Goal: Transaction & Acquisition: Subscribe to service/newsletter

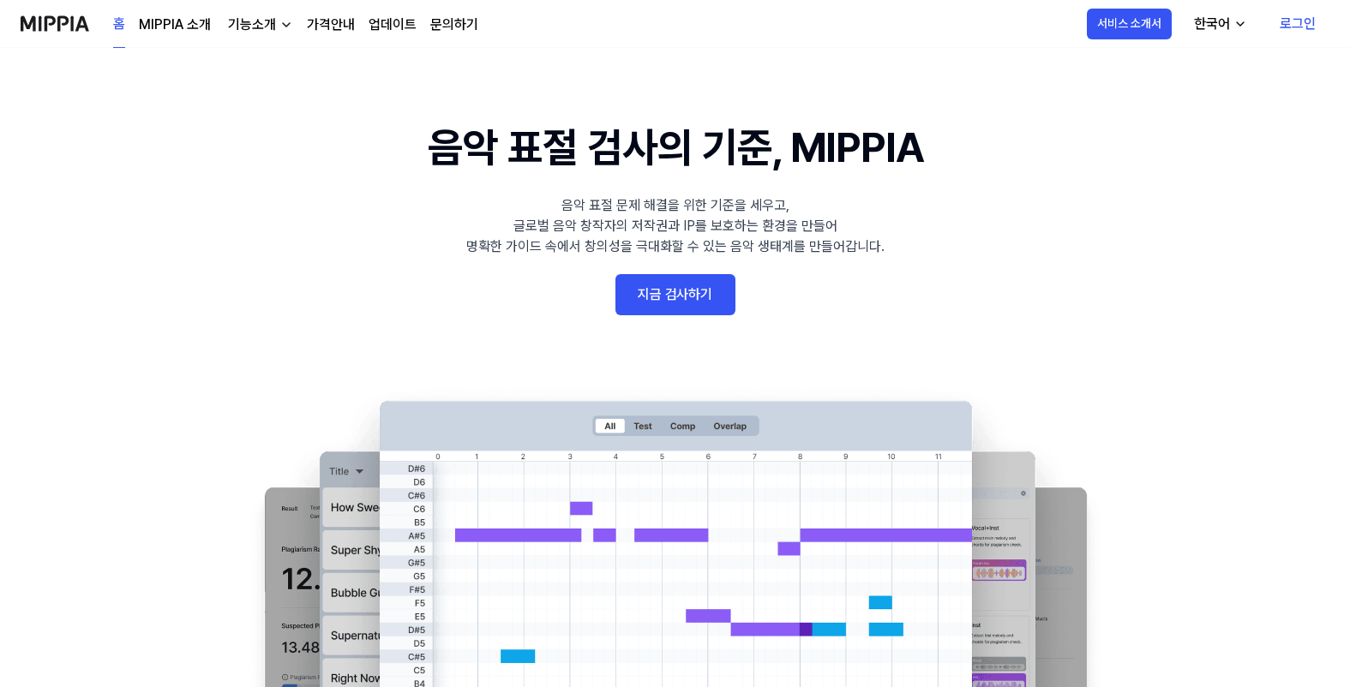
click at [707, 292] on link "지금 검사하기" at bounding box center [675, 294] width 120 height 41
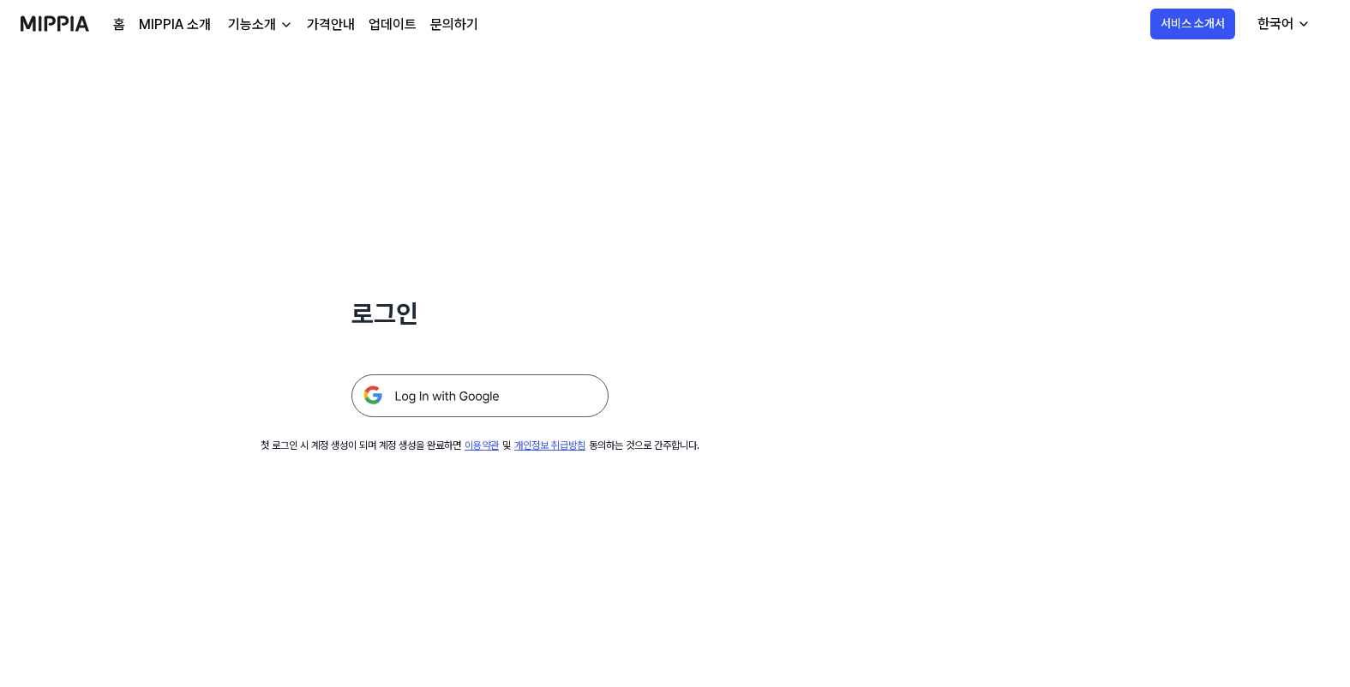
click at [463, 403] on img at bounding box center [479, 395] width 257 height 43
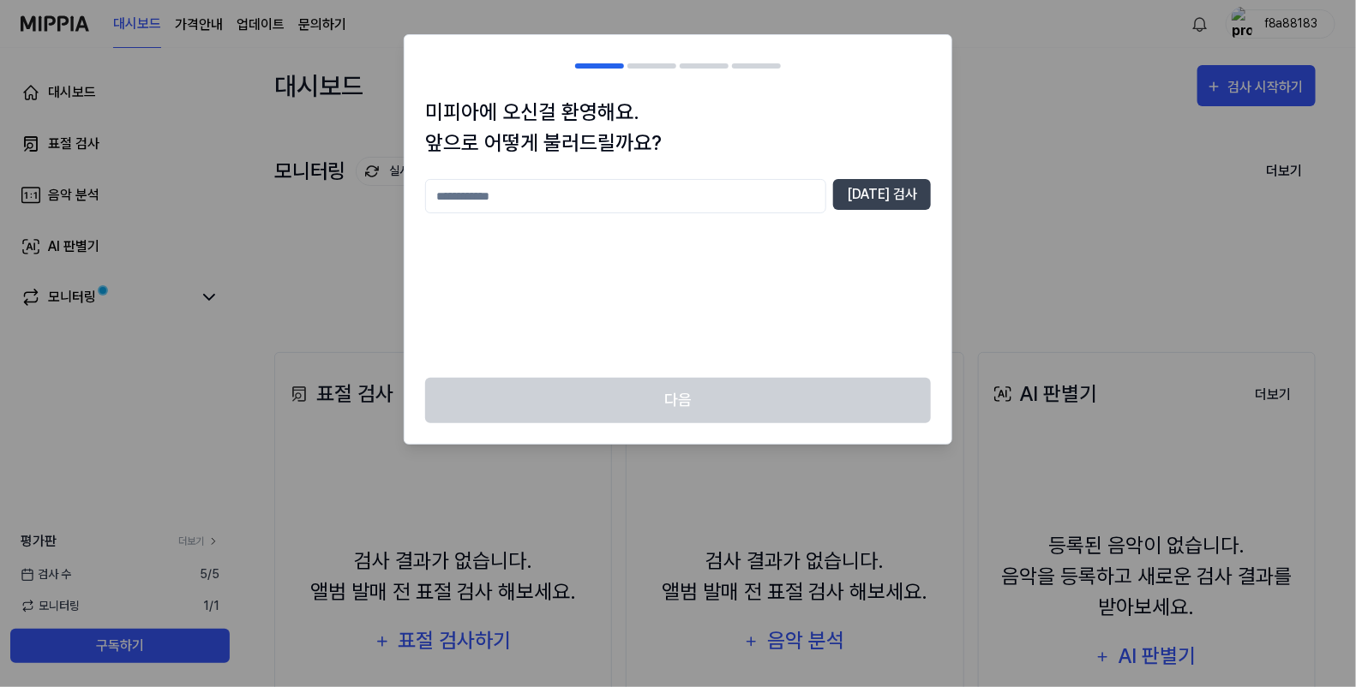
click at [698, 209] on input "text" at bounding box center [625, 196] width 401 height 34
type input "*********"
click at [900, 189] on button "[DATE] 검사" at bounding box center [882, 194] width 98 height 31
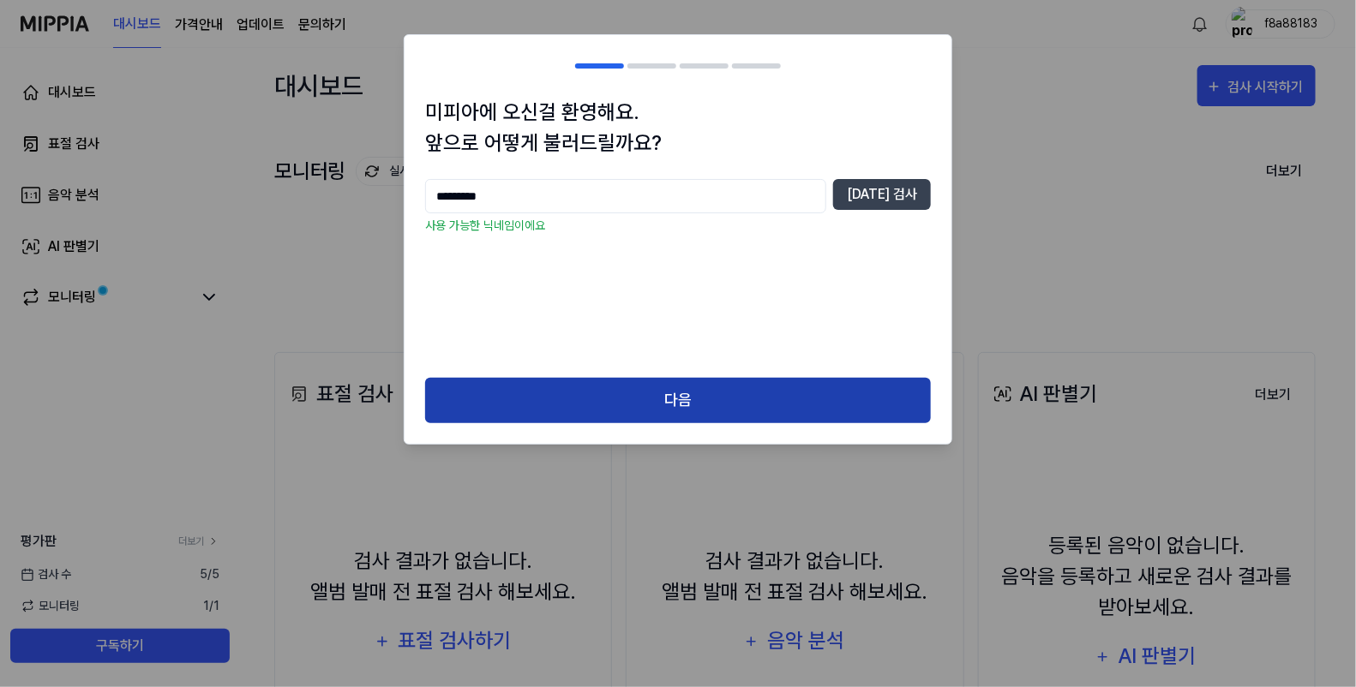
click at [643, 404] on button "다음" at bounding box center [678, 400] width 506 height 45
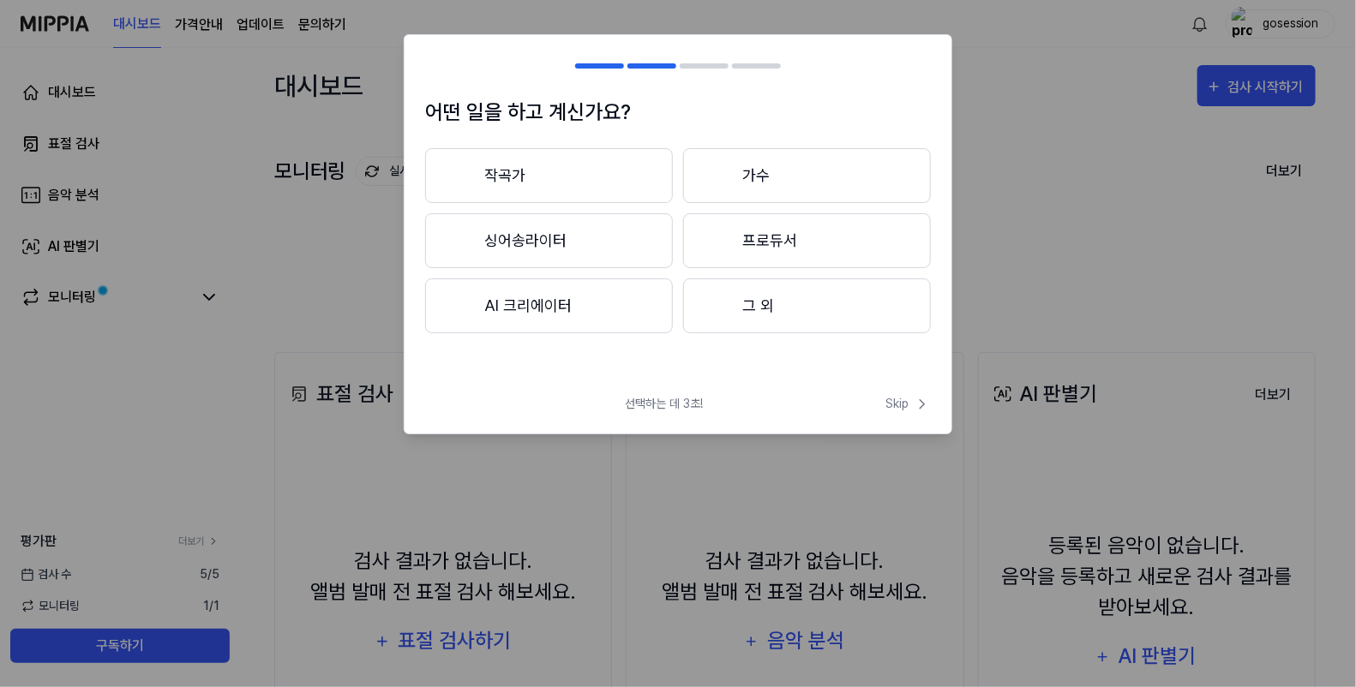
click at [566, 178] on button "작곡가" at bounding box center [549, 175] width 248 height 55
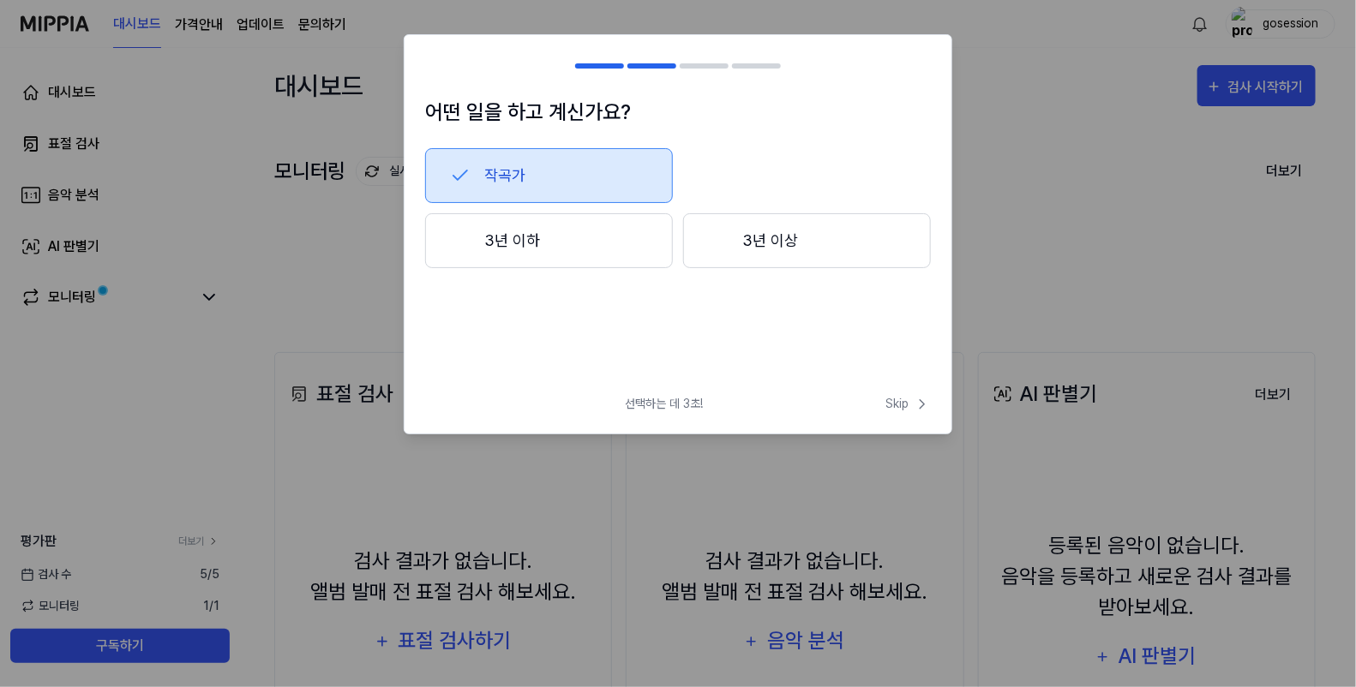
click at [784, 253] on button "3년 이상" at bounding box center [807, 240] width 248 height 55
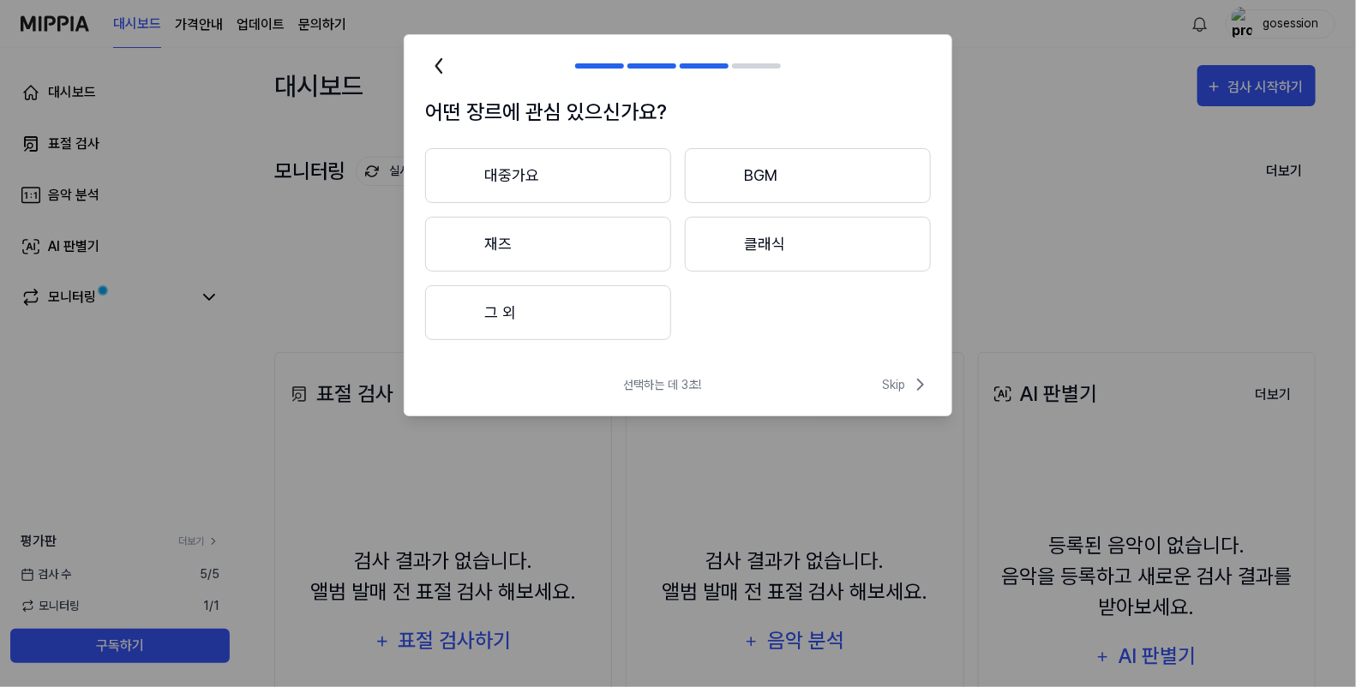
click at [645, 179] on button "대중가요" at bounding box center [548, 175] width 246 height 55
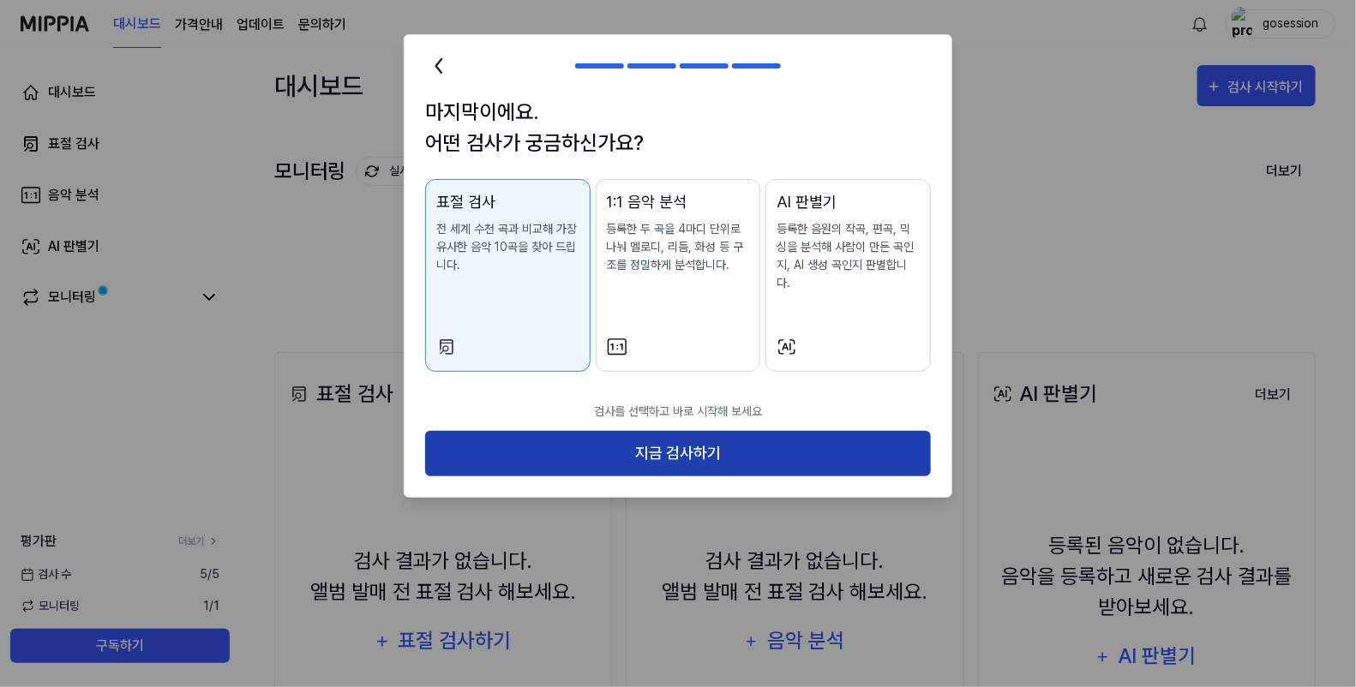
click at [668, 445] on button "지금 검사하기" at bounding box center [678, 453] width 506 height 45
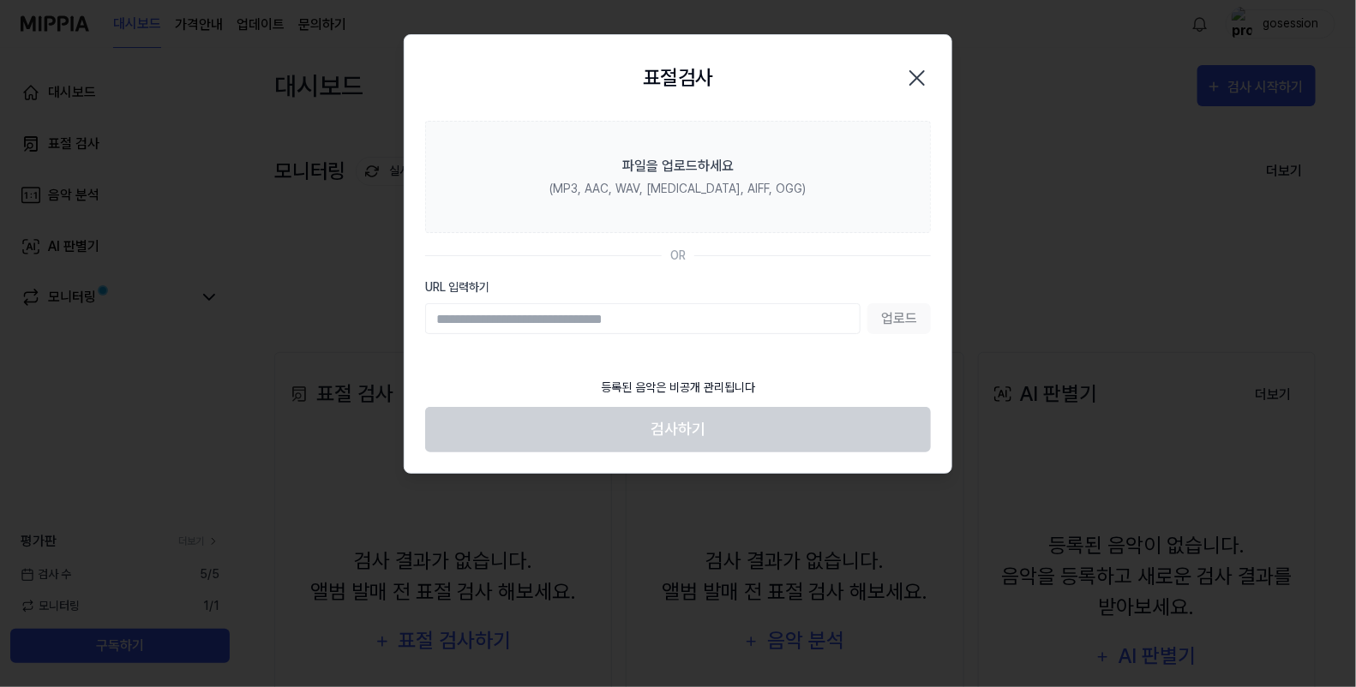
click at [738, 327] on input "URL 입력하기" at bounding box center [642, 318] width 435 height 31
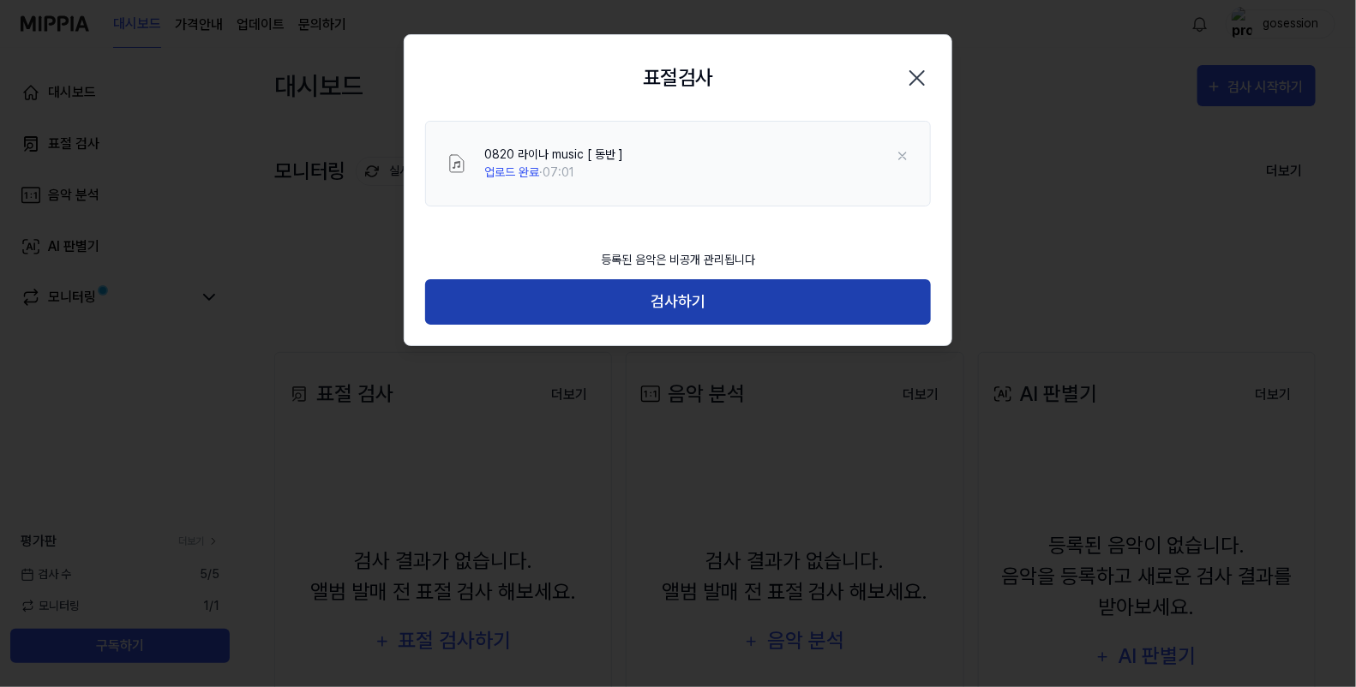
click at [818, 313] on button "검사하기" at bounding box center [678, 301] width 506 height 45
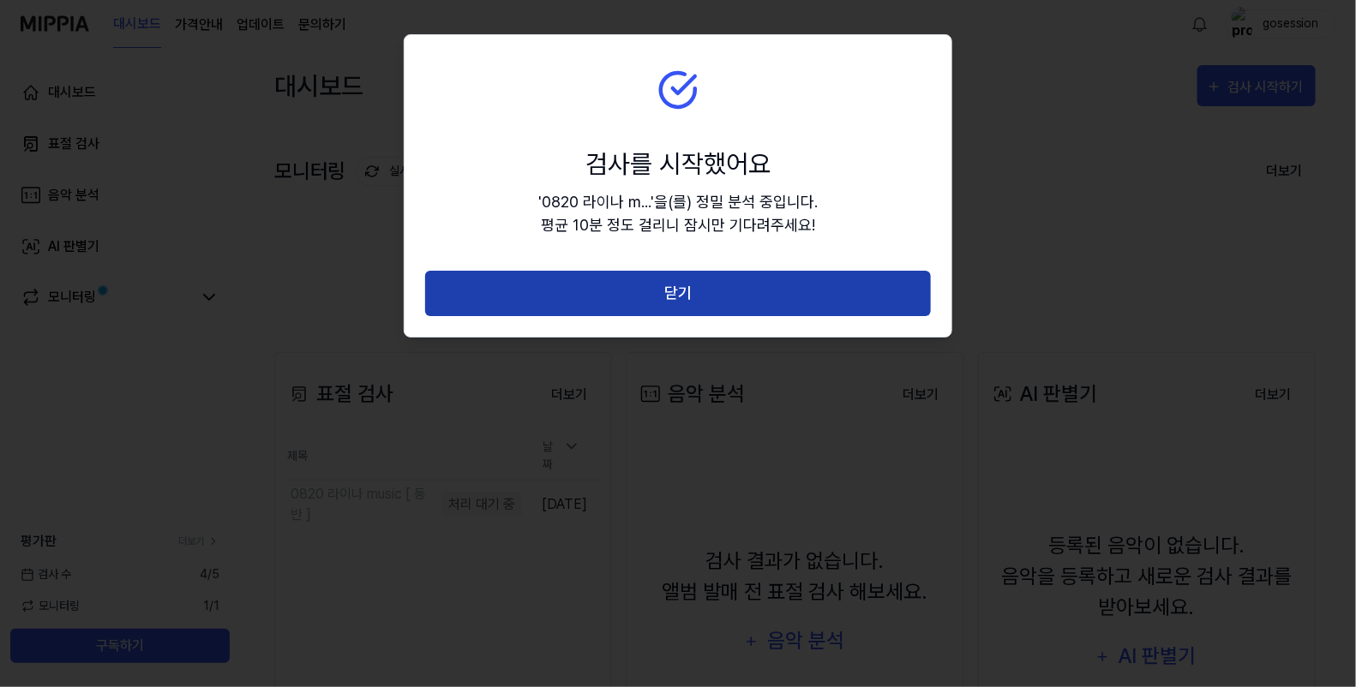
click at [714, 289] on button "닫기" at bounding box center [678, 293] width 506 height 45
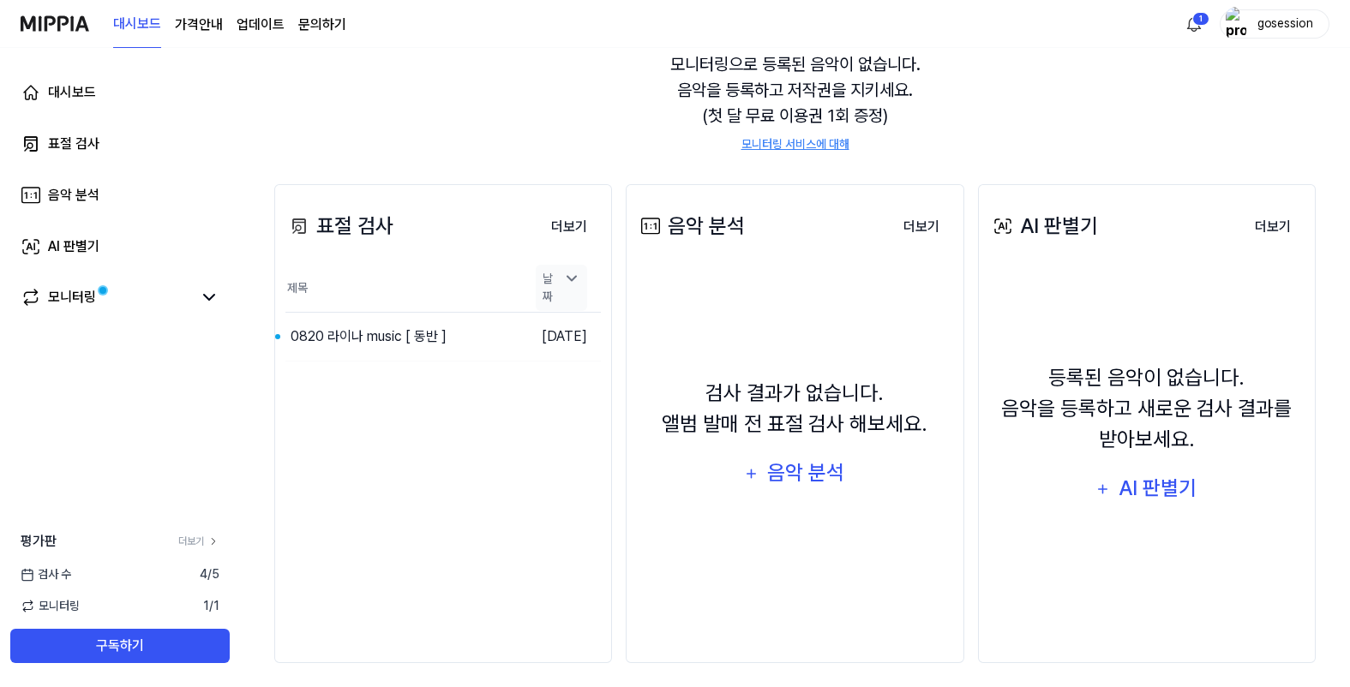
scroll to position [171, 0]
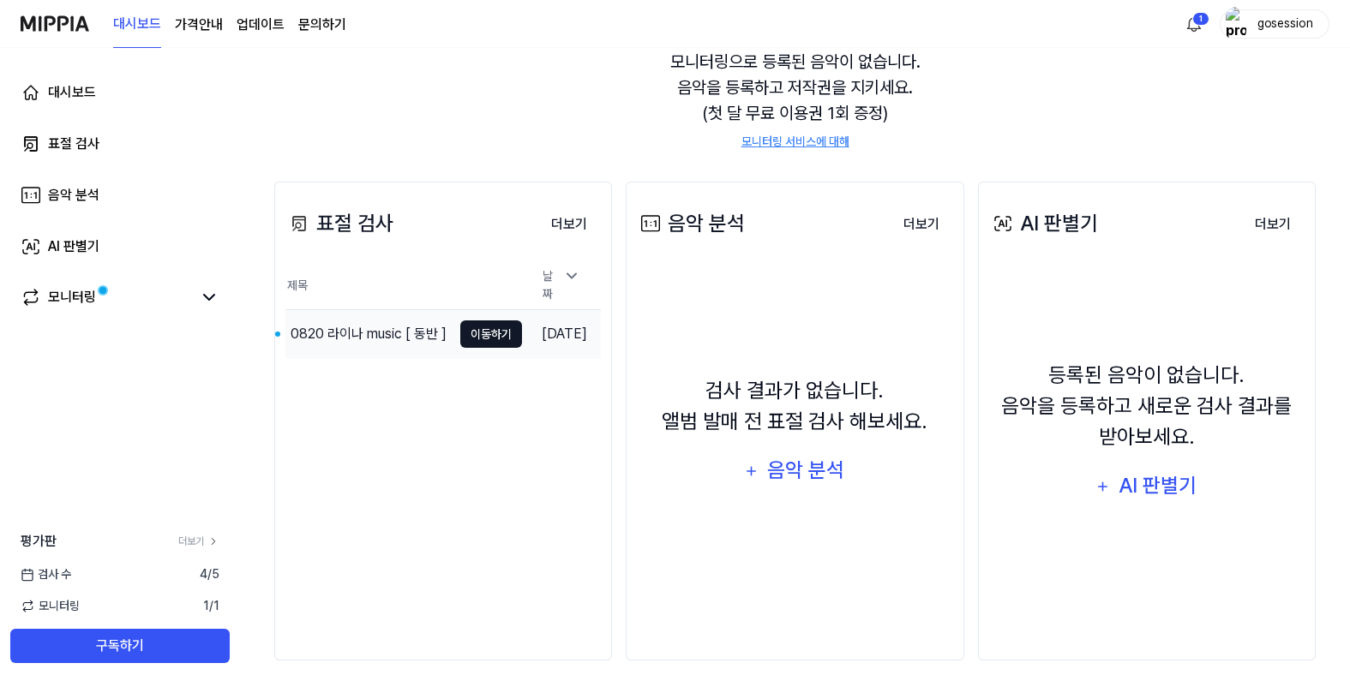
click at [467, 326] on button "이동하기" at bounding box center [491, 333] width 62 height 27
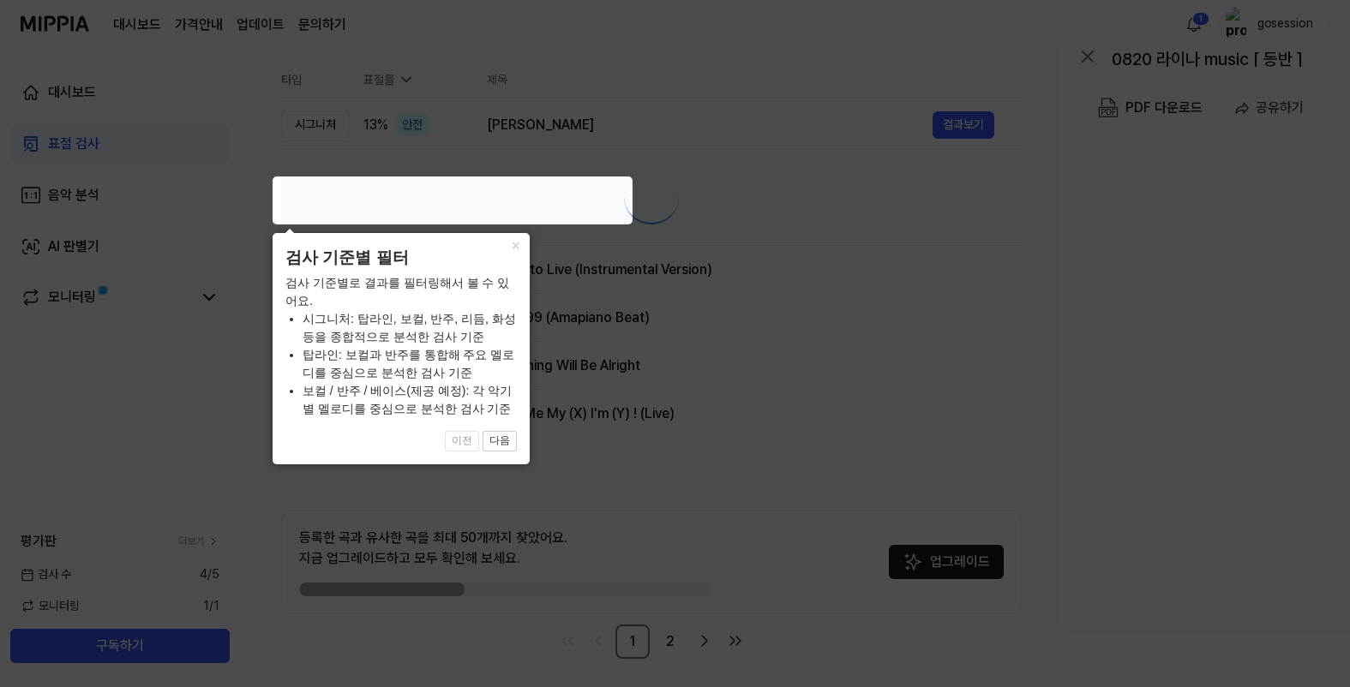
scroll to position [0, 0]
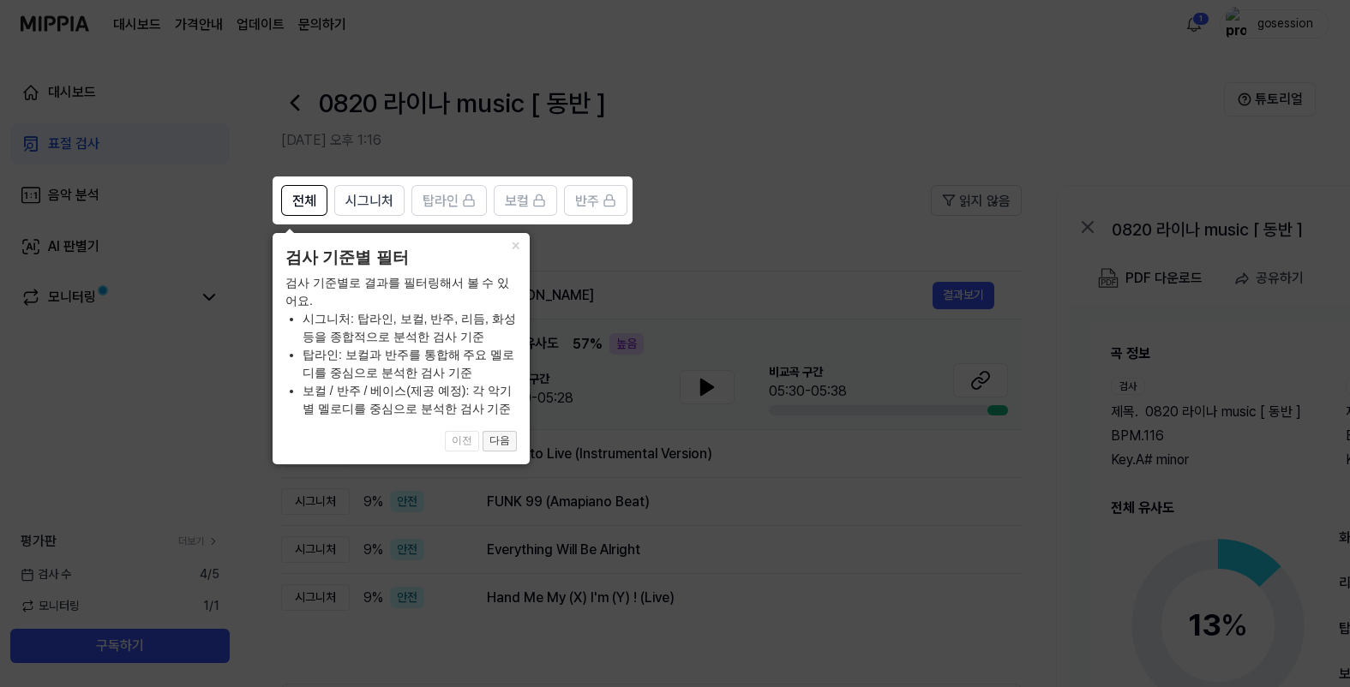
click at [506, 435] on button "다음" at bounding box center [499, 441] width 34 height 21
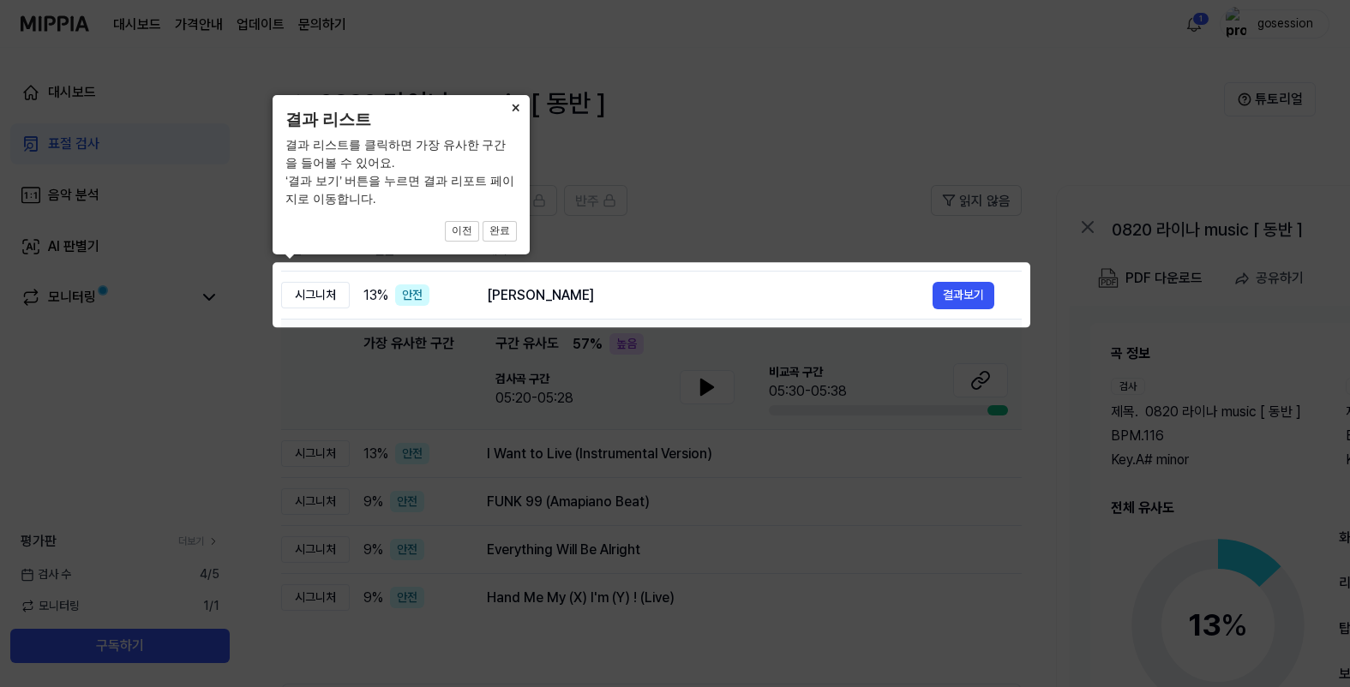
click at [519, 96] on button "×" at bounding box center [515, 107] width 27 height 24
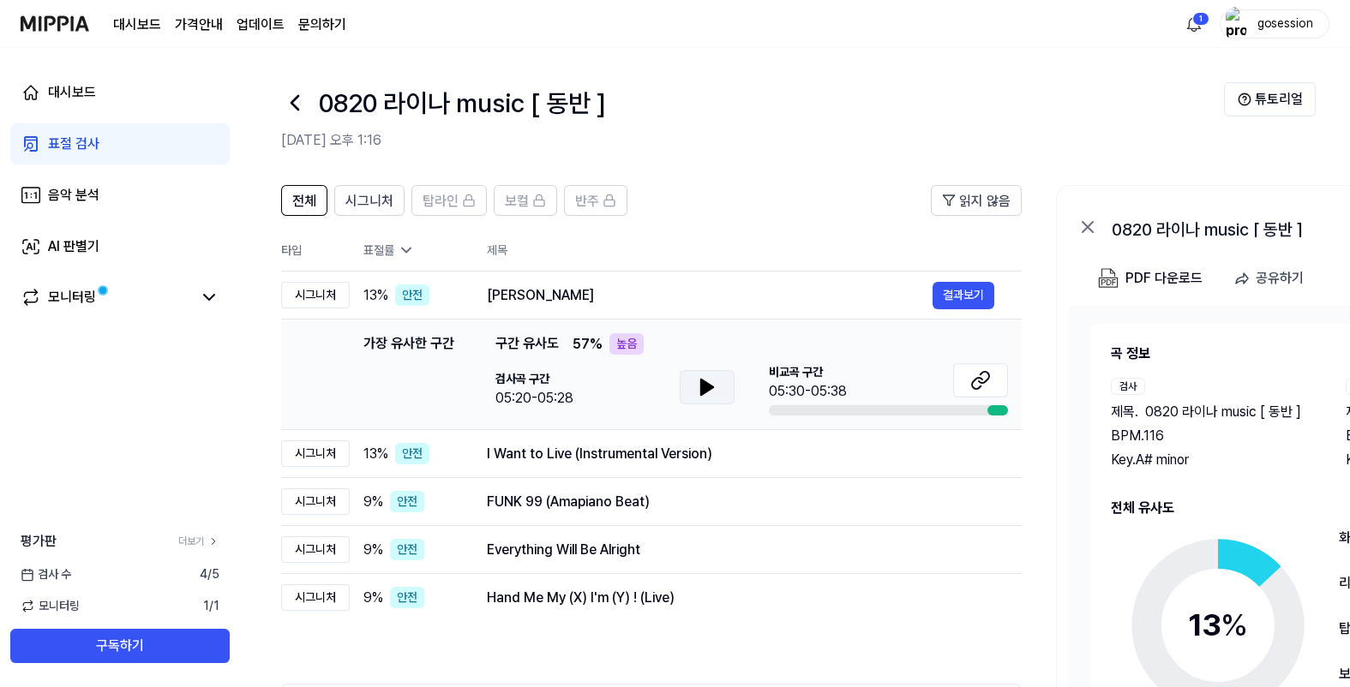
click at [710, 381] on icon at bounding box center [707, 387] width 21 height 21
click at [710, 383] on icon at bounding box center [710, 387] width 3 height 14
click at [984, 383] on icon at bounding box center [984, 377] width 10 height 11
click at [972, 457] on button "결과보기" at bounding box center [963, 453] width 62 height 27
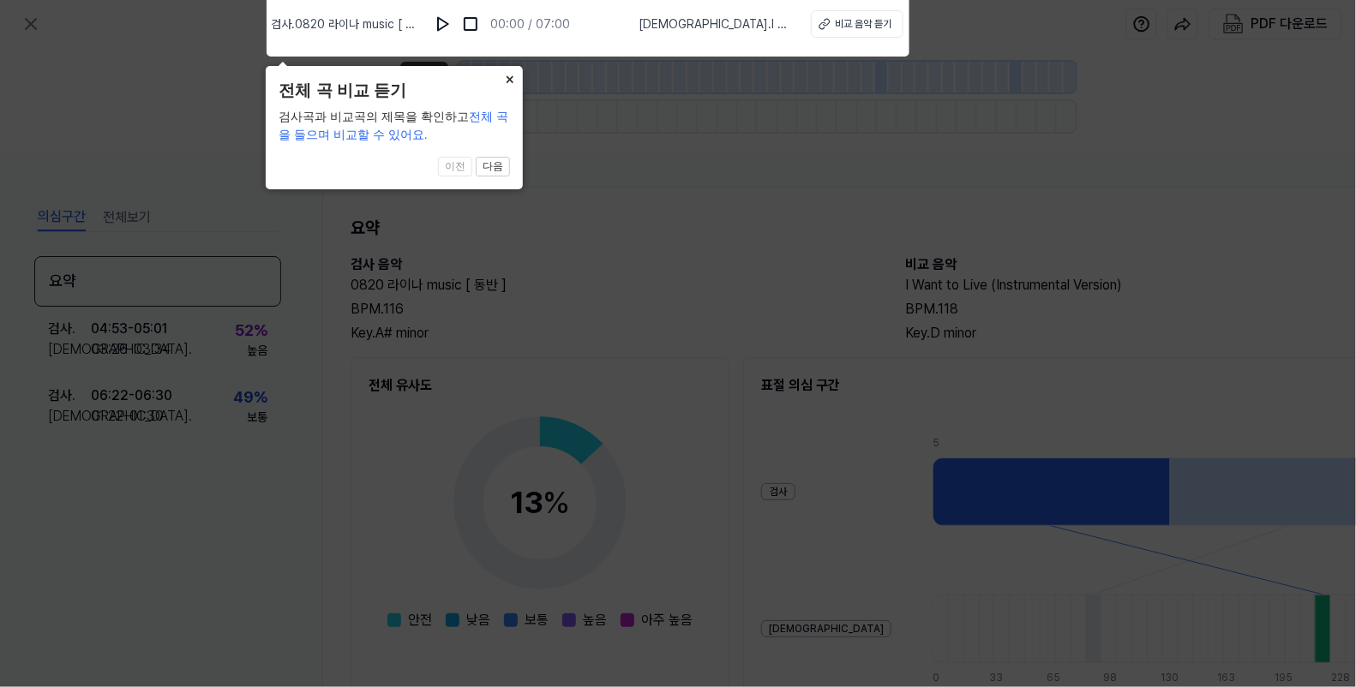
click at [508, 75] on button "×" at bounding box center [508, 78] width 27 height 24
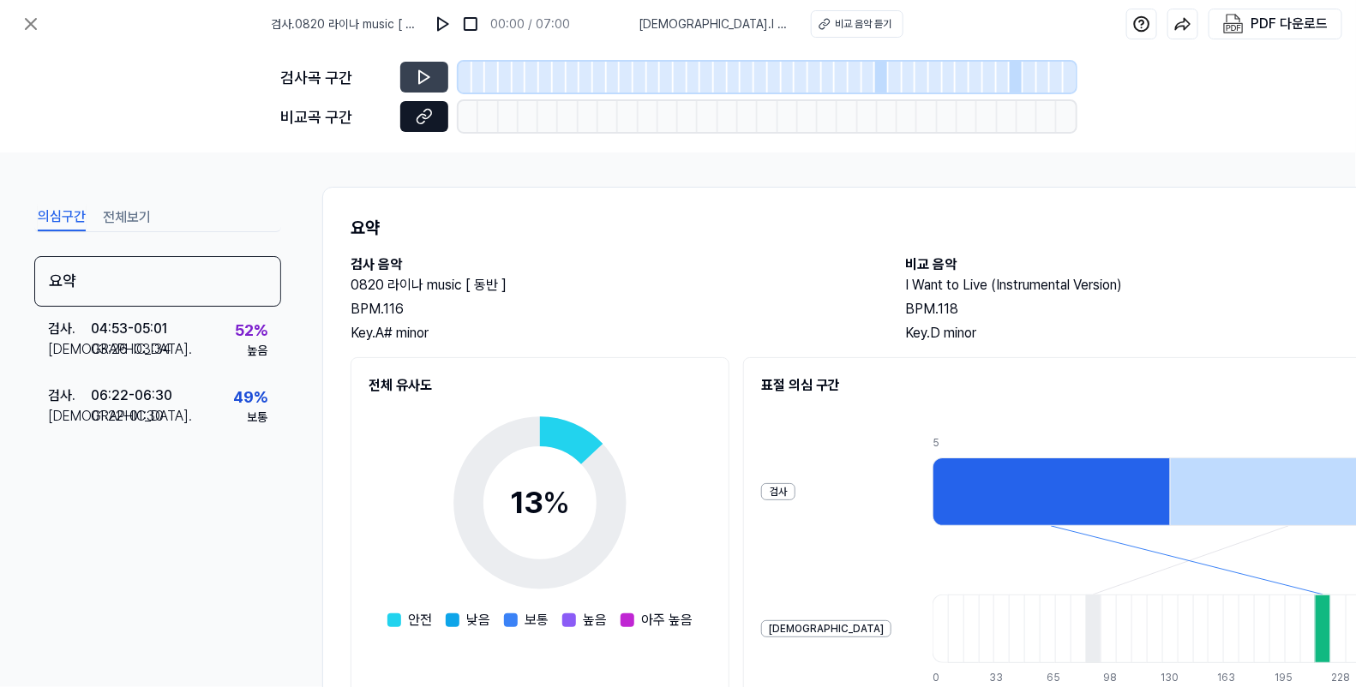
click at [418, 117] on icon at bounding box center [421, 118] width 9 height 9
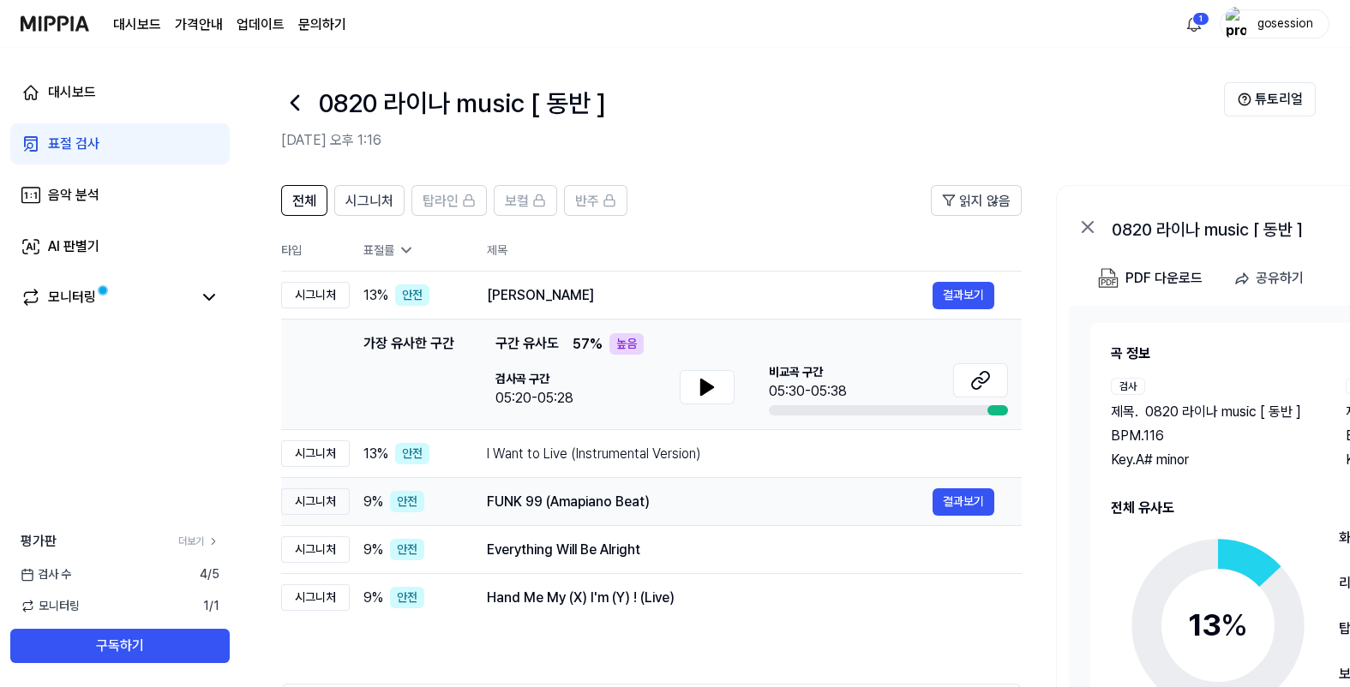
click at [648, 504] on div "FUNK 99 (Amapiano Beat)" at bounding box center [710, 502] width 446 height 21
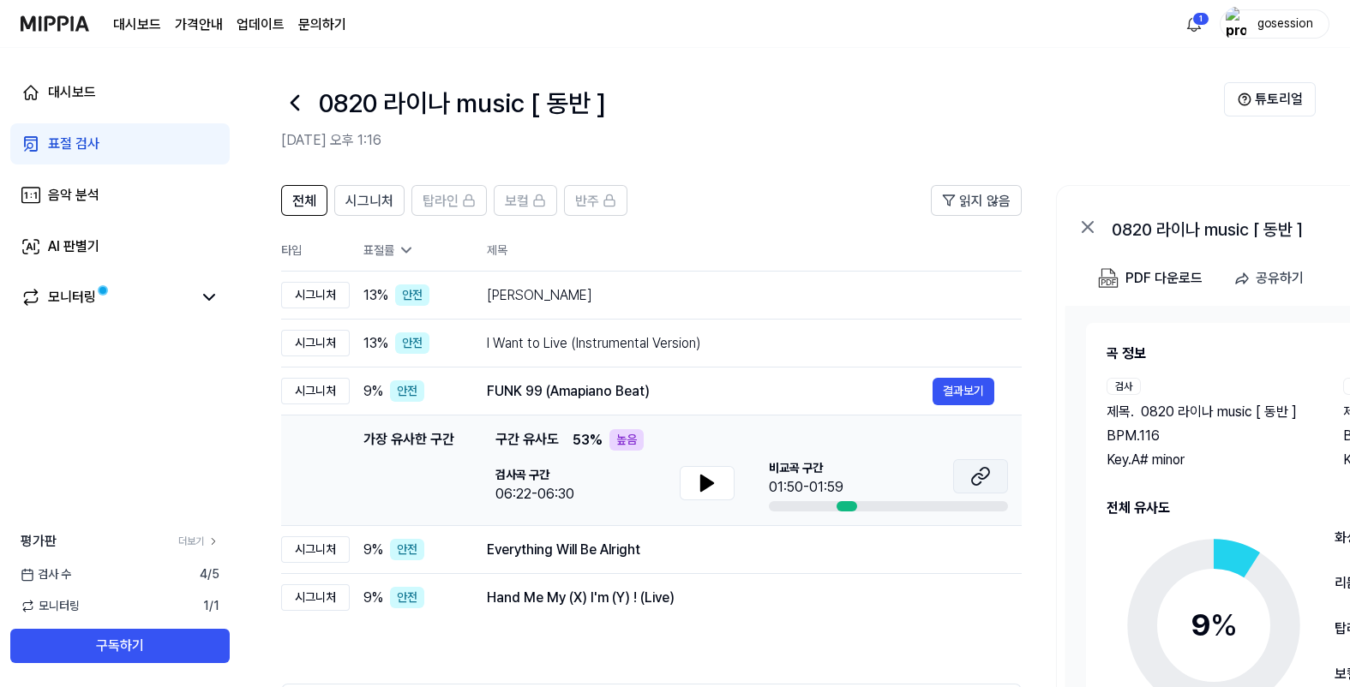
click at [975, 482] on icon at bounding box center [980, 476] width 21 height 21
click at [963, 544] on button "결과보기" at bounding box center [963, 549] width 62 height 27
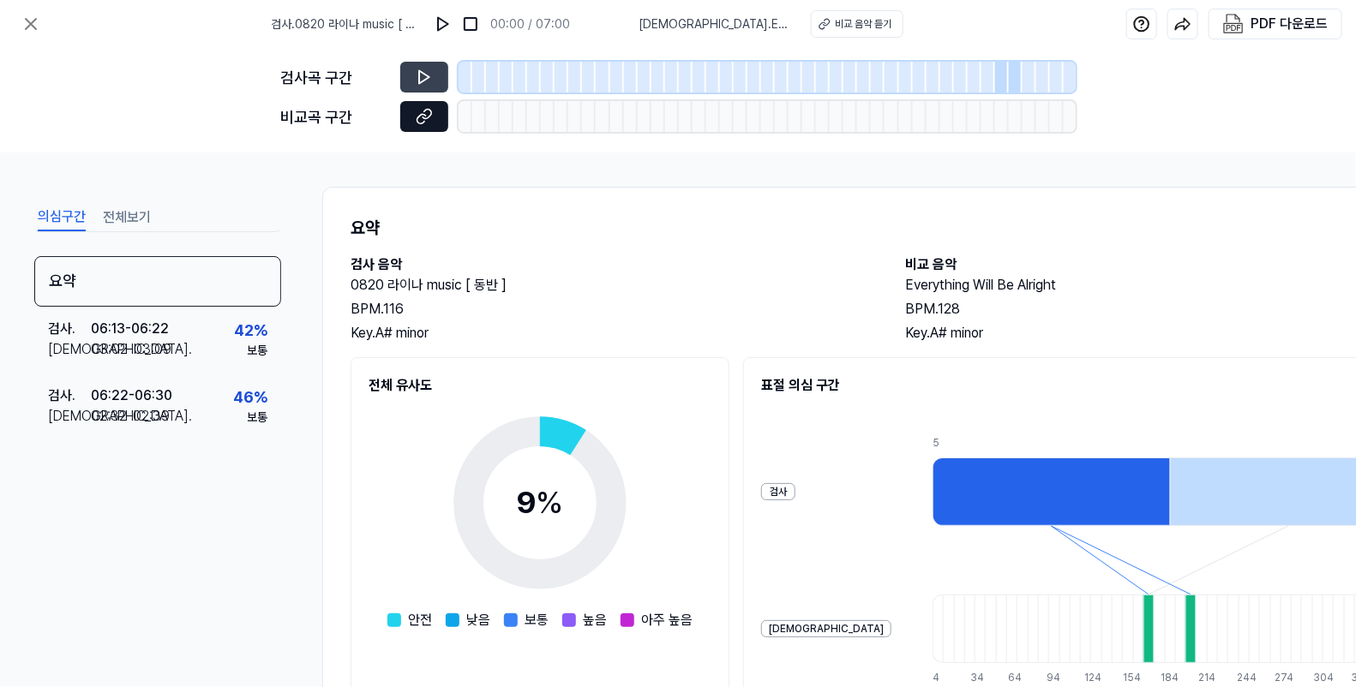
click at [428, 112] on icon at bounding box center [424, 116] width 17 height 17
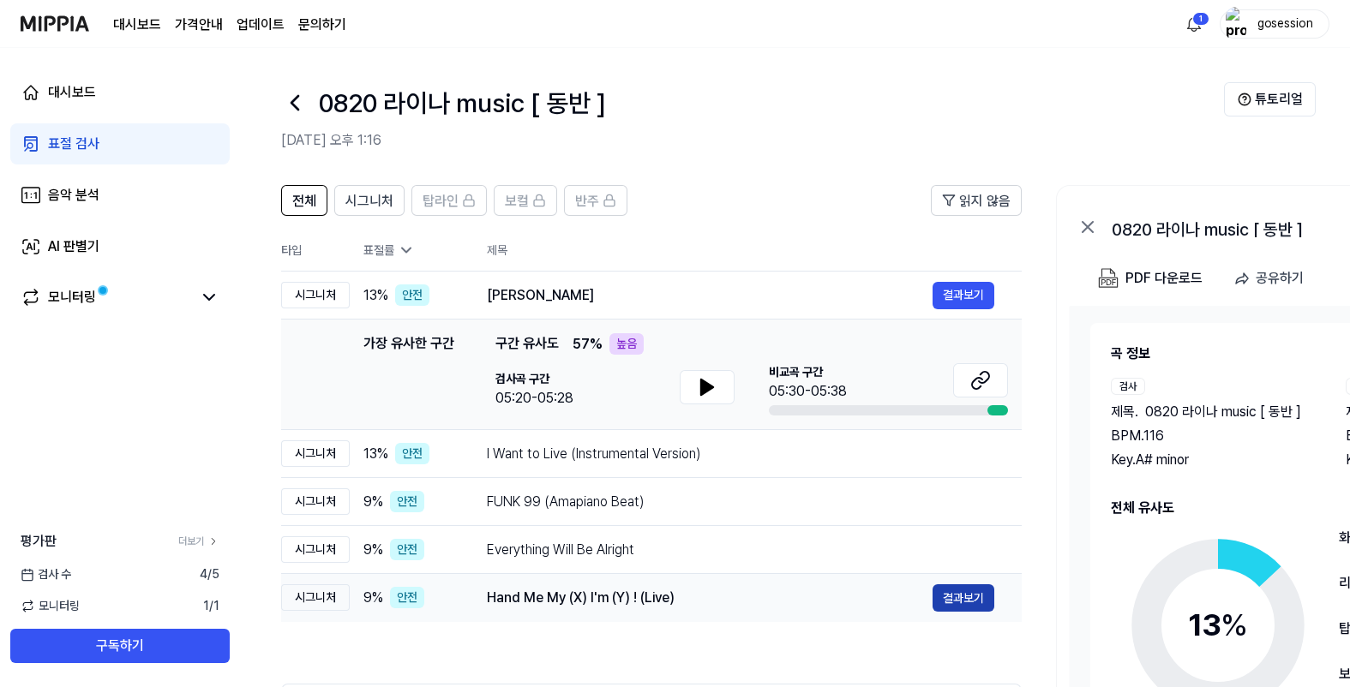
click at [978, 598] on button "결과보기" at bounding box center [963, 597] width 62 height 27
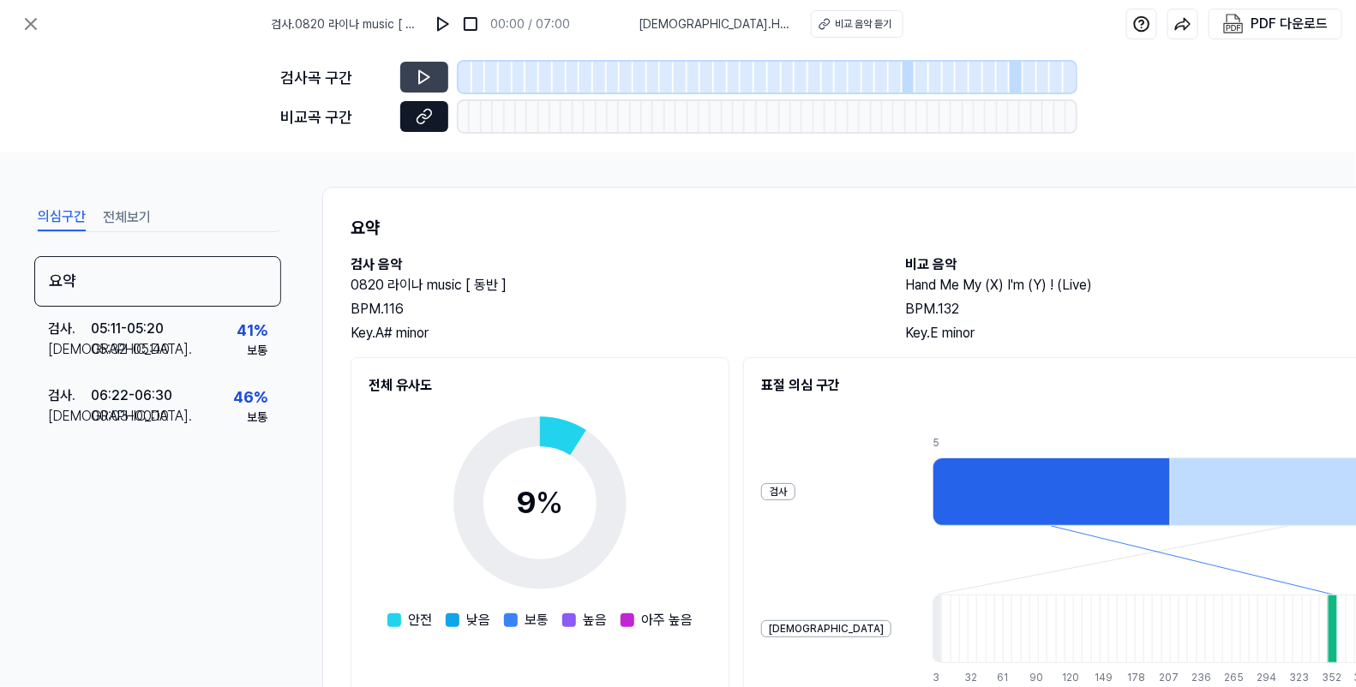
click at [420, 118] on icon at bounding box center [424, 116] width 17 height 17
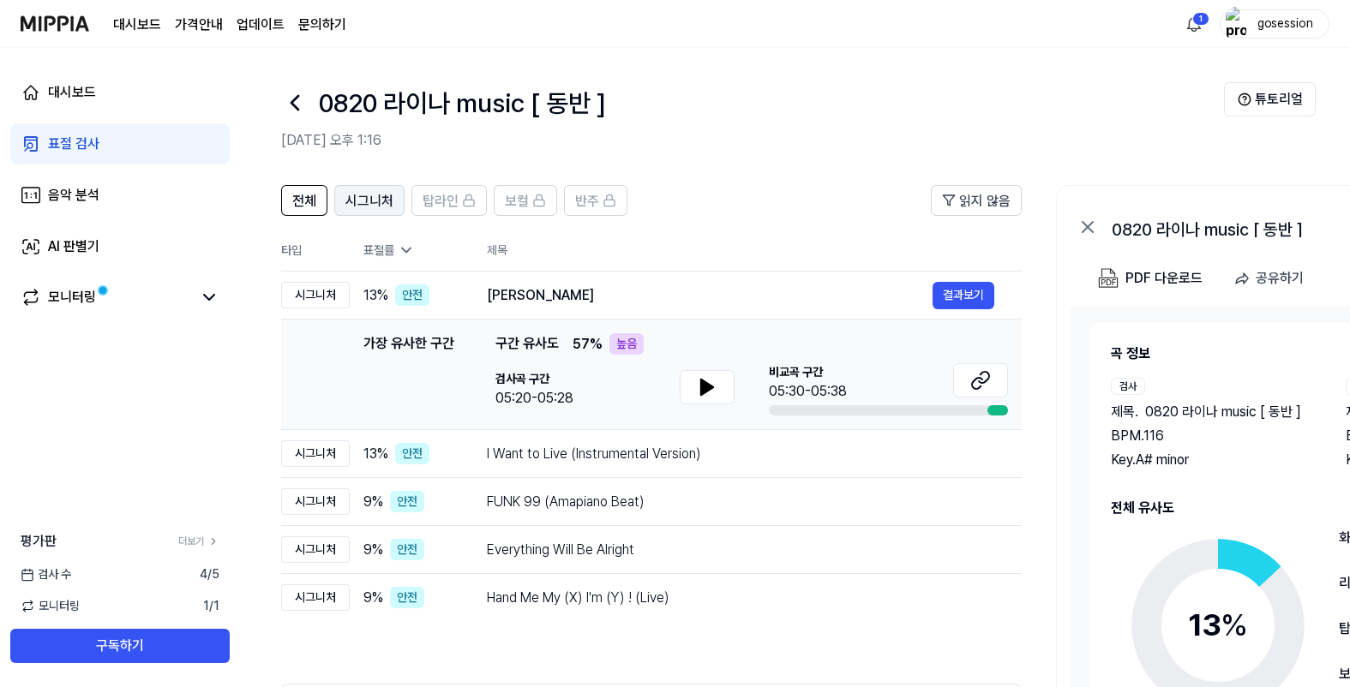
click at [374, 197] on span "시그니처" at bounding box center [369, 201] width 48 height 21
click at [449, 202] on span "탑라인" at bounding box center [440, 201] width 36 height 21
click at [440, 201] on span "탑라인" at bounding box center [440, 201] width 36 height 21
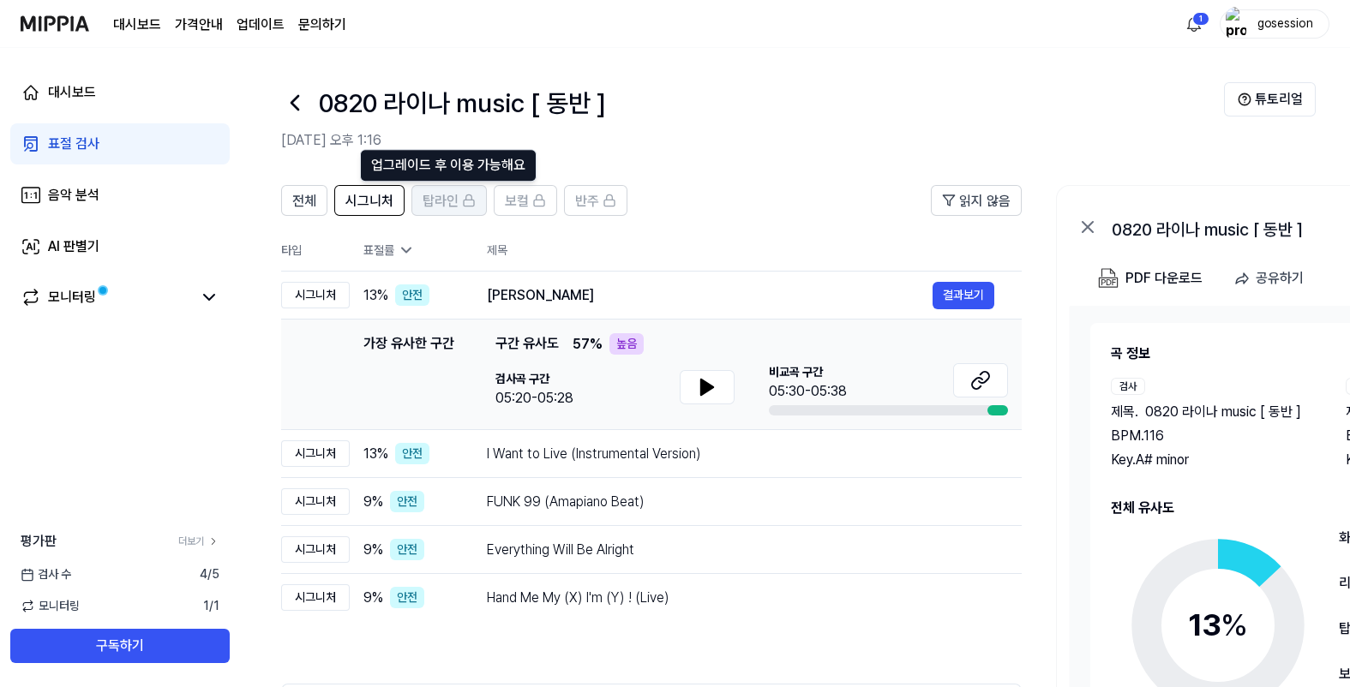
click at [455, 201] on span "탑라인" at bounding box center [440, 201] width 36 height 21
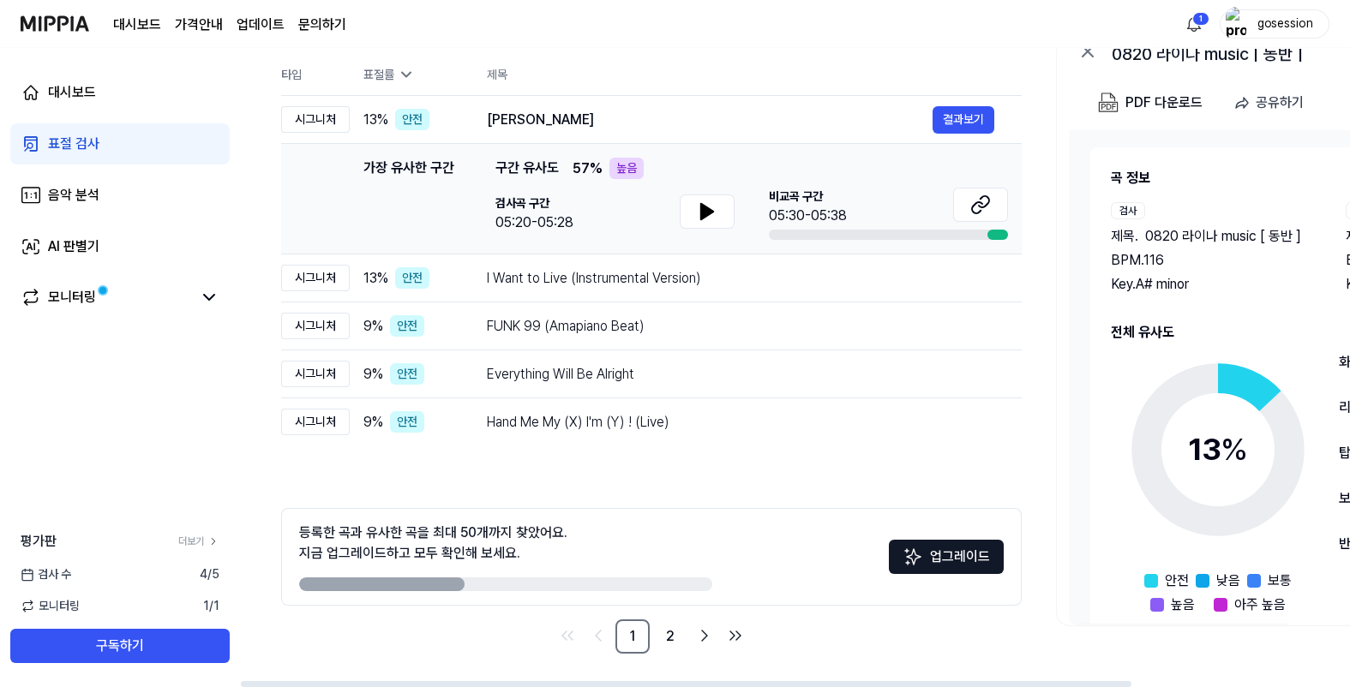
scroll to position [177, 0]
click at [669, 632] on link "2" at bounding box center [670, 636] width 34 height 34
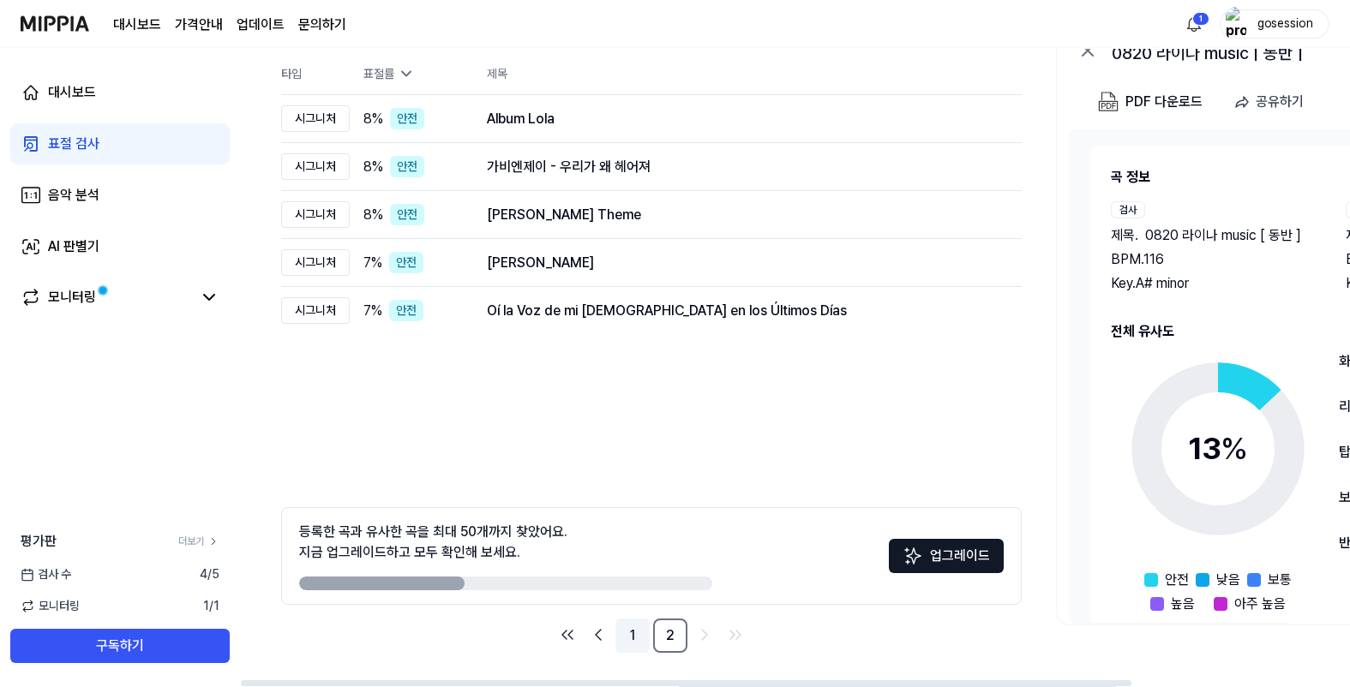
click at [640, 632] on link "1" at bounding box center [632, 636] width 34 height 34
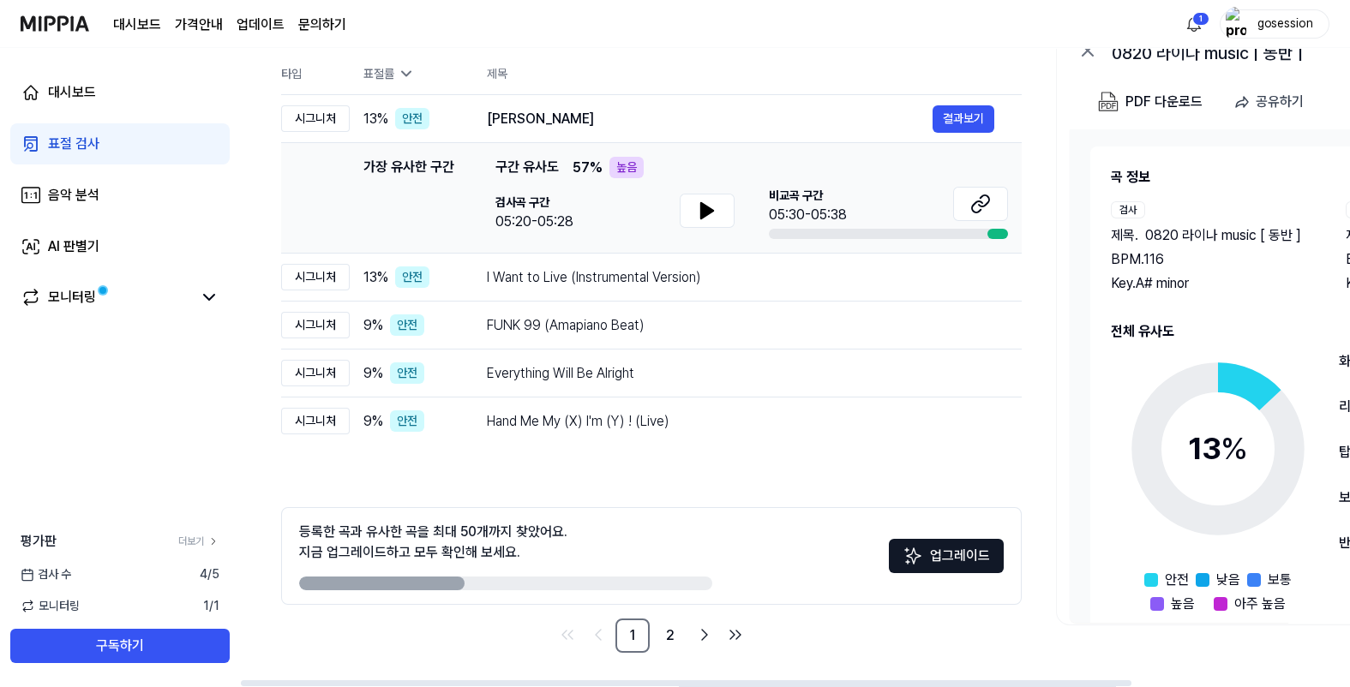
click at [931, 559] on button "업그레이드" at bounding box center [946, 556] width 115 height 34
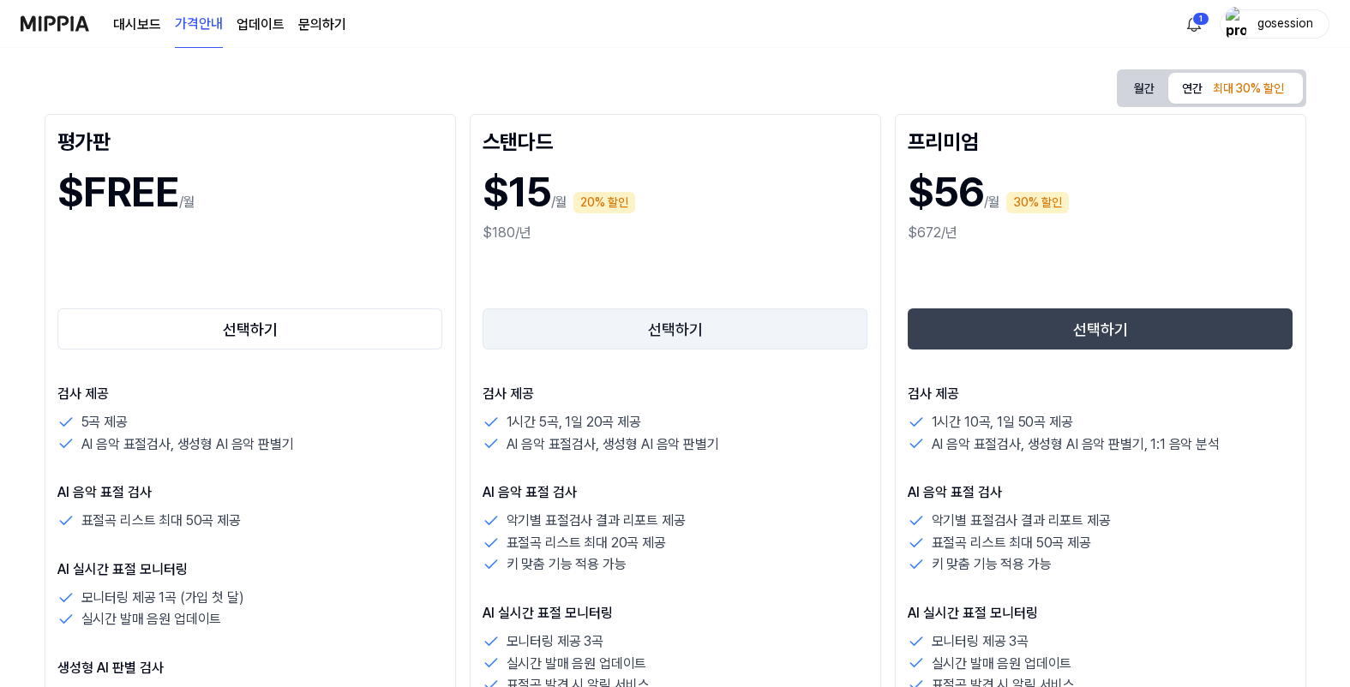
scroll to position [171, 0]
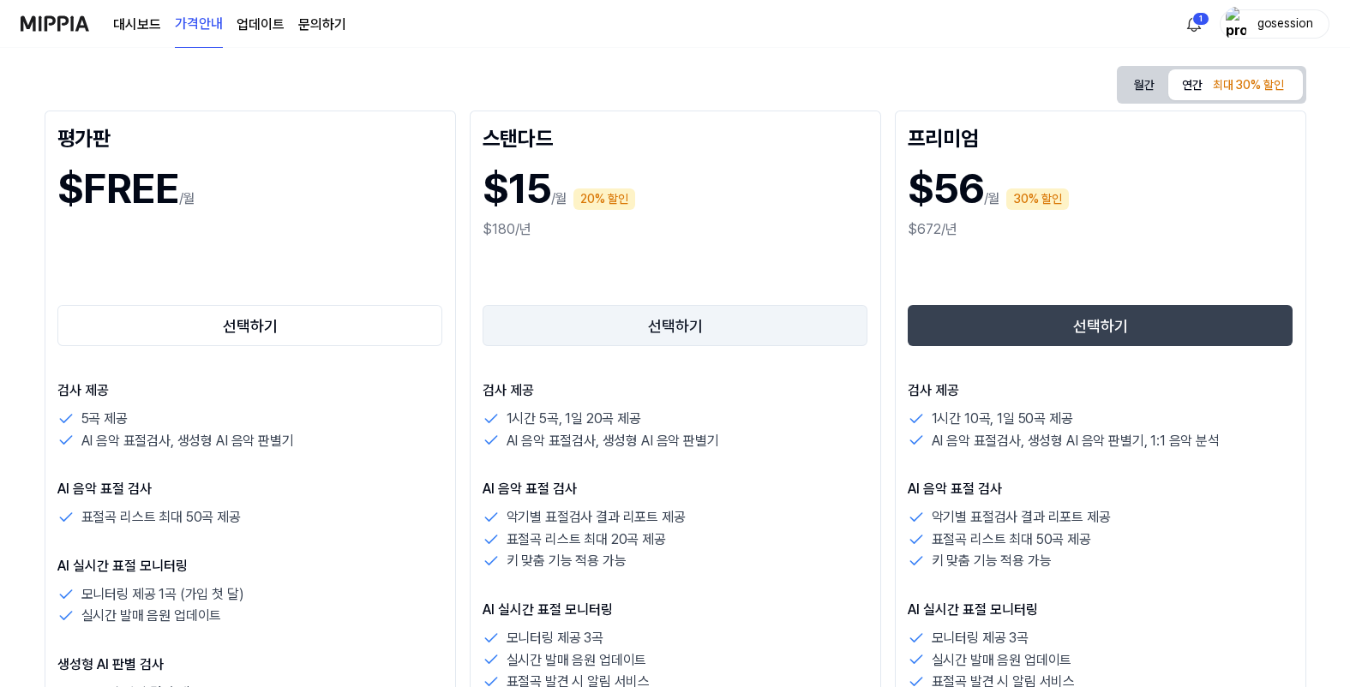
click at [677, 328] on button "선택하기" at bounding box center [675, 325] width 386 height 41
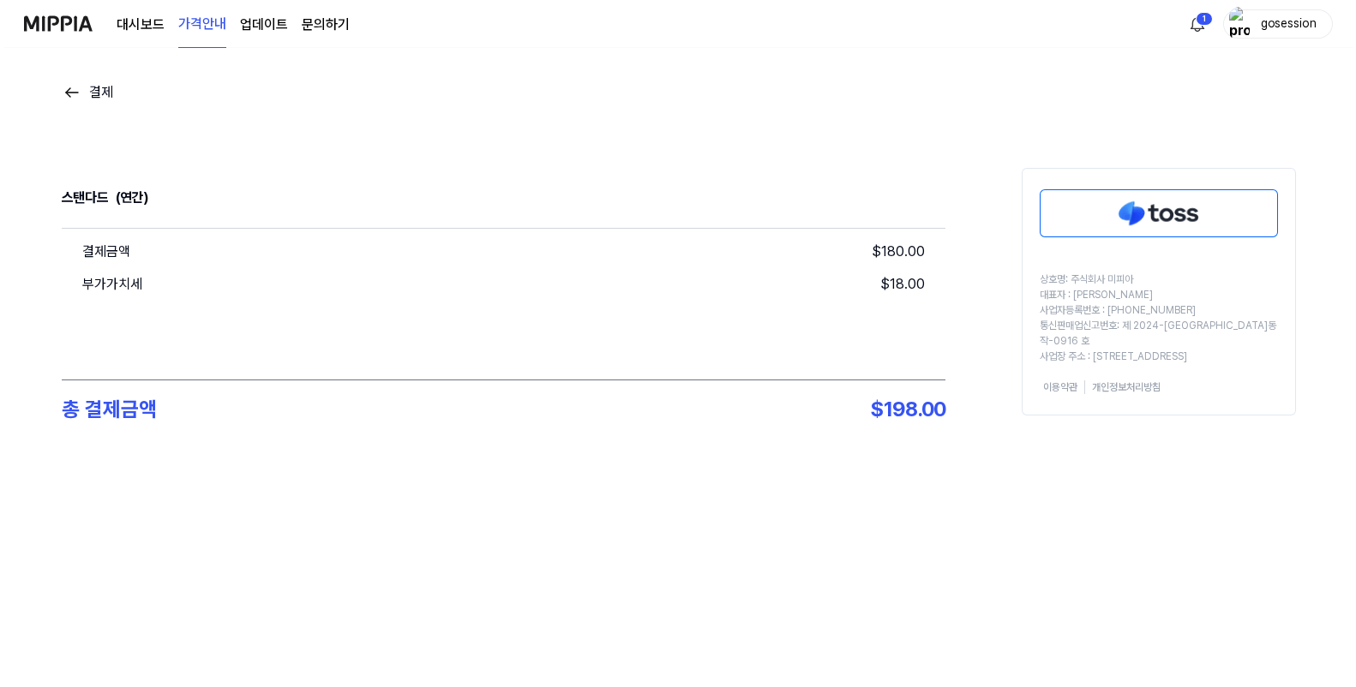
scroll to position [0, 0]
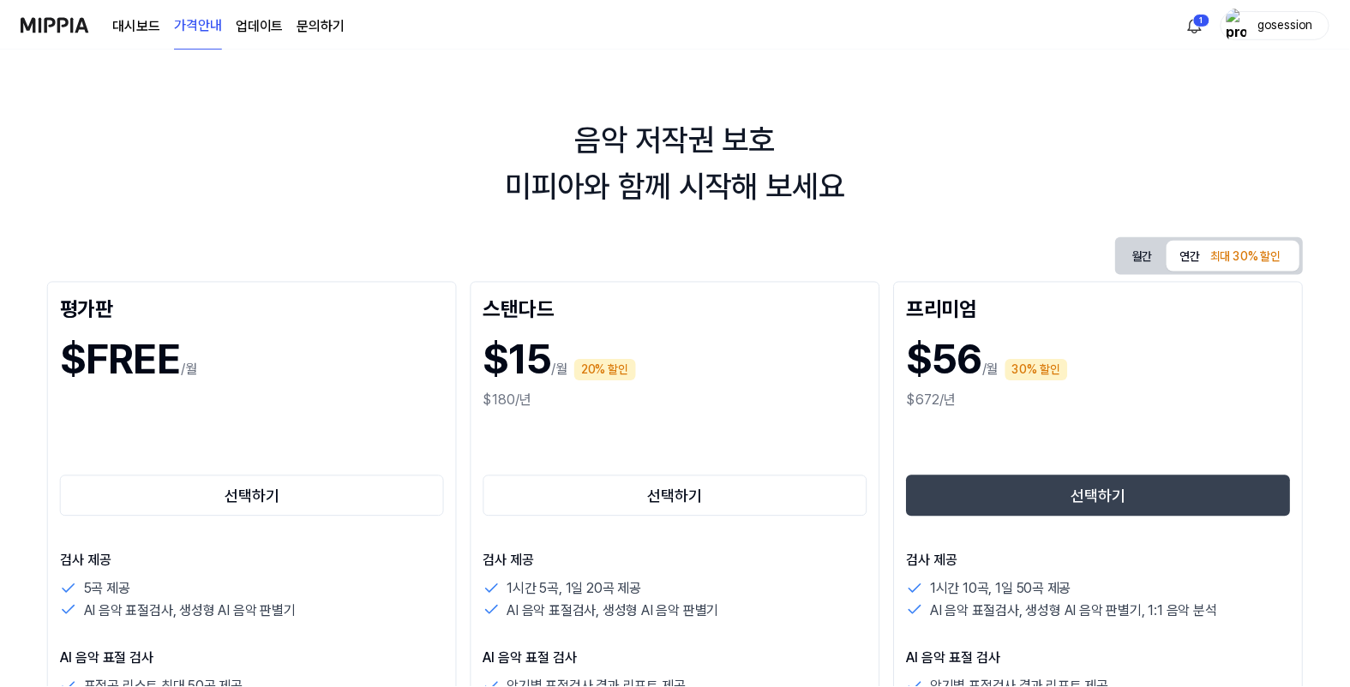
scroll to position [171, 0]
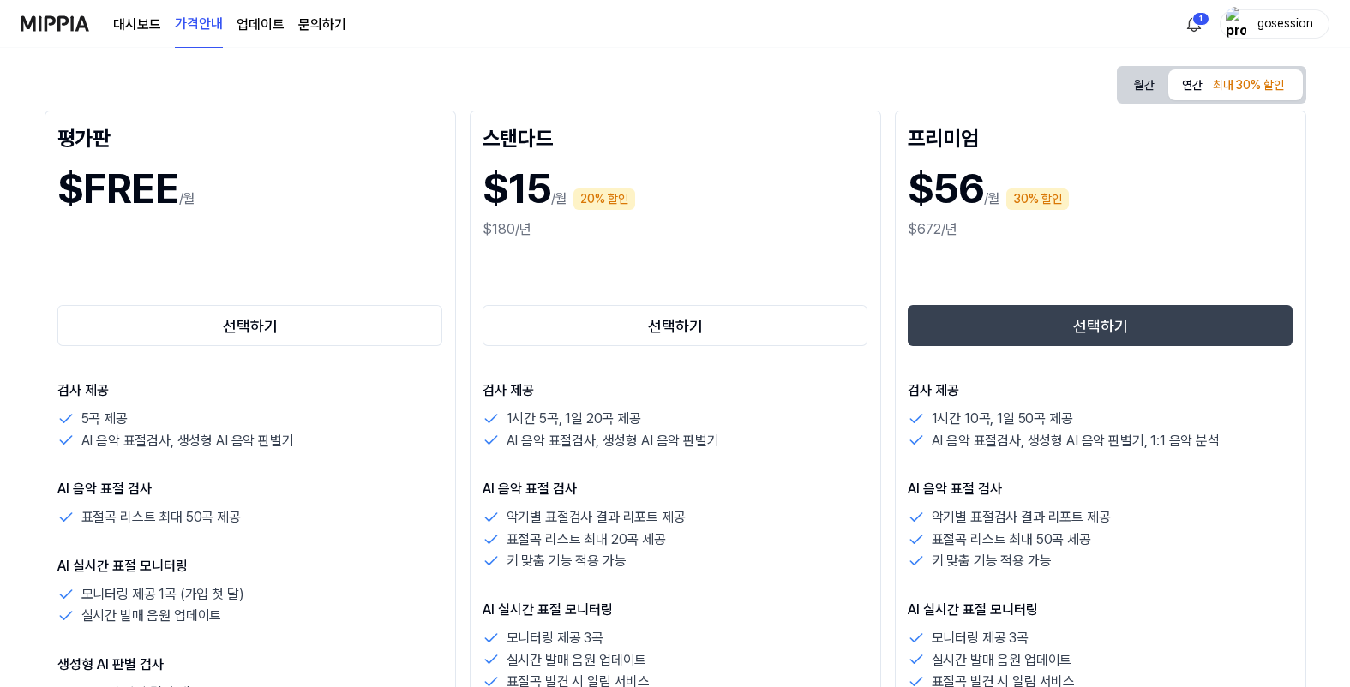
click at [1144, 82] on button "월간" at bounding box center [1144, 85] width 48 height 32
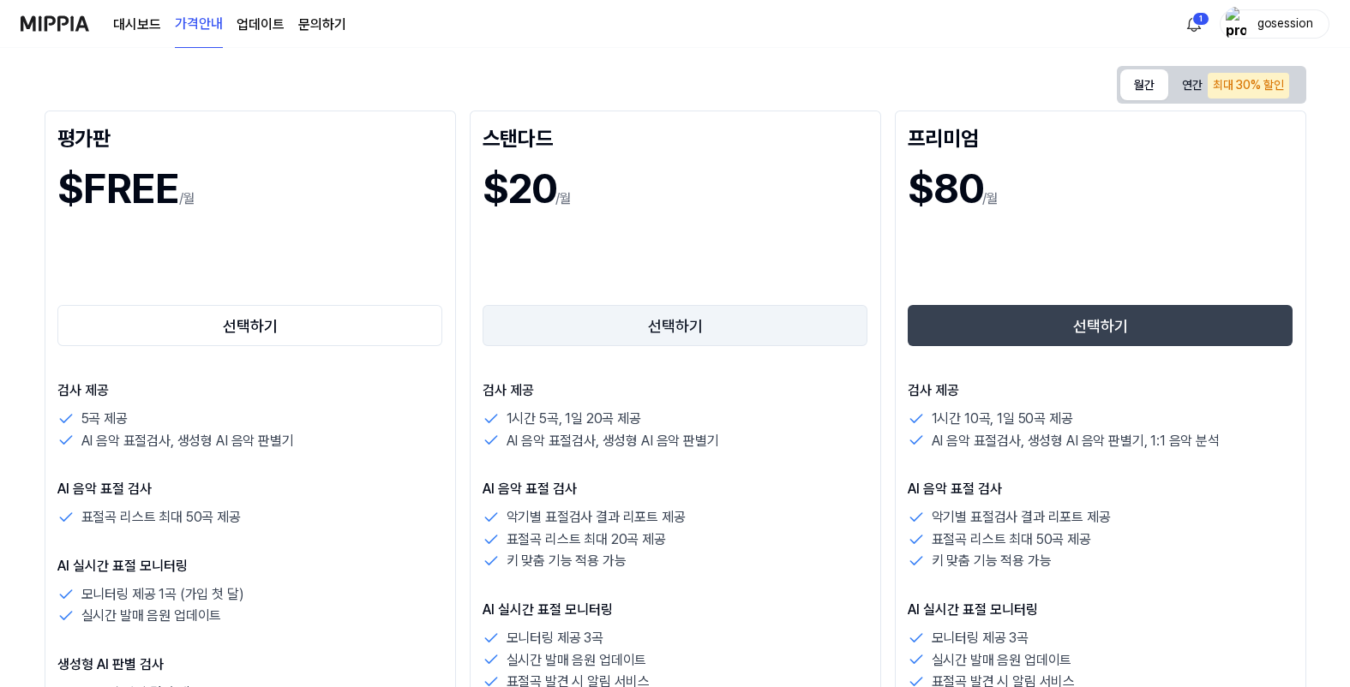
click at [700, 317] on button "선택하기" at bounding box center [675, 325] width 386 height 41
click at [1137, 84] on button "월간" at bounding box center [1144, 84] width 48 height 31
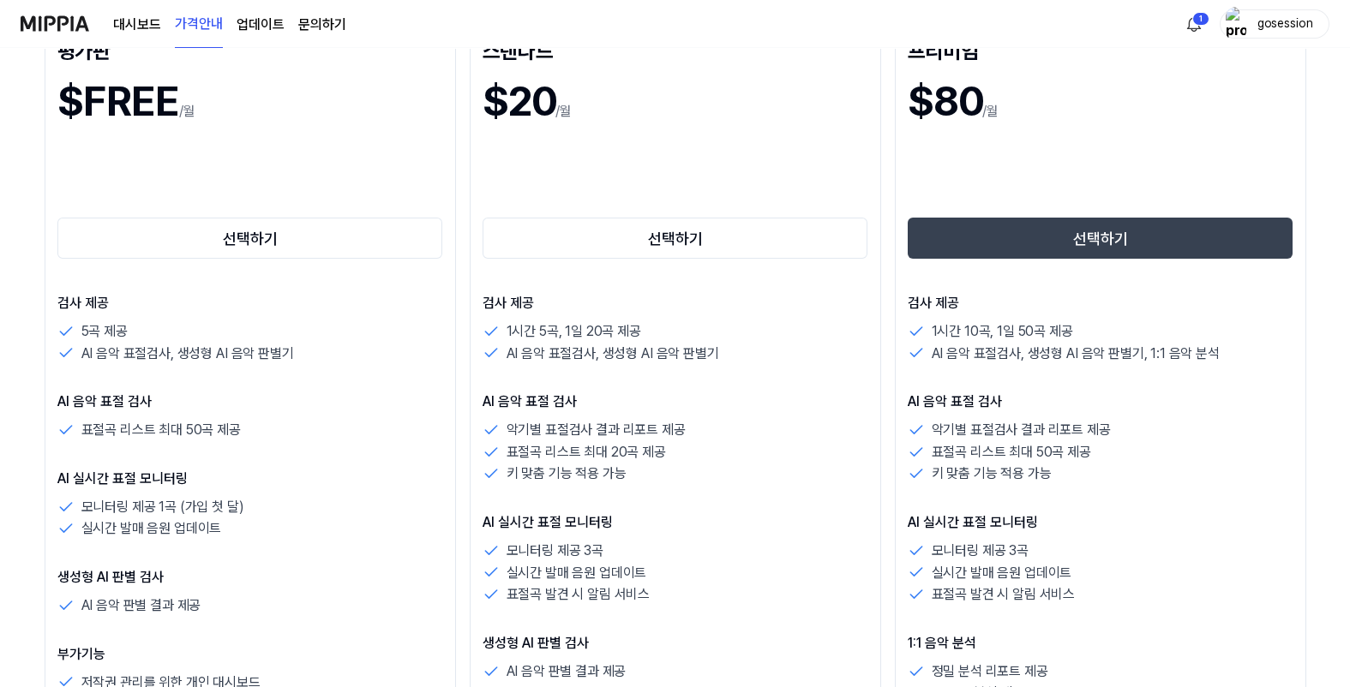
scroll to position [257, 0]
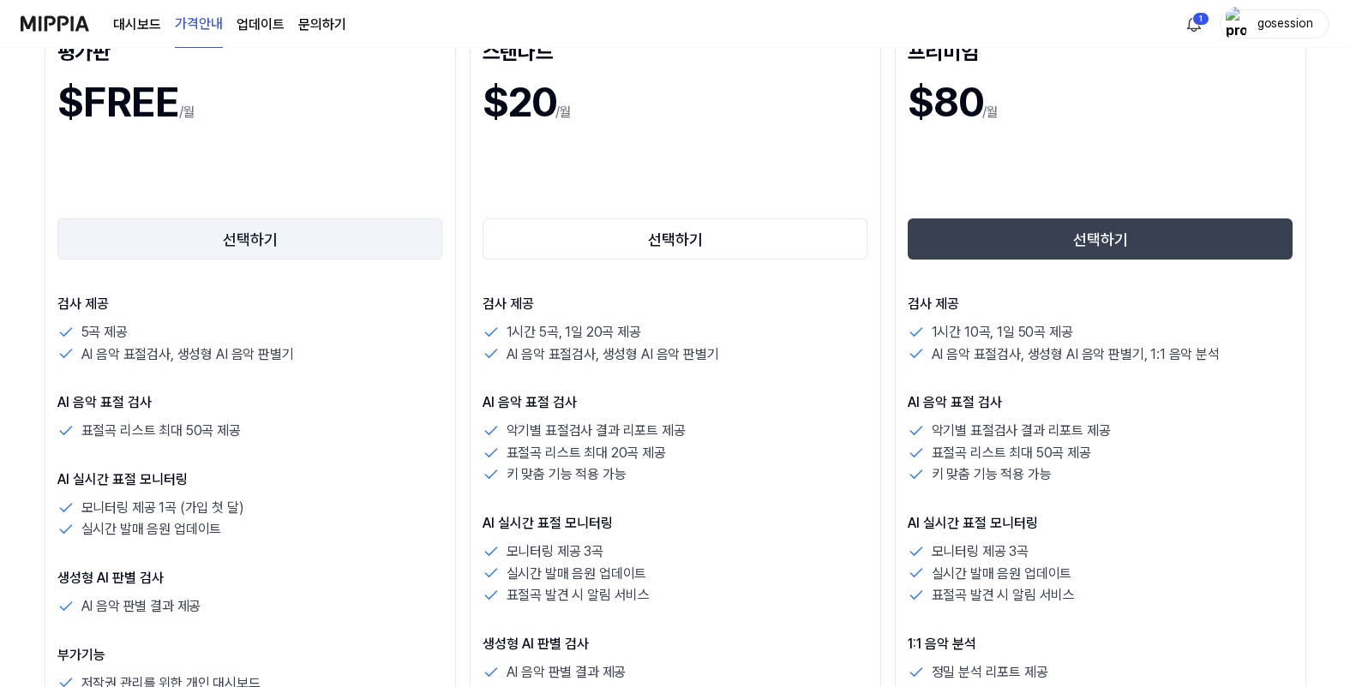
click at [277, 237] on button "선택하기" at bounding box center [250, 239] width 386 height 41
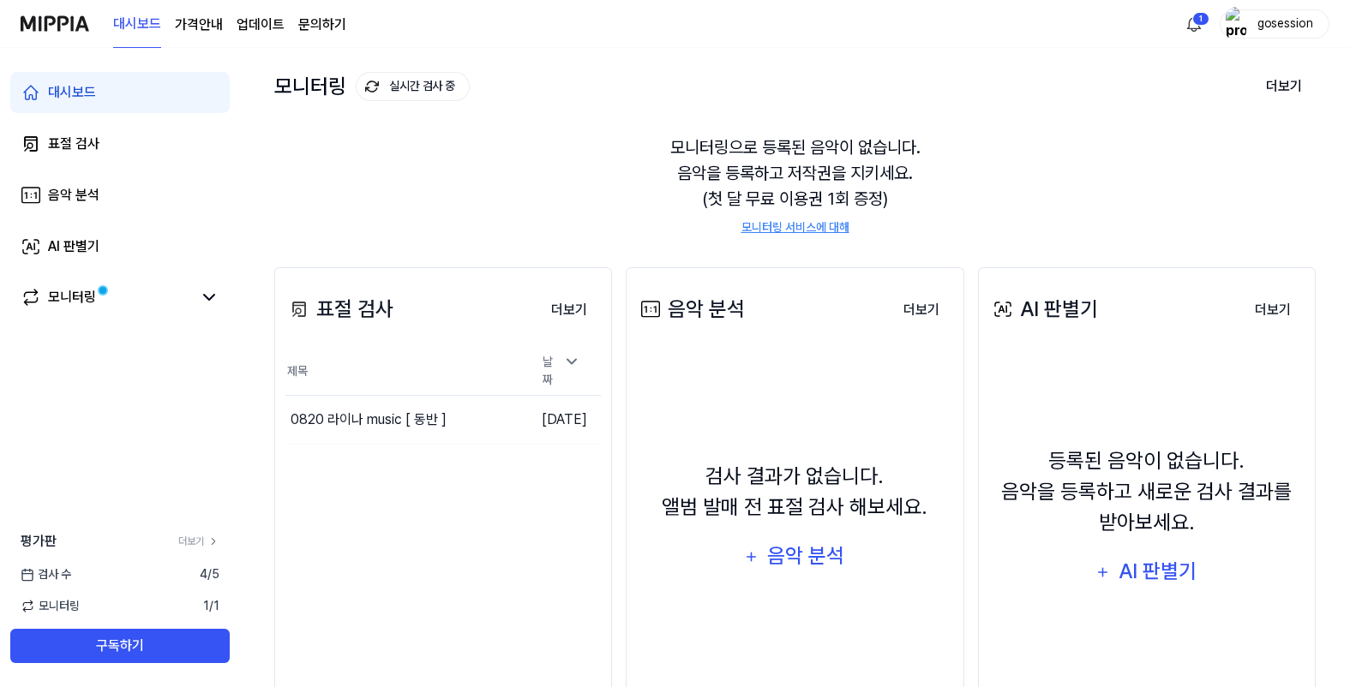
scroll to position [85, 0]
click at [124, 302] on link "모니터링" at bounding box center [106, 297] width 171 height 21
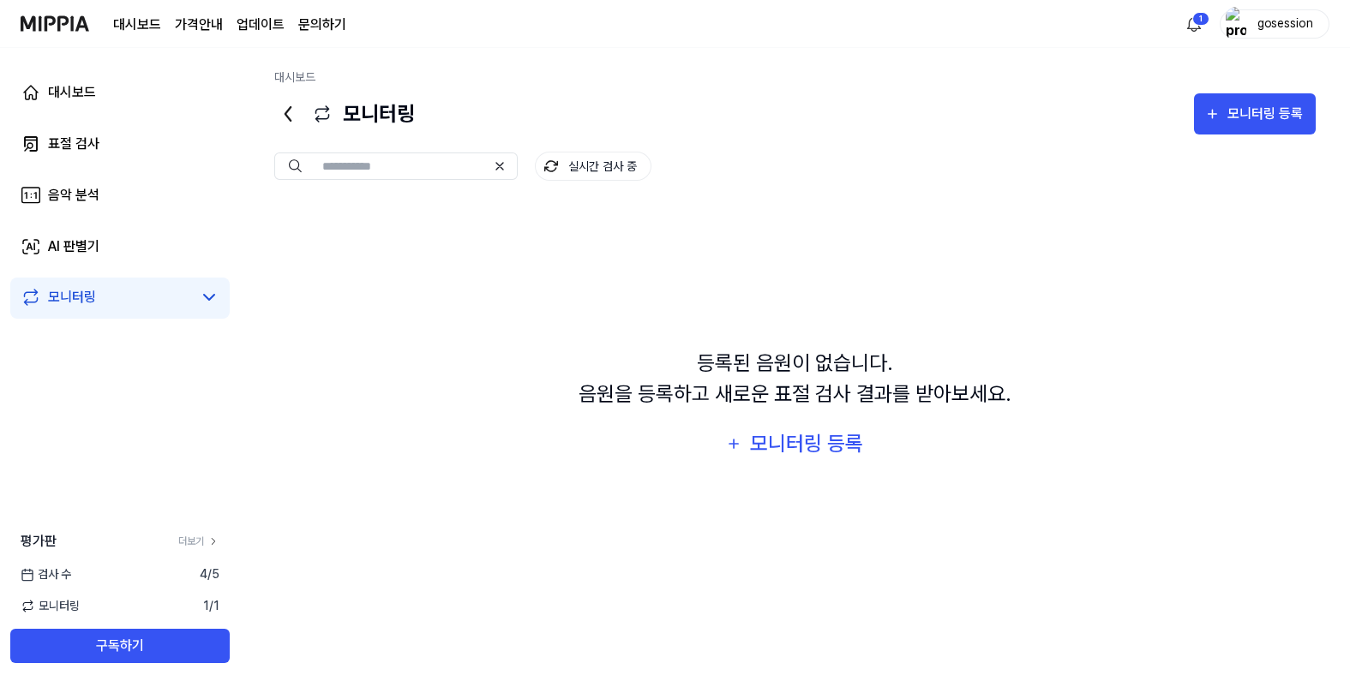
scroll to position [0, 0]
click at [110, 138] on link "표절 검사" at bounding box center [119, 143] width 219 height 41
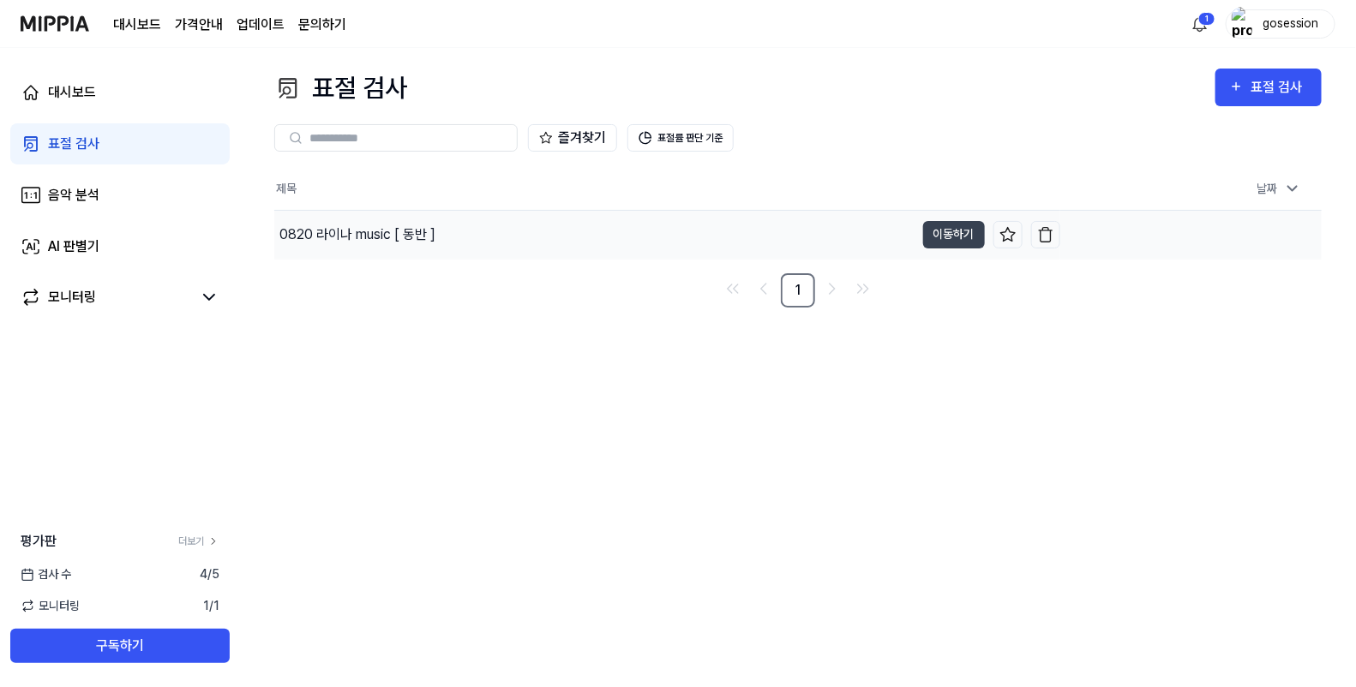
click at [450, 240] on div "0820 라이나 music [ 동반 ]" at bounding box center [594, 235] width 640 height 48
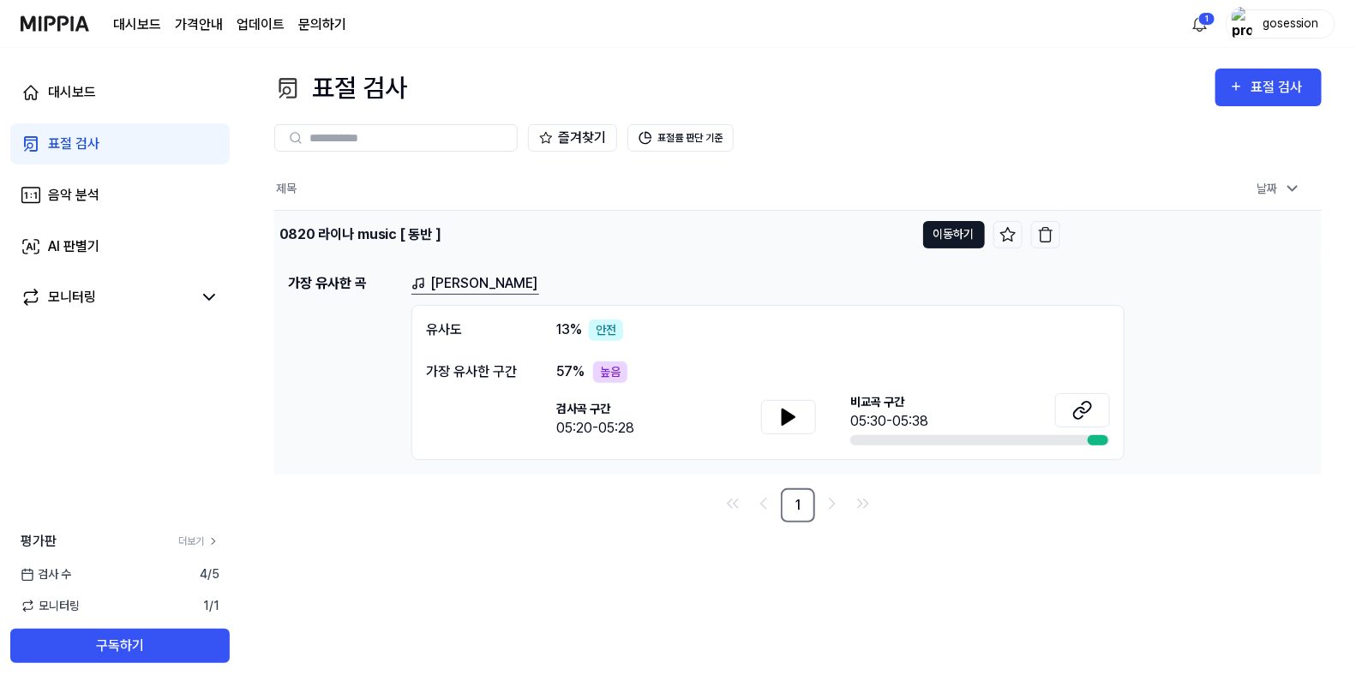
click at [925, 237] on button "이동하기" at bounding box center [954, 234] width 62 height 27
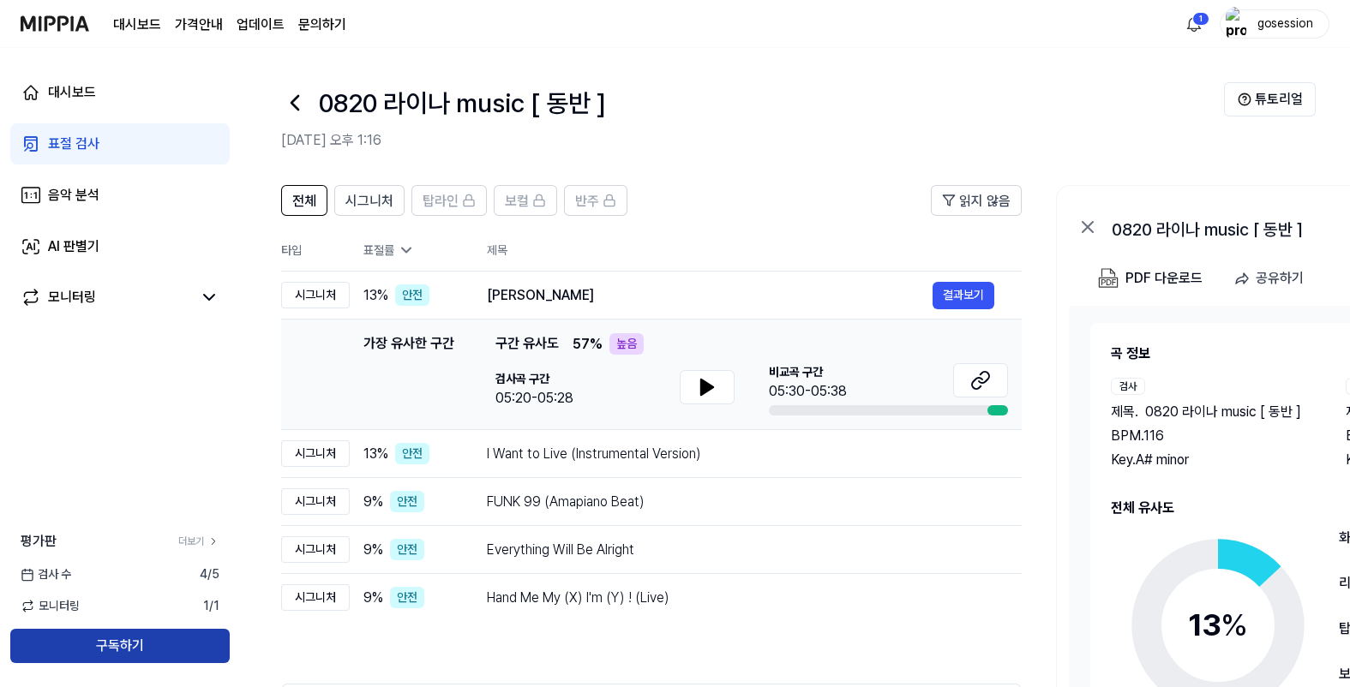
click at [135, 640] on button "구독하기" at bounding box center [119, 646] width 219 height 34
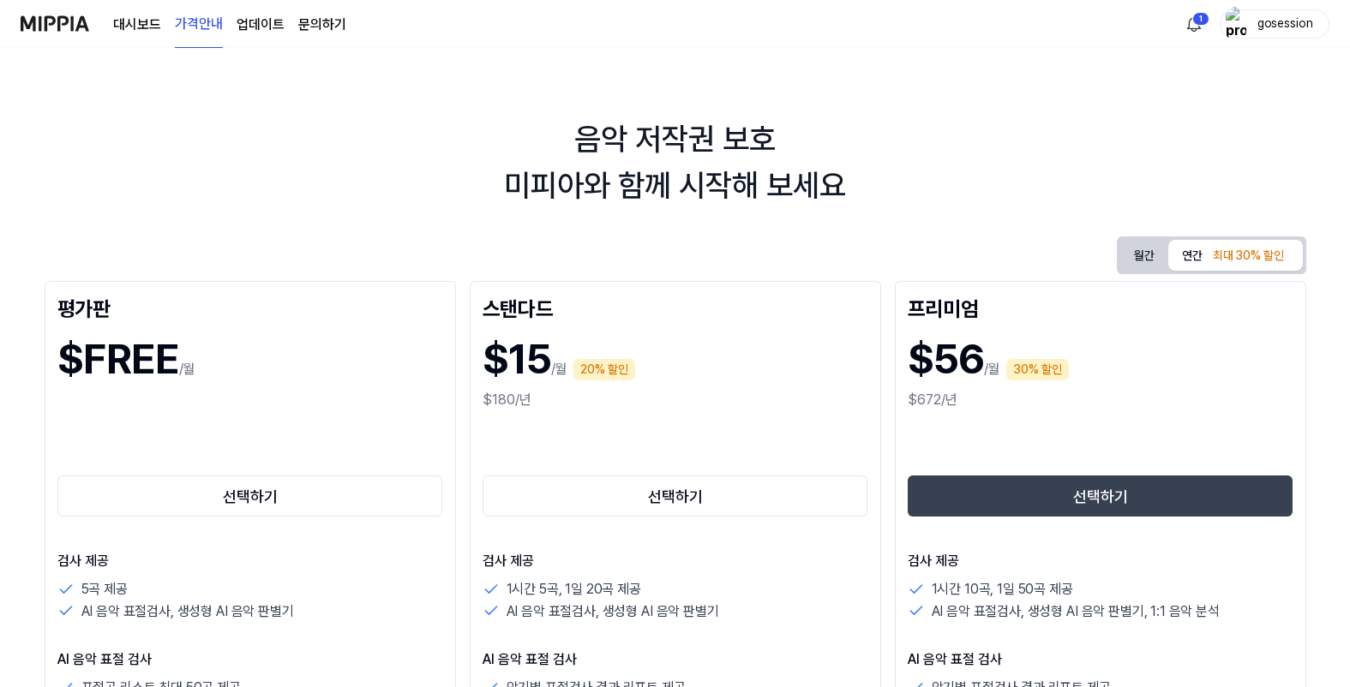
click at [1137, 257] on button "월간" at bounding box center [1144, 256] width 48 height 32
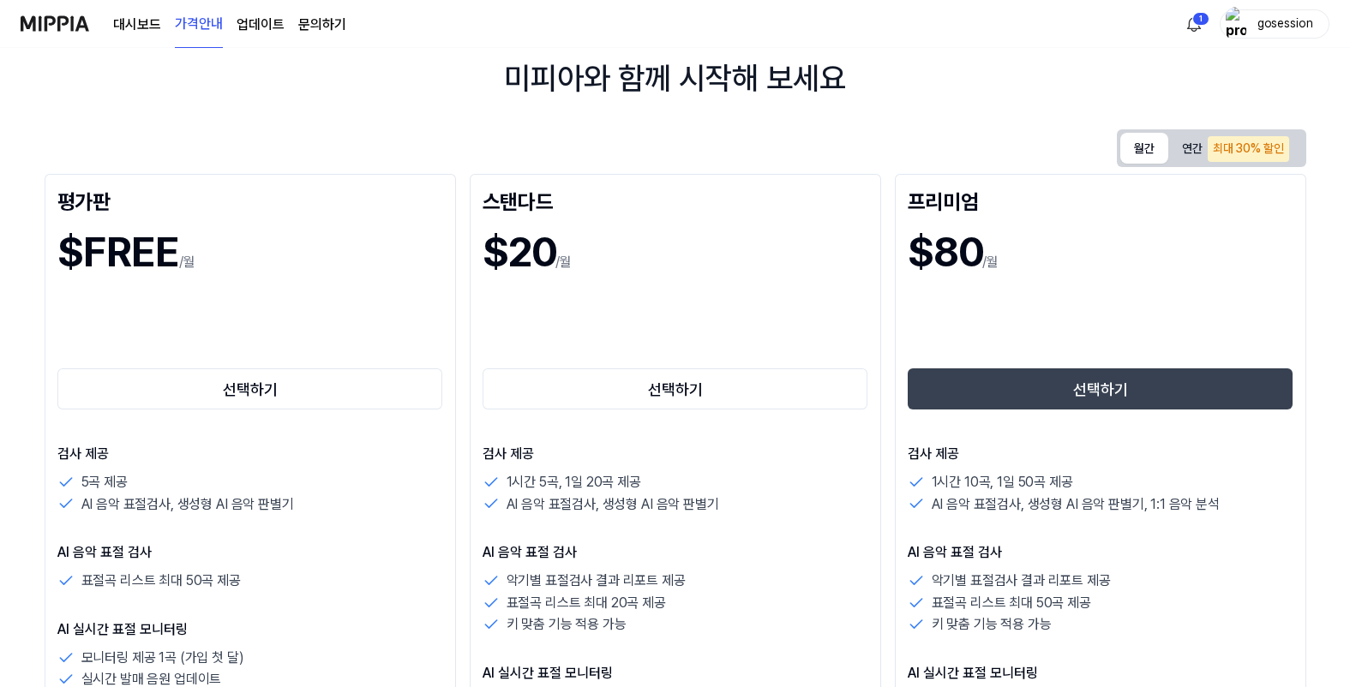
scroll to position [171, 0]
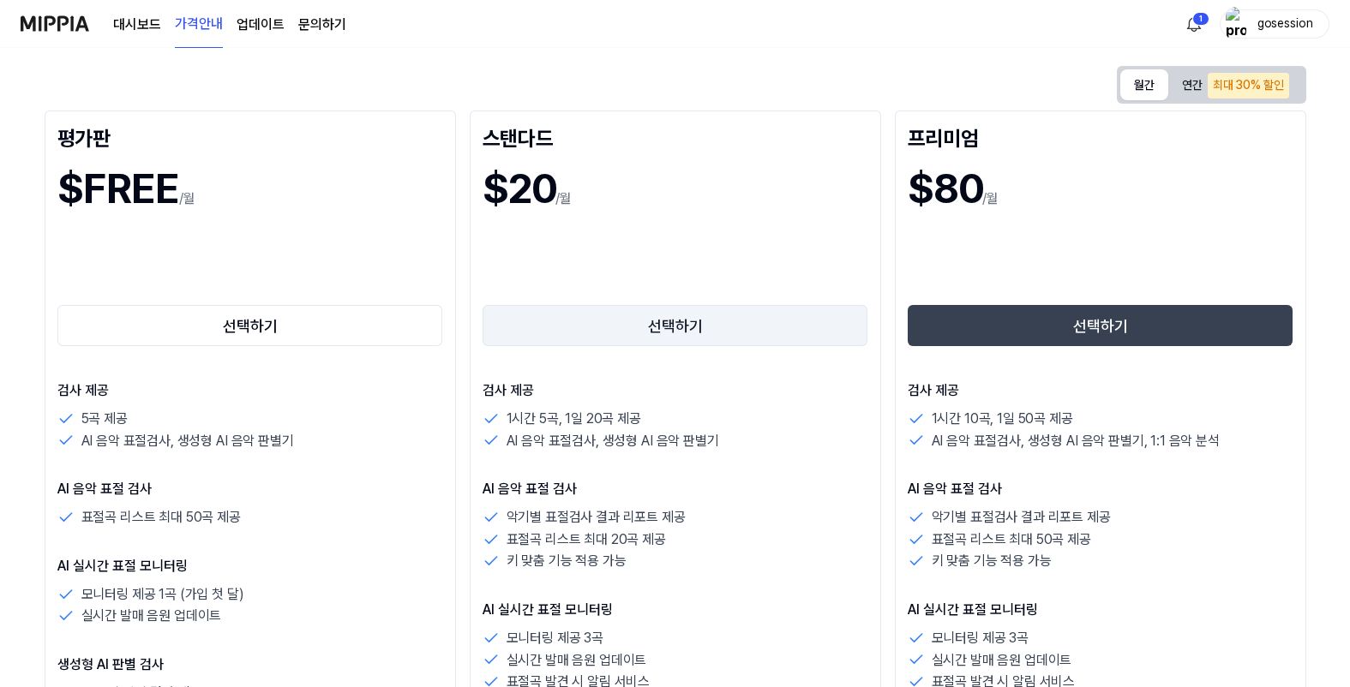
click at [674, 318] on button "선택하기" at bounding box center [675, 325] width 386 height 41
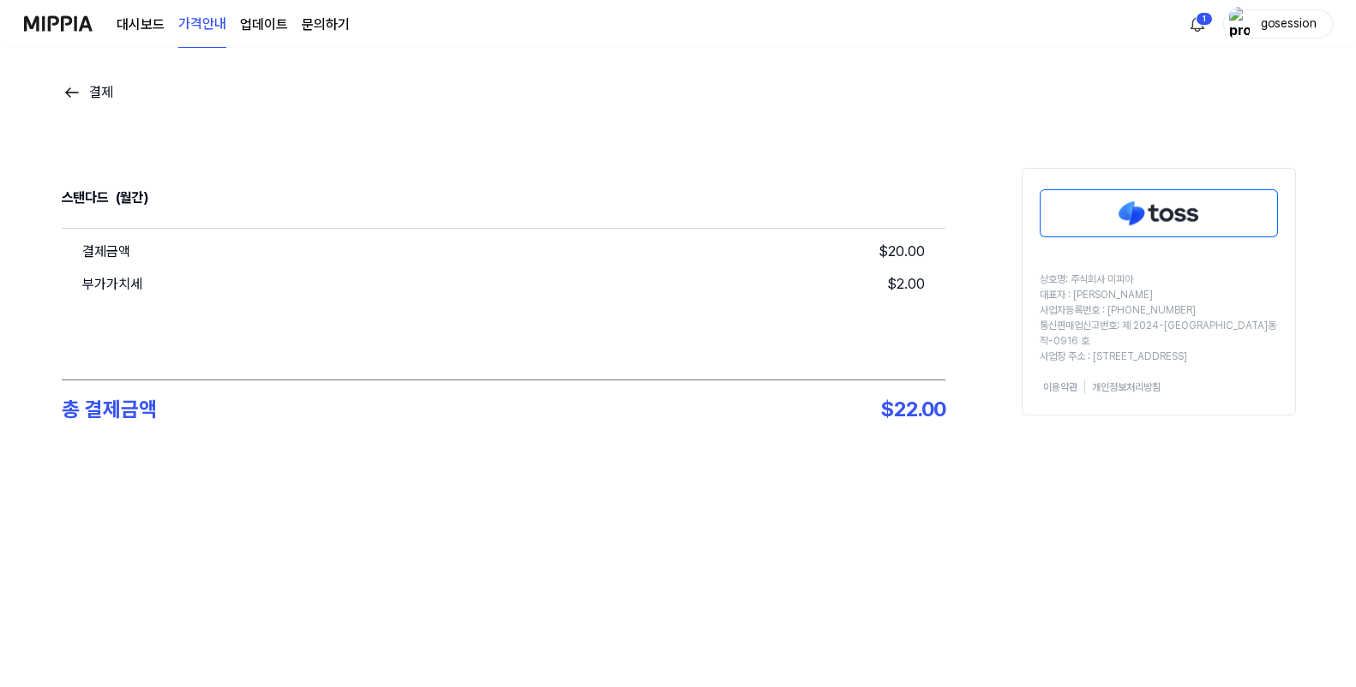
scroll to position [0, 0]
click at [1148, 223] on img at bounding box center [1157, 213] width 237 height 46
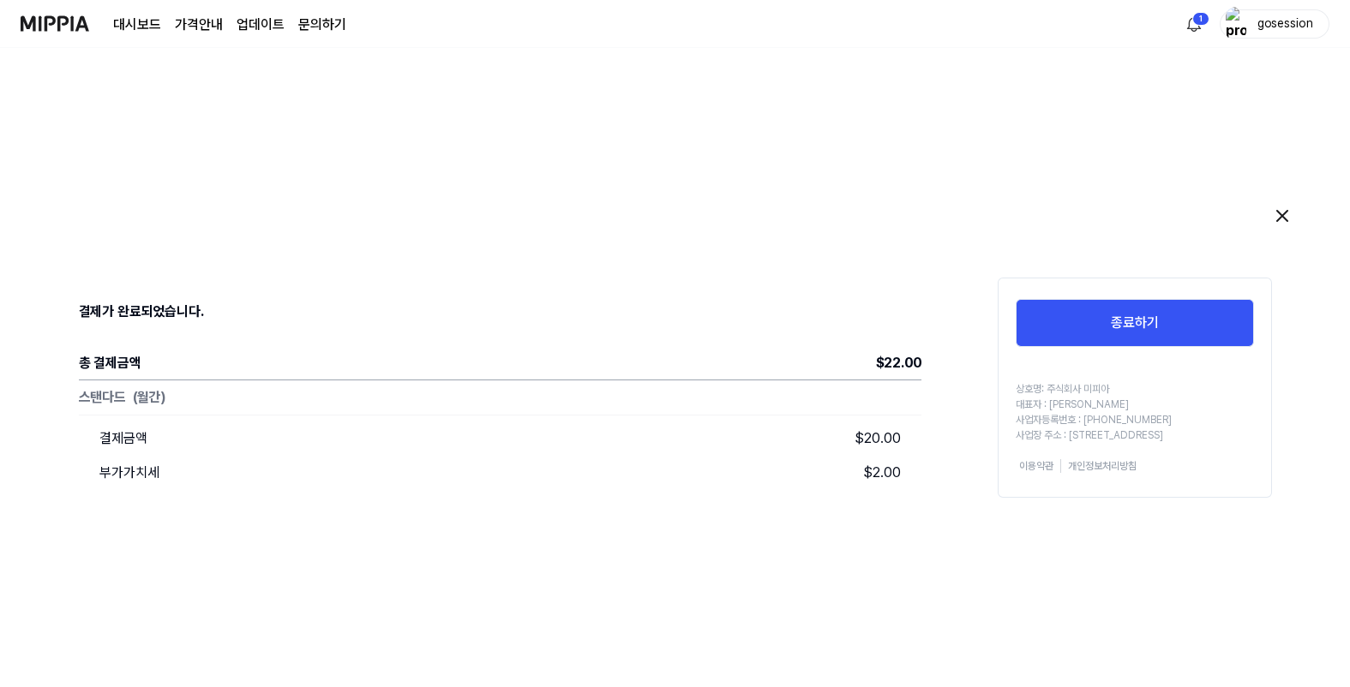
click at [126, 27] on link "대시보드" at bounding box center [137, 25] width 48 height 21
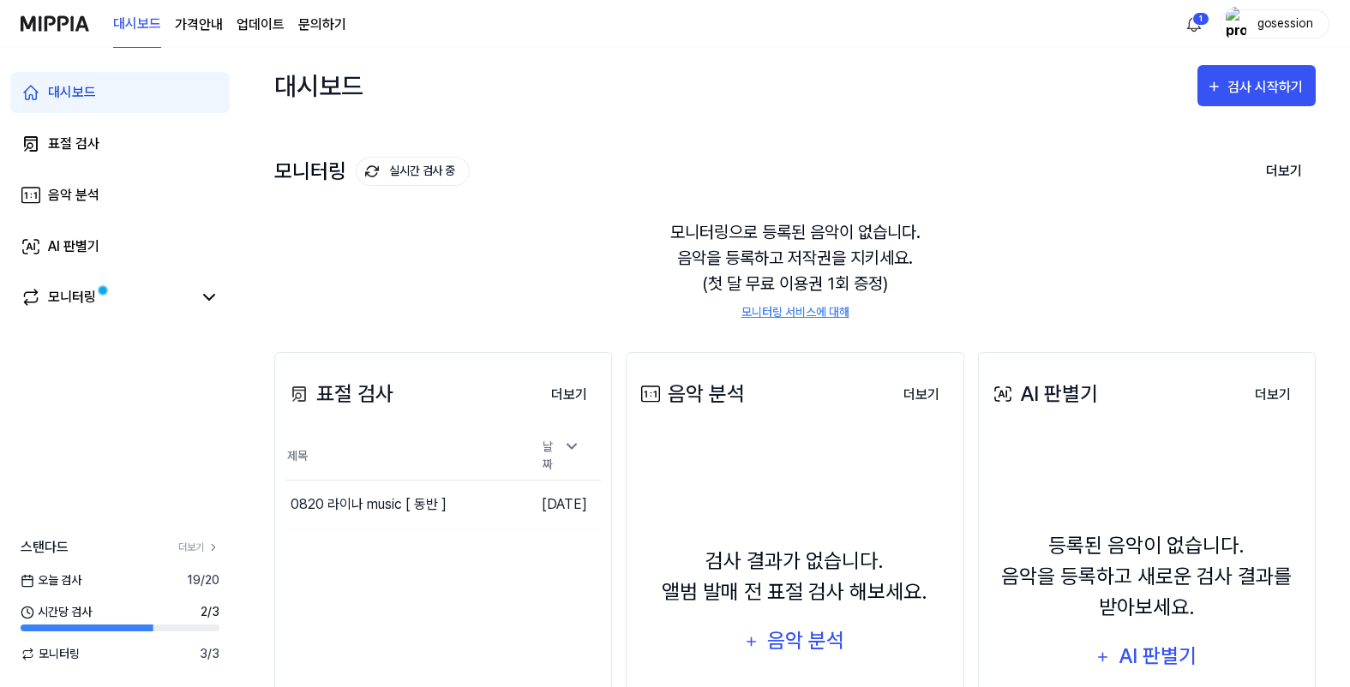
click at [438, 440] on th "제목" at bounding box center [403, 456] width 237 height 49
click at [480, 500] on button "이동하기" at bounding box center [491, 504] width 62 height 27
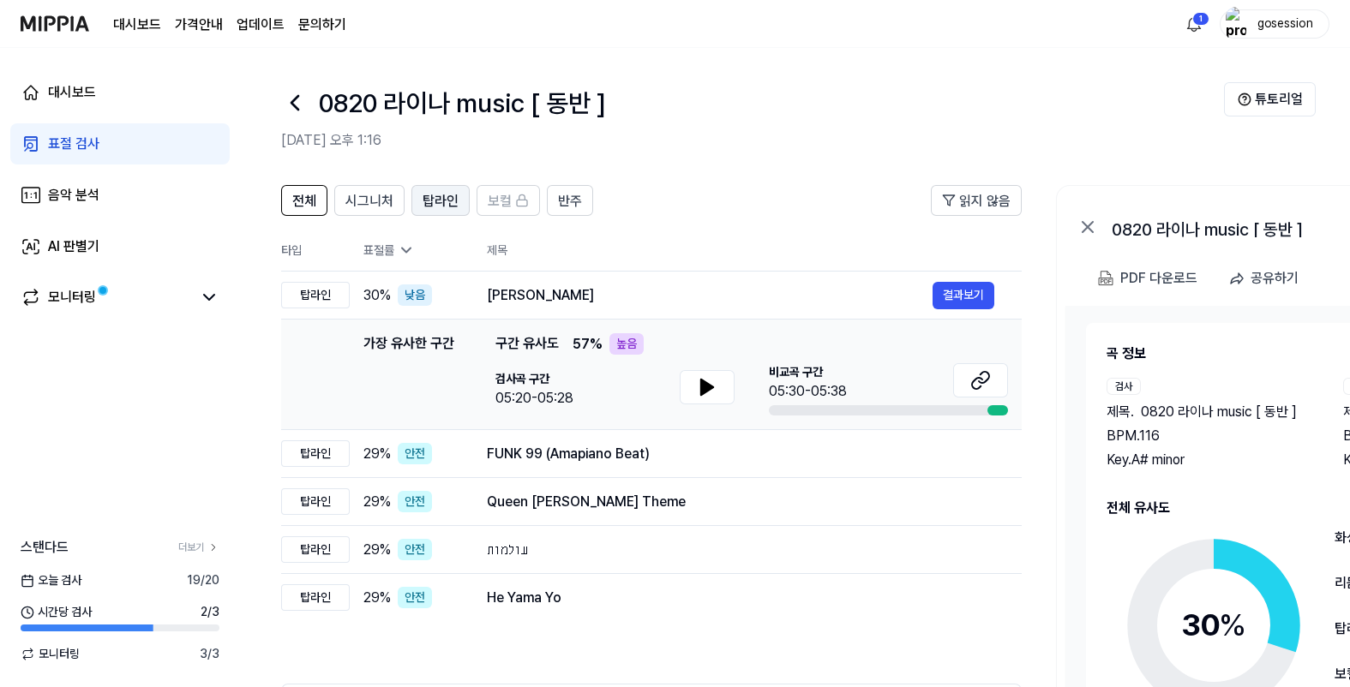
click at [440, 199] on span "탑라인" at bounding box center [440, 201] width 36 height 21
click at [972, 377] on icon at bounding box center [980, 380] width 21 height 21
click at [578, 194] on button "반주" at bounding box center [570, 200] width 46 height 31
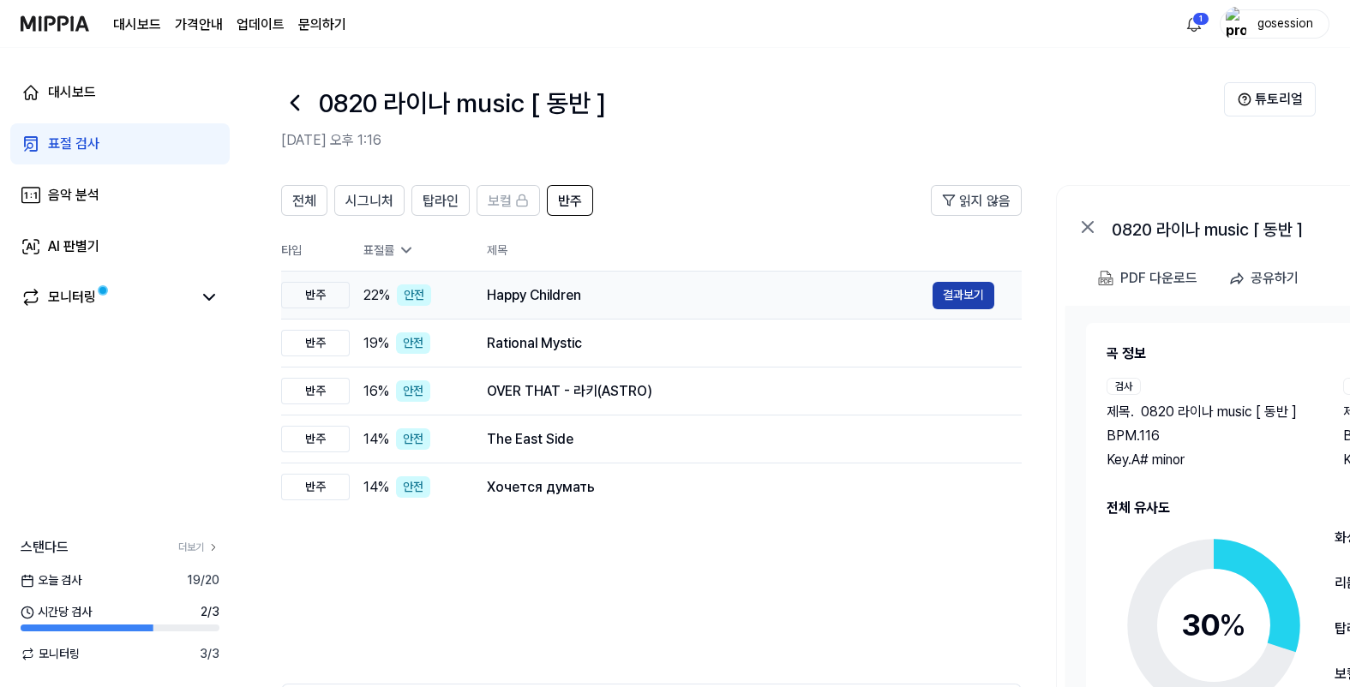
click at [963, 298] on button "결과보기" at bounding box center [963, 295] width 62 height 27
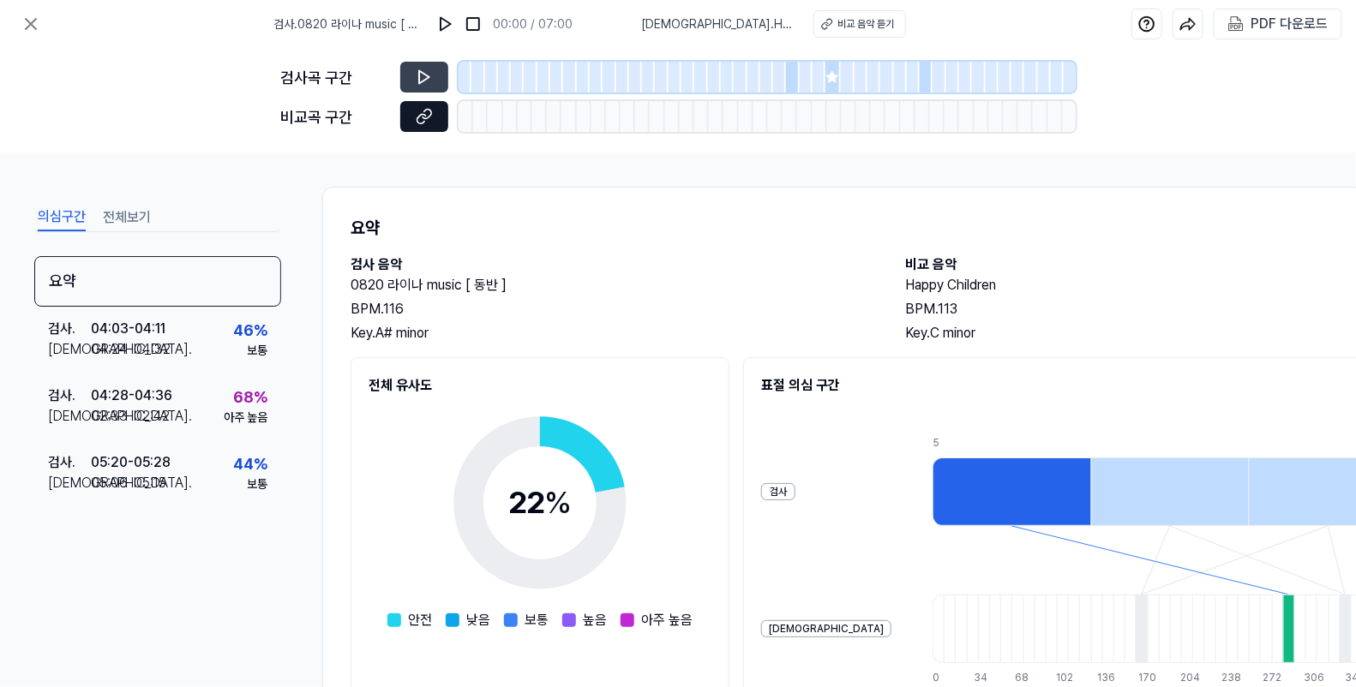
click at [444, 117] on button at bounding box center [424, 116] width 48 height 31
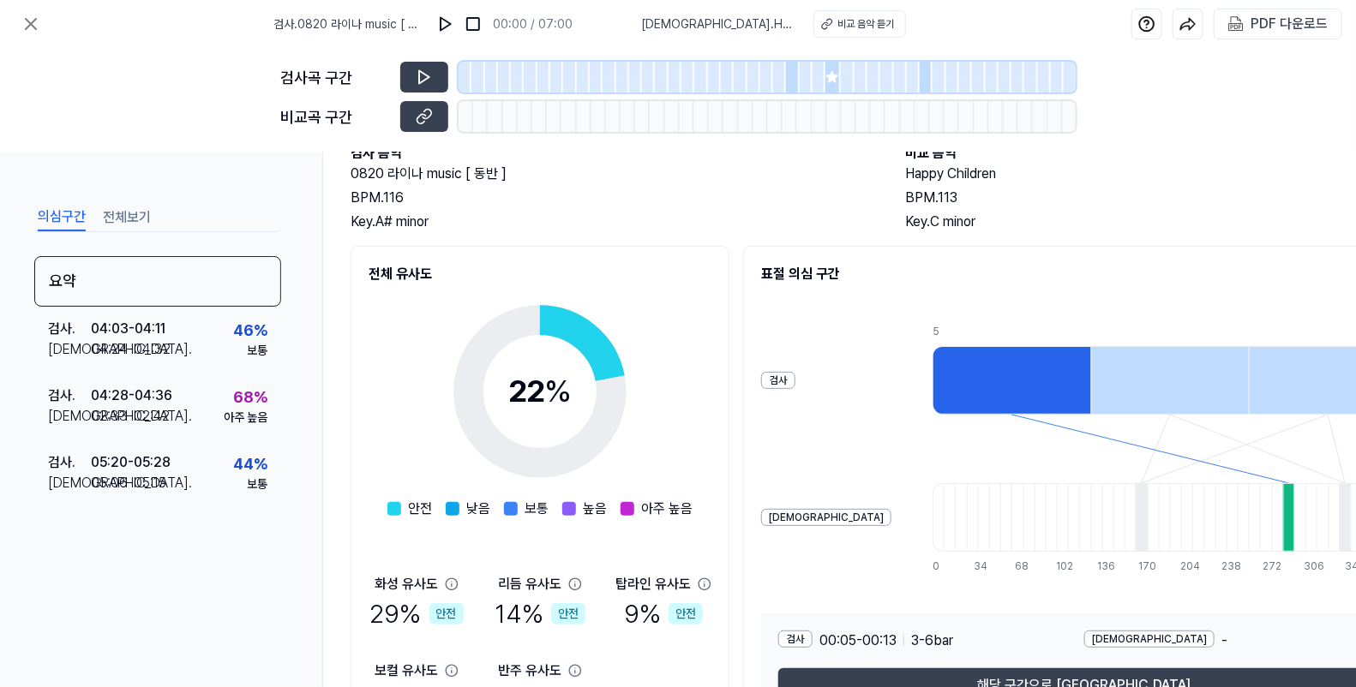
scroll to position [231, 0]
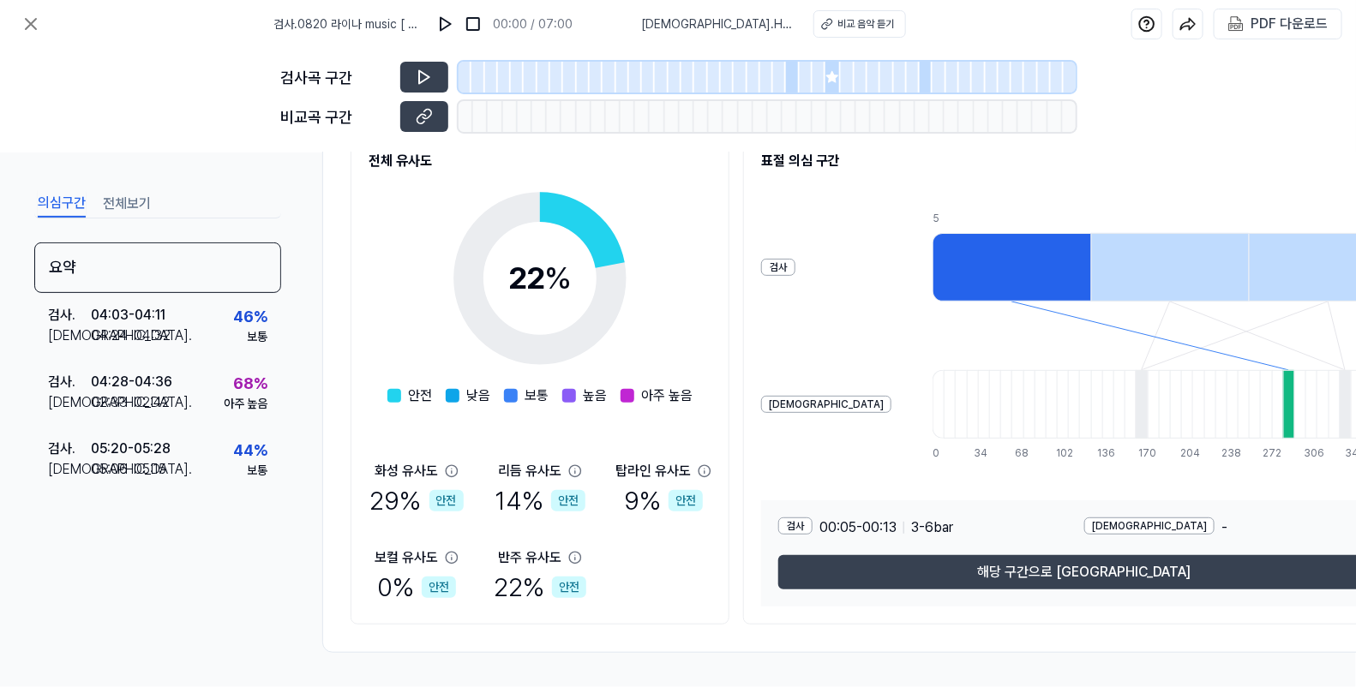
click at [1283, 392] on div at bounding box center [1288, 404] width 11 height 69
click at [937, 573] on button "해당 구간으로 [GEOGRAPHIC_DATA]" at bounding box center [1084, 572] width 612 height 34
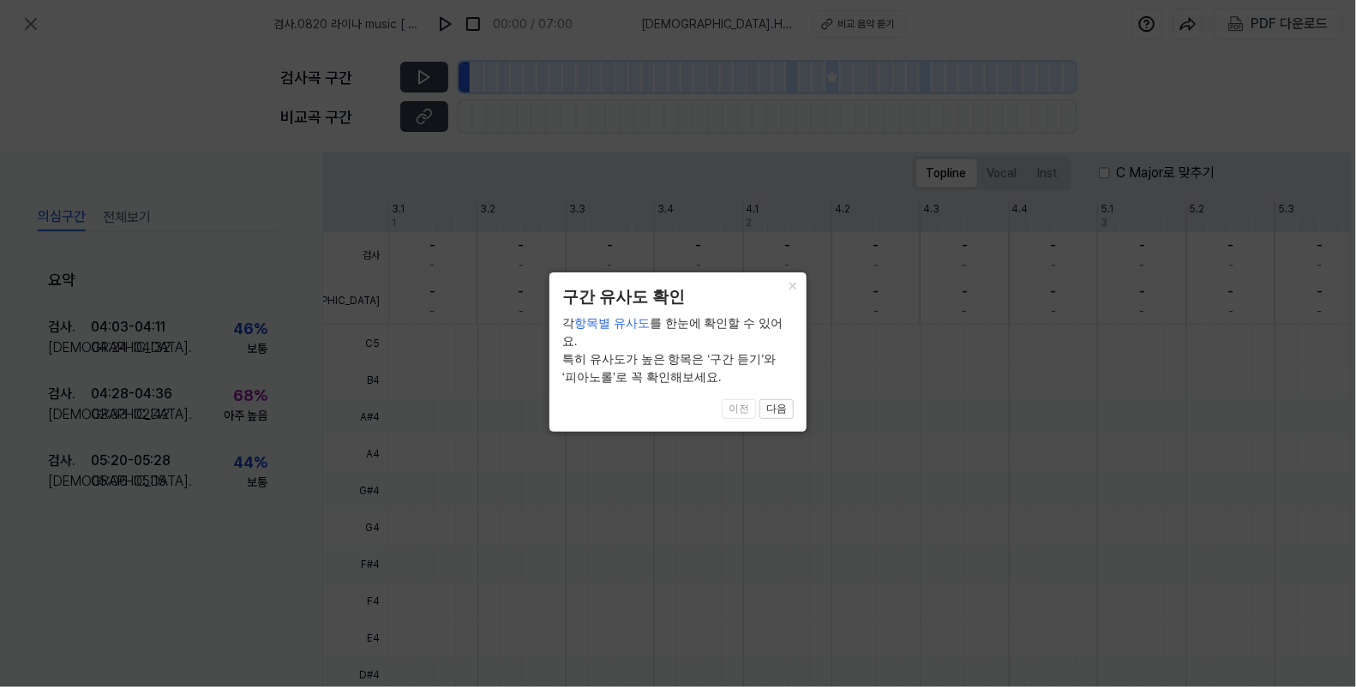
scroll to position [389, 0]
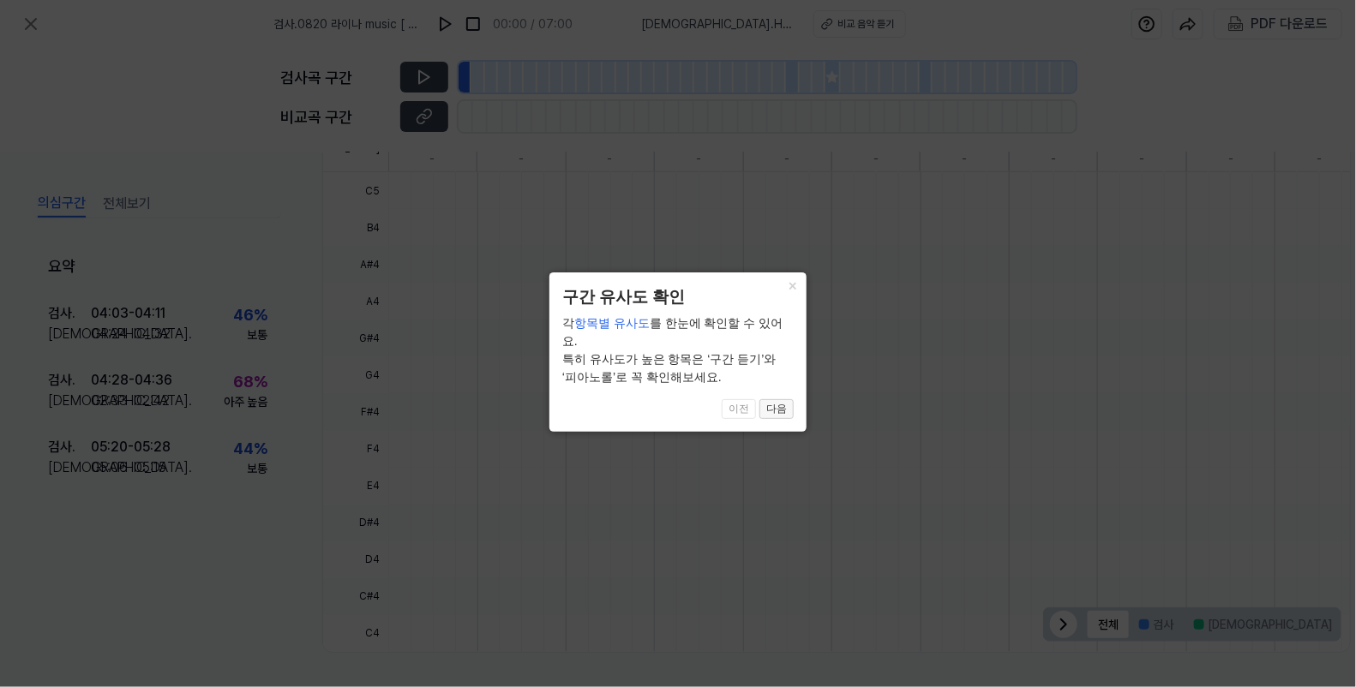
click at [784, 399] on button "다음" at bounding box center [776, 409] width 34 height 21
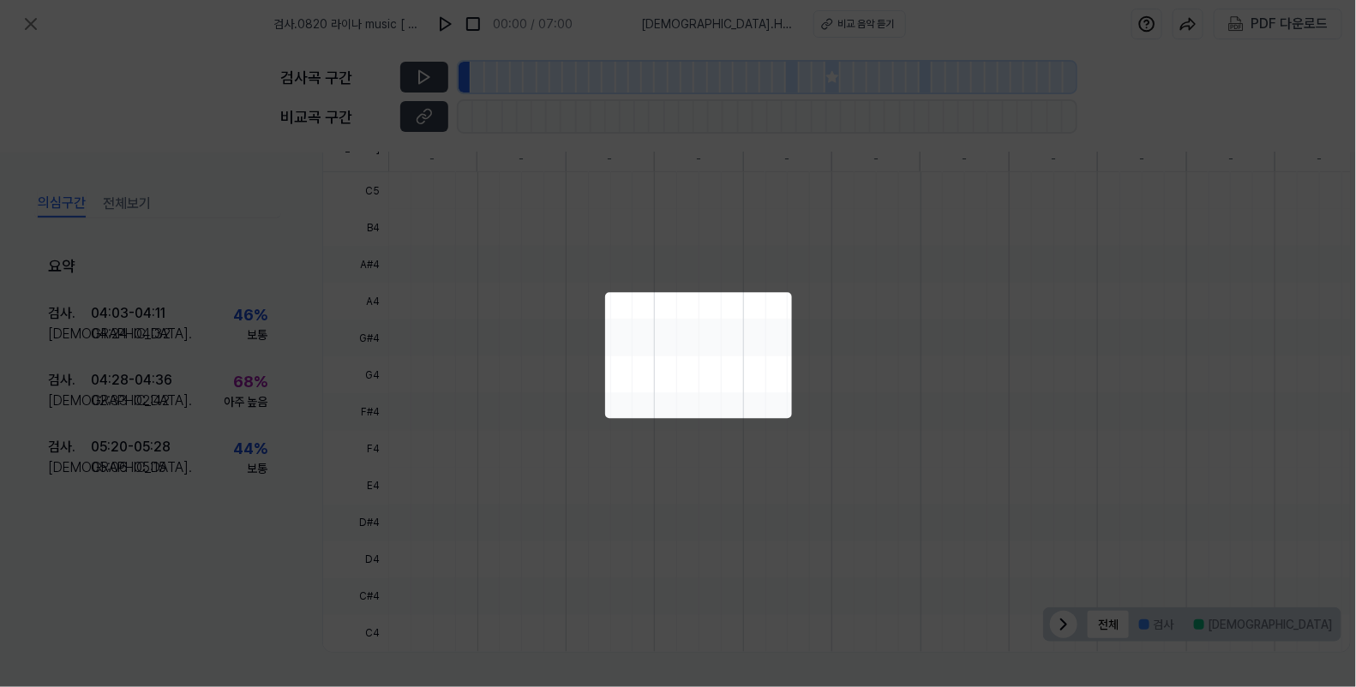
scroll to position [288, 34]
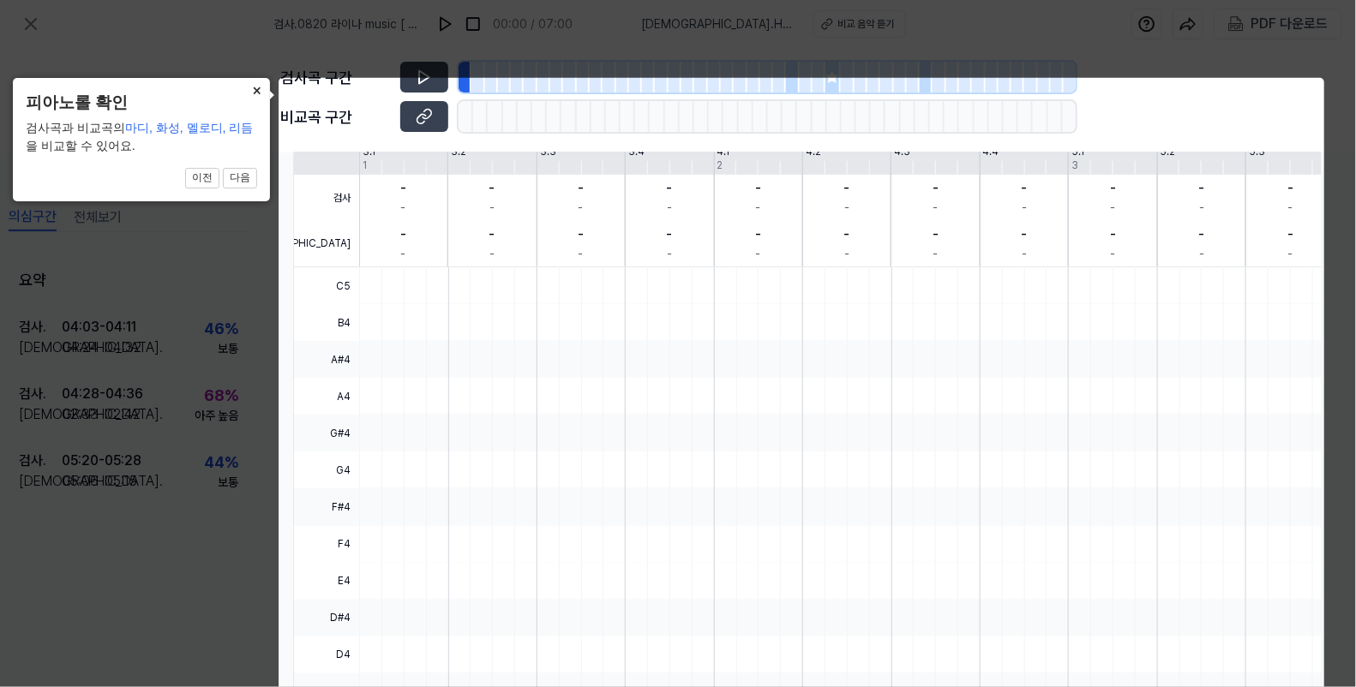
click at [255, 88] on button "×" at bounding box center [256, 90] width 27 height 24
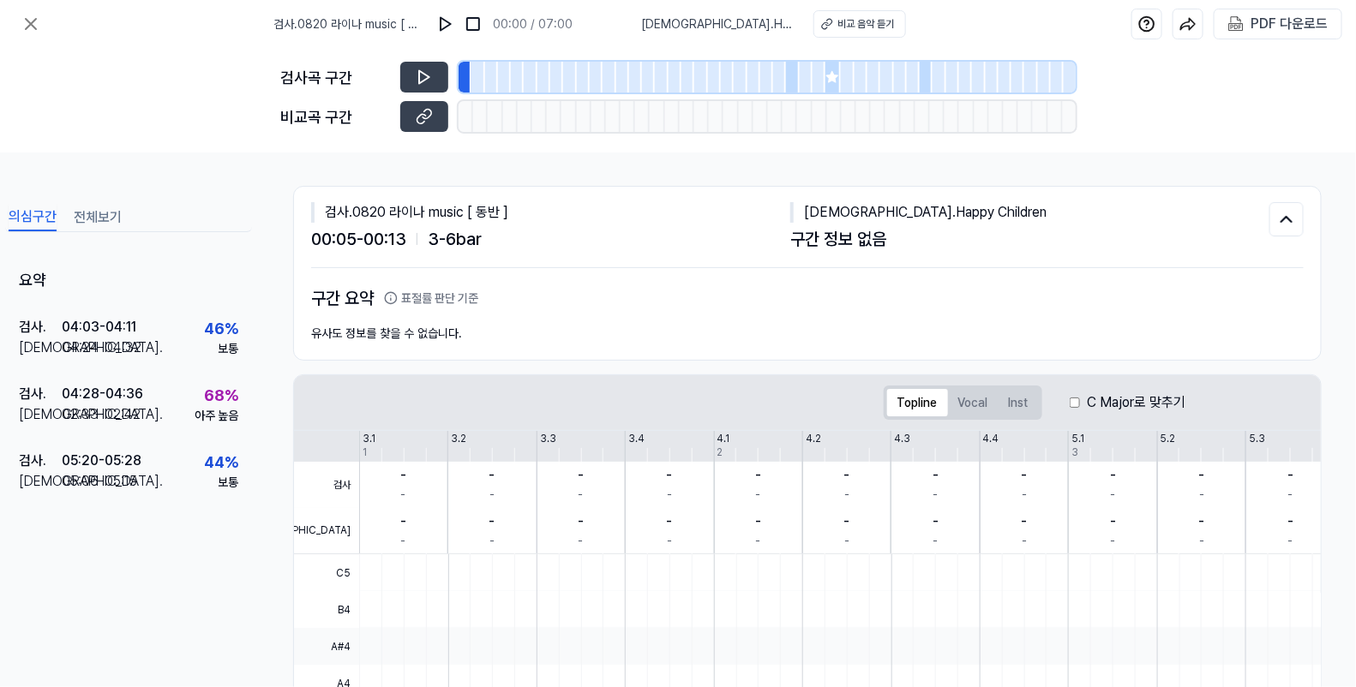
scroll to position [0, 34]
click at [943, 386] on div "Topline Vocal Inst" at bounding box center [962, 403] width 159 height 34
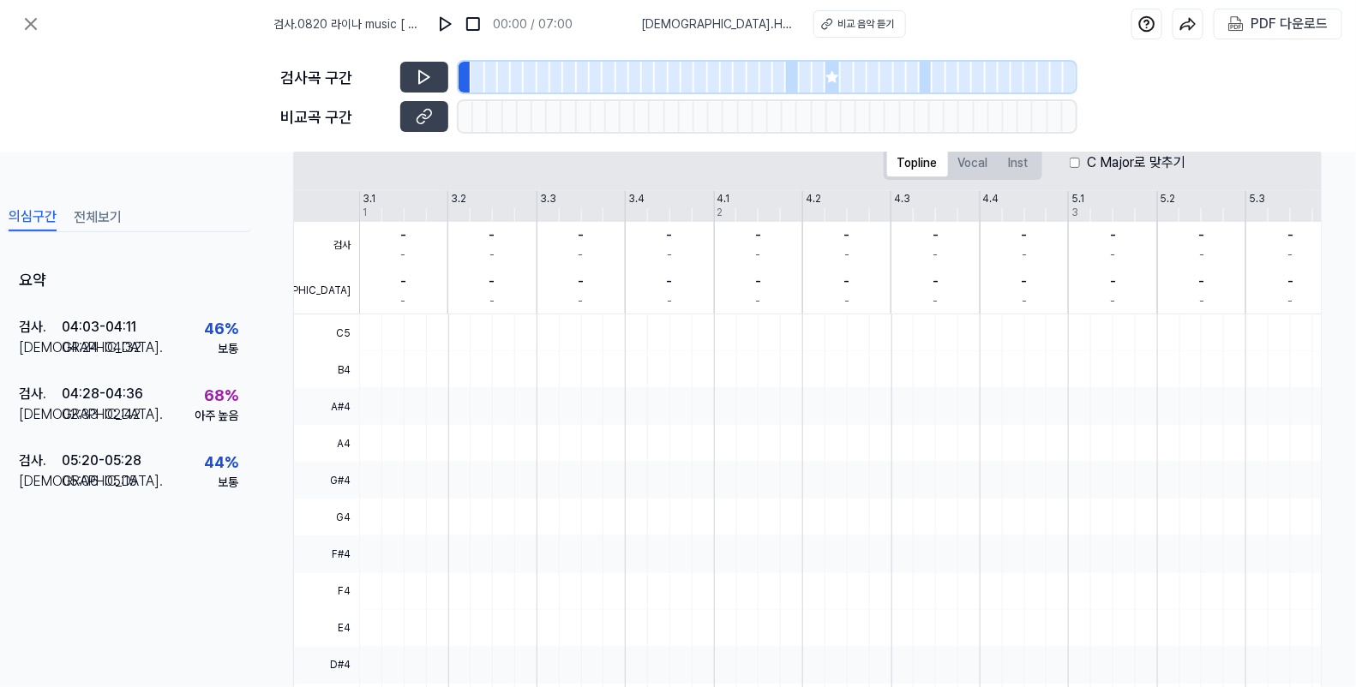
scroll to position [388, 34]
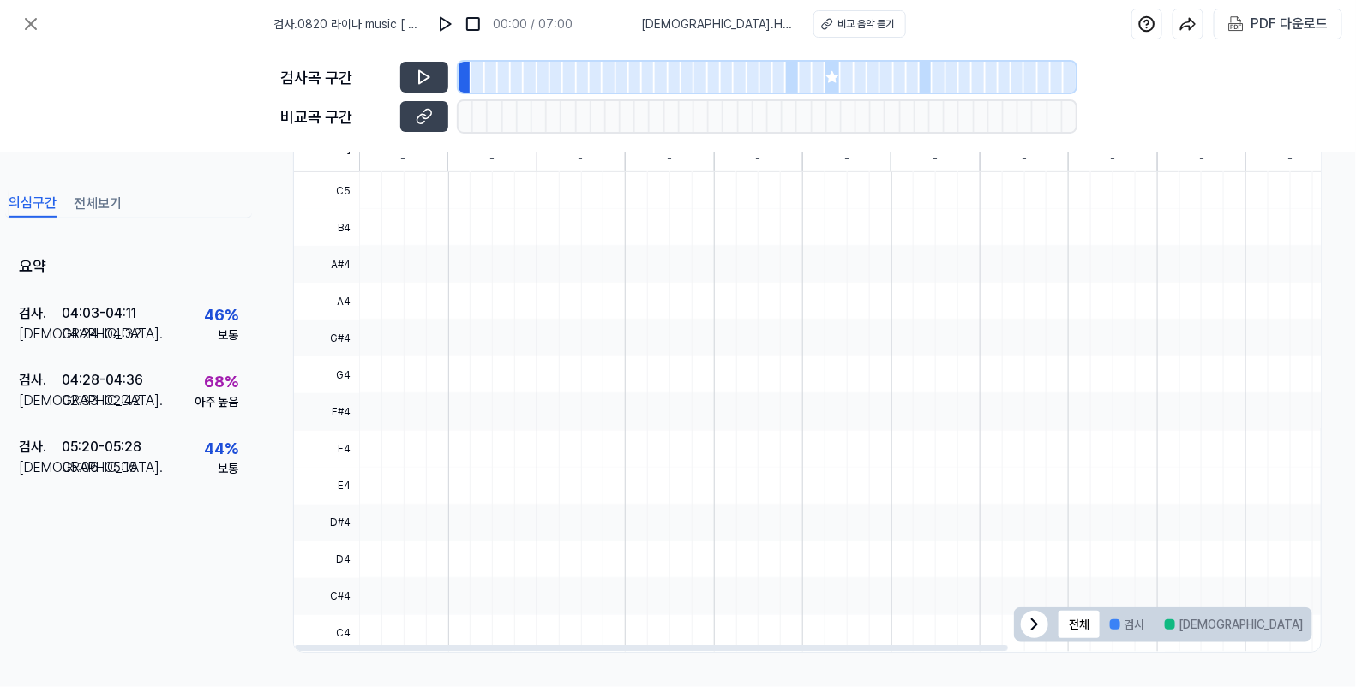
click at [1027, 614] on icon at bounding box center [1034, 624] width 21 height 21
click at [1294, 619] on icon at bounding box center [1291, 624] width 21 height 21
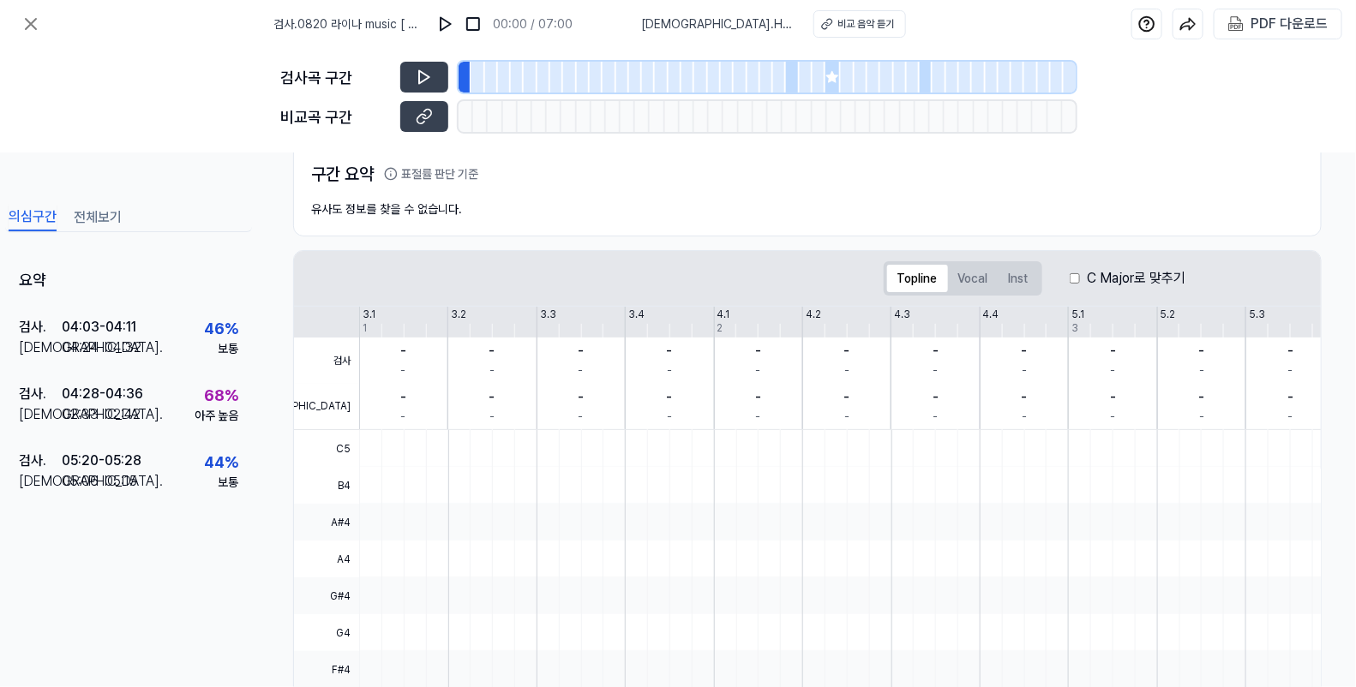
scroll to position [0, 34]
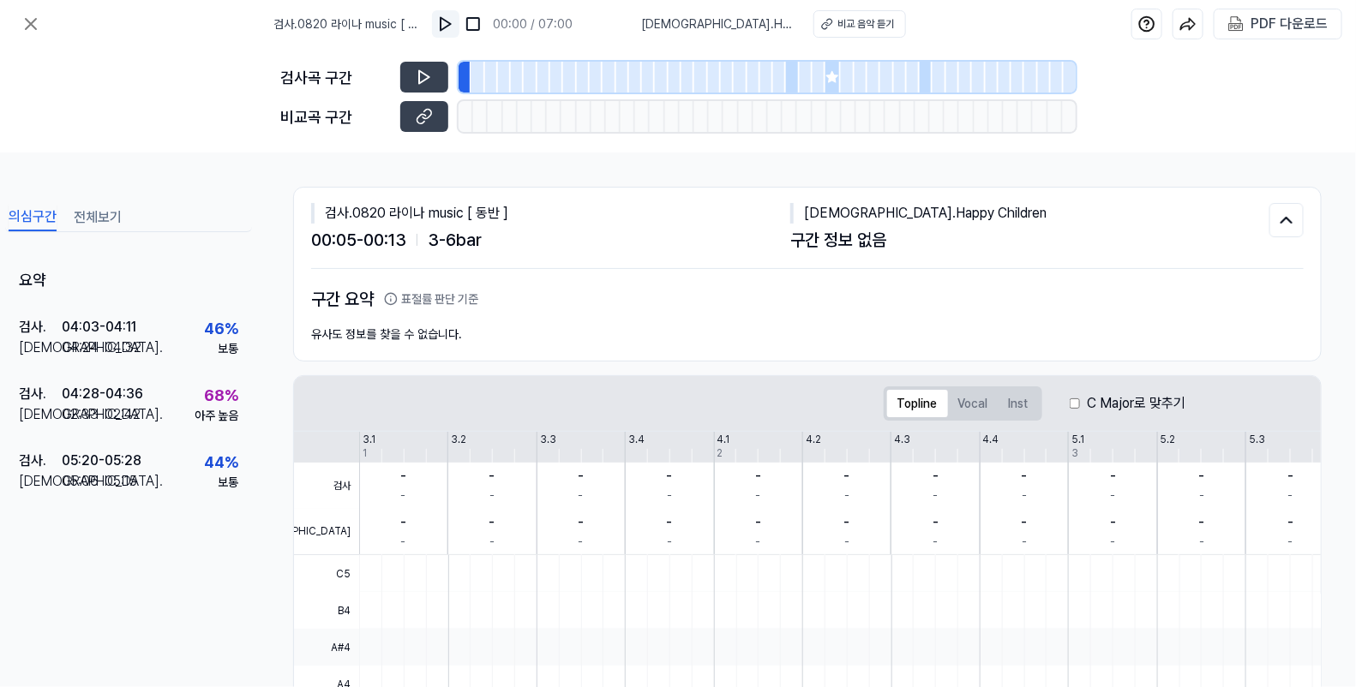
click at [454, 21] on img at bounding box center [445, 23] width 17 height 17
click at [455, 24] on img at bounding box center [446, 23] width 17 height 17
click at [859, 25] on div "비교 음악 듣기" at bounding box center [864, 23] width 57 height 15
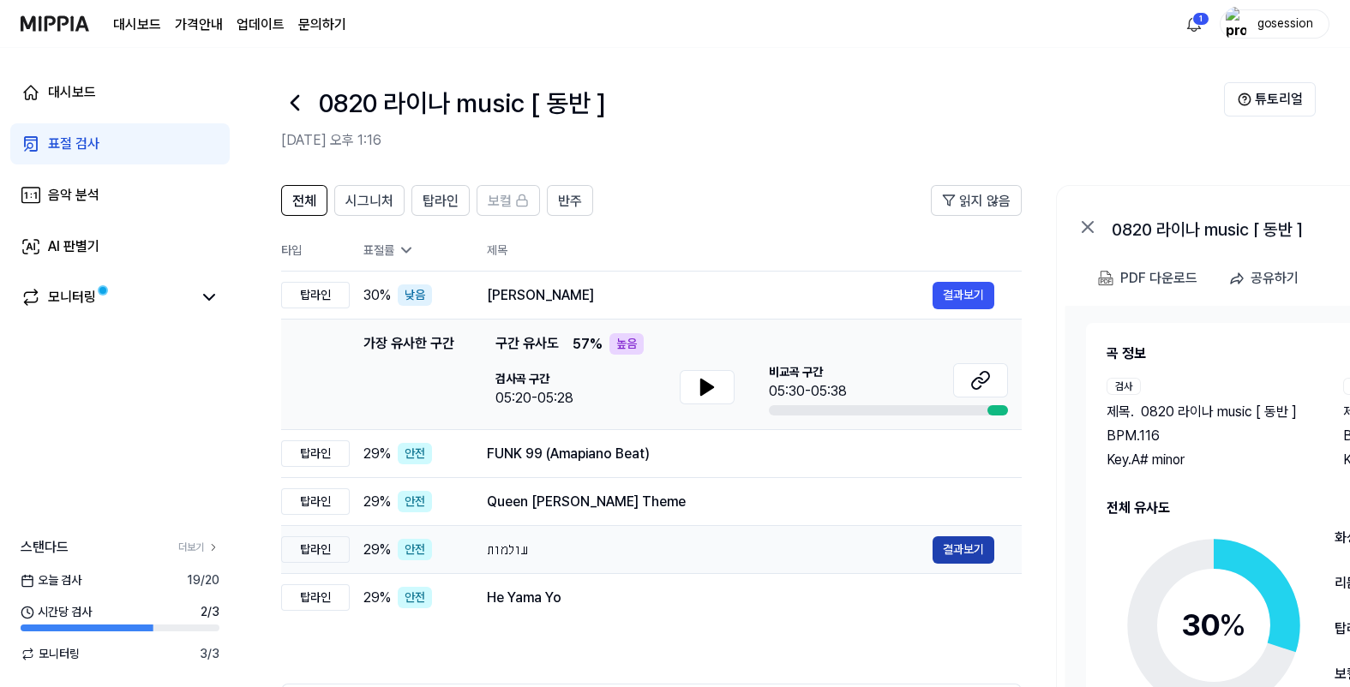
click at [973, 550] on button "결과보기" at bounding box center [963, 549] width 62 height 27
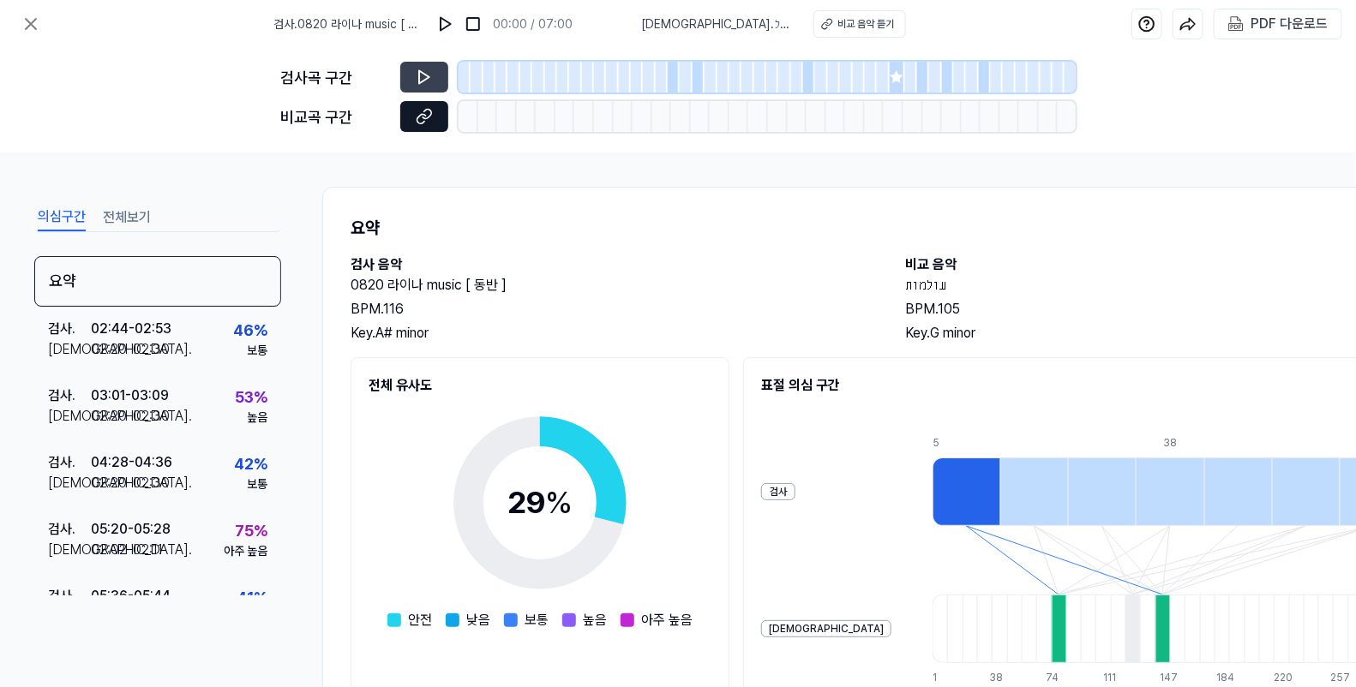
click at [434, 117] on button at bounding box center [424, 116] width 48 height 31
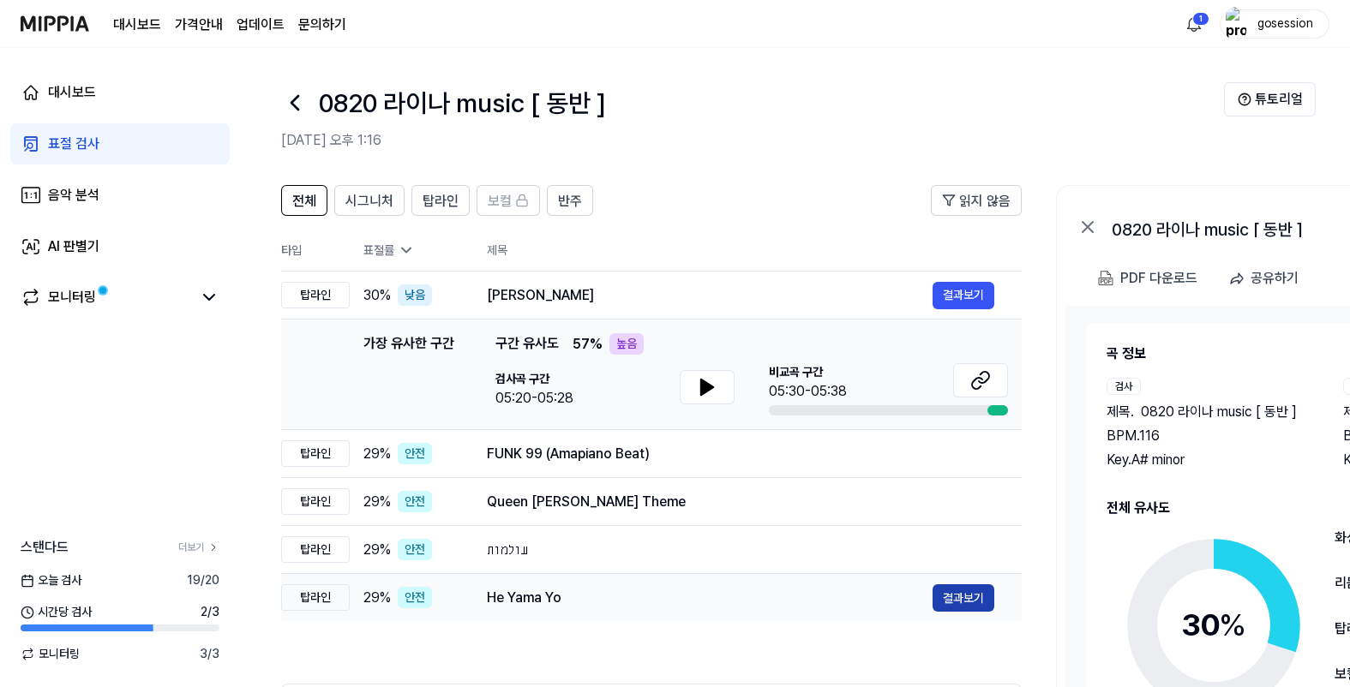
click at [955, 601] on button "결과보기" at bounding box center [963, 597] width 62 height 27
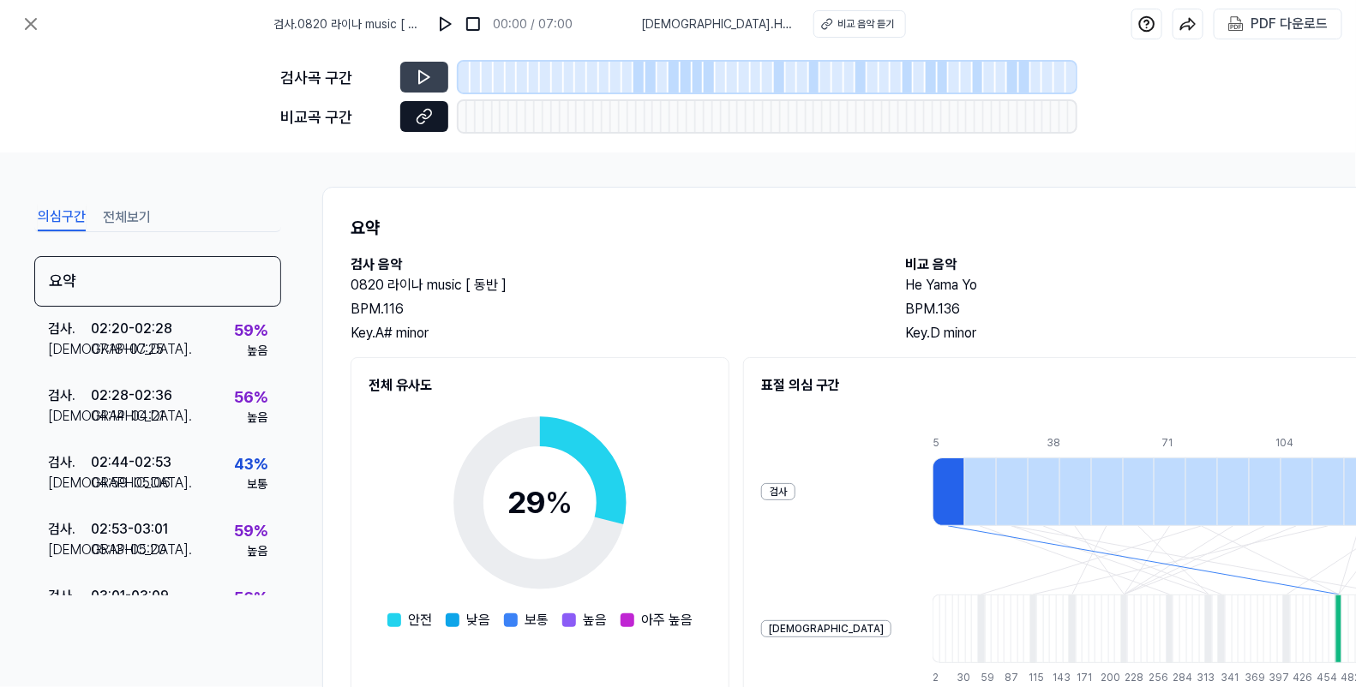
click at [417, 120] on icon at bounding box center [421, 118] width 9 height 9
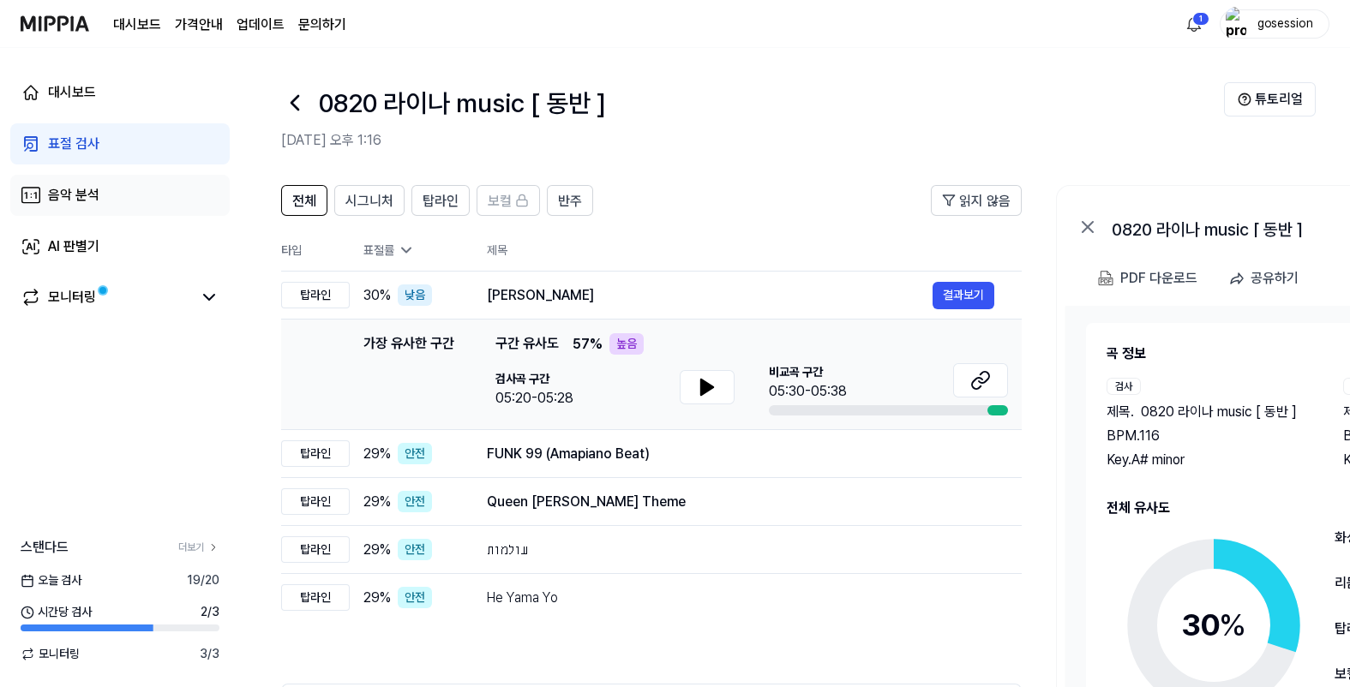
click at [109, 195] on link "음악 분석" at bounding box center [119, 195] width 219 height 41
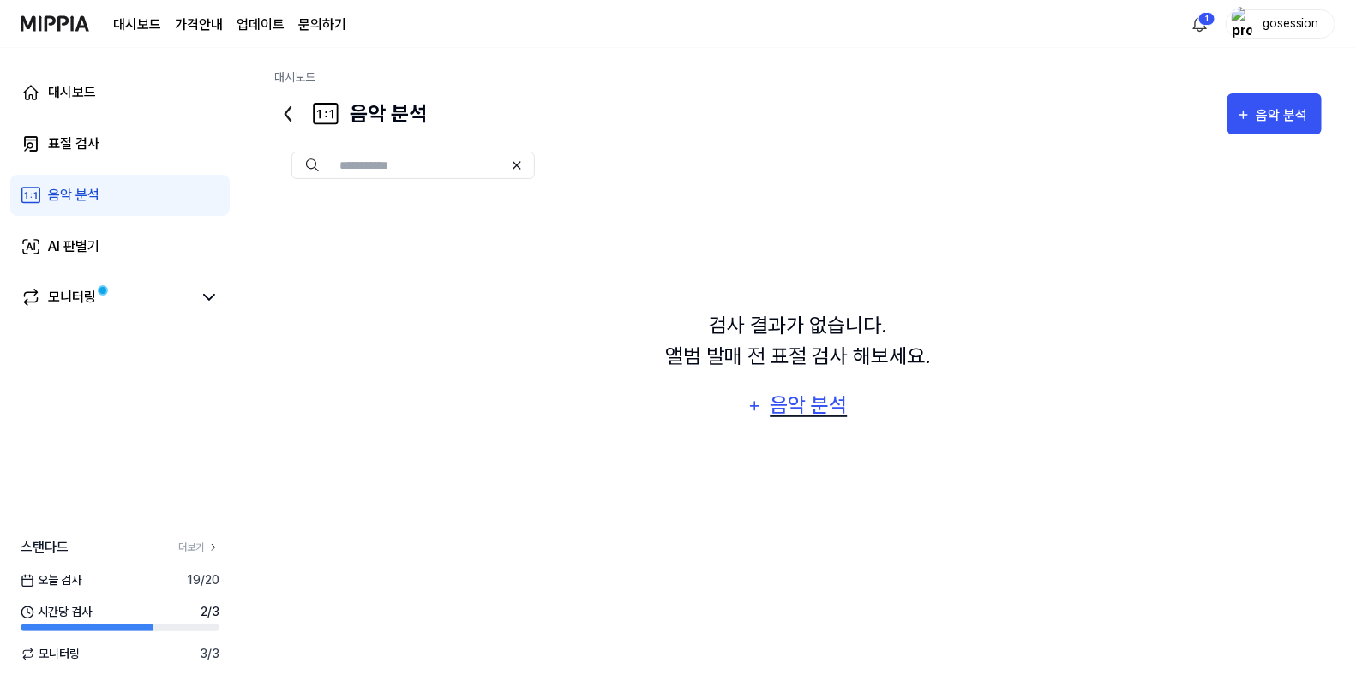
click at [794, 404] on div "음악 분석" at bounding box center [808, 405] width 81 height 33
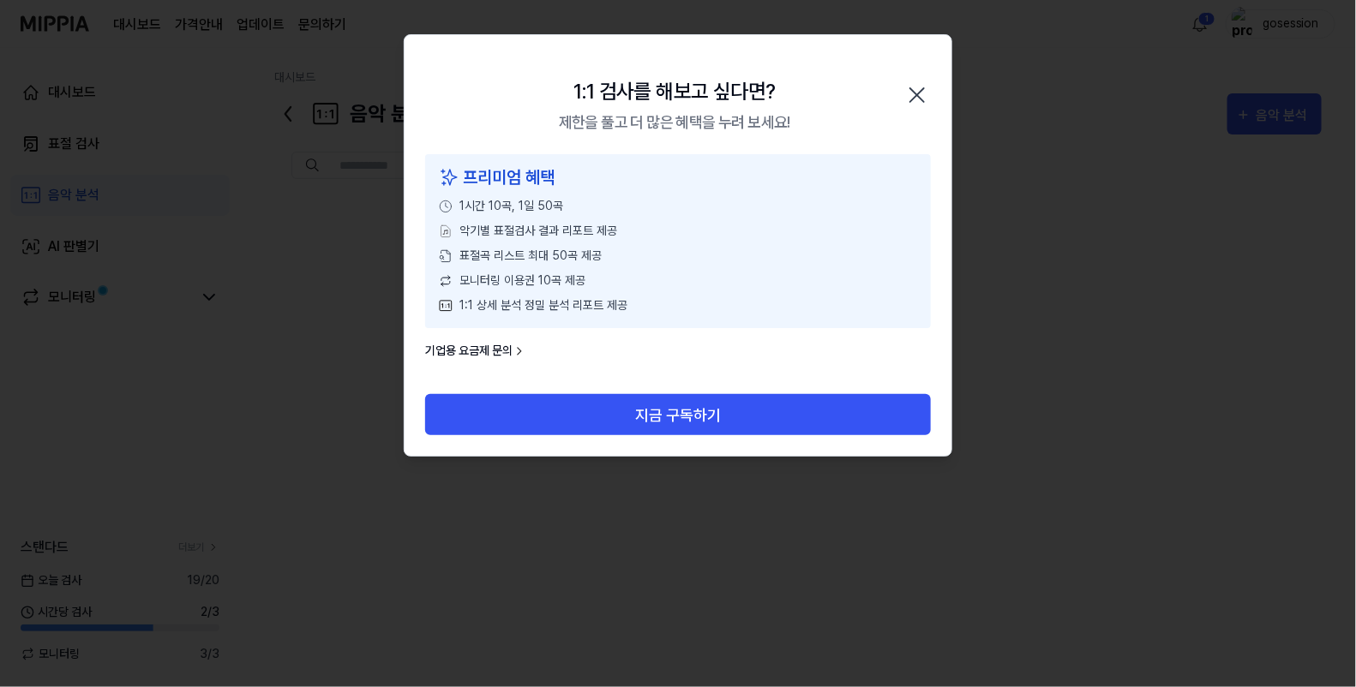
click at [929, 81] on icon "button" at bounding box center [916, 94] width 27 height 27
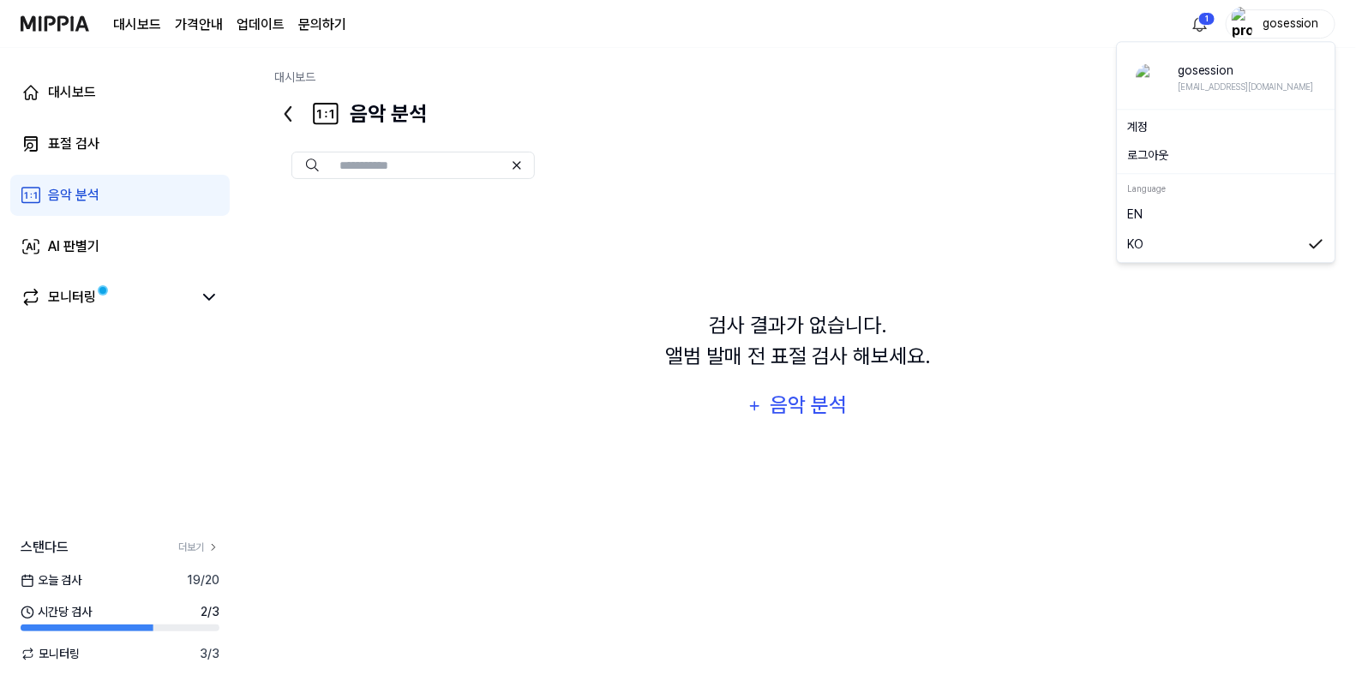
click at [1261, 26] on div "gosession" at bounding box center [1290, 23] width 67 height 19
click at [947, 157] on div at bounding box center [797, 165] width 1047 height 27
click at [1248, 118] on icon "button" at bounding box center [1243, 115] width 15 height 21
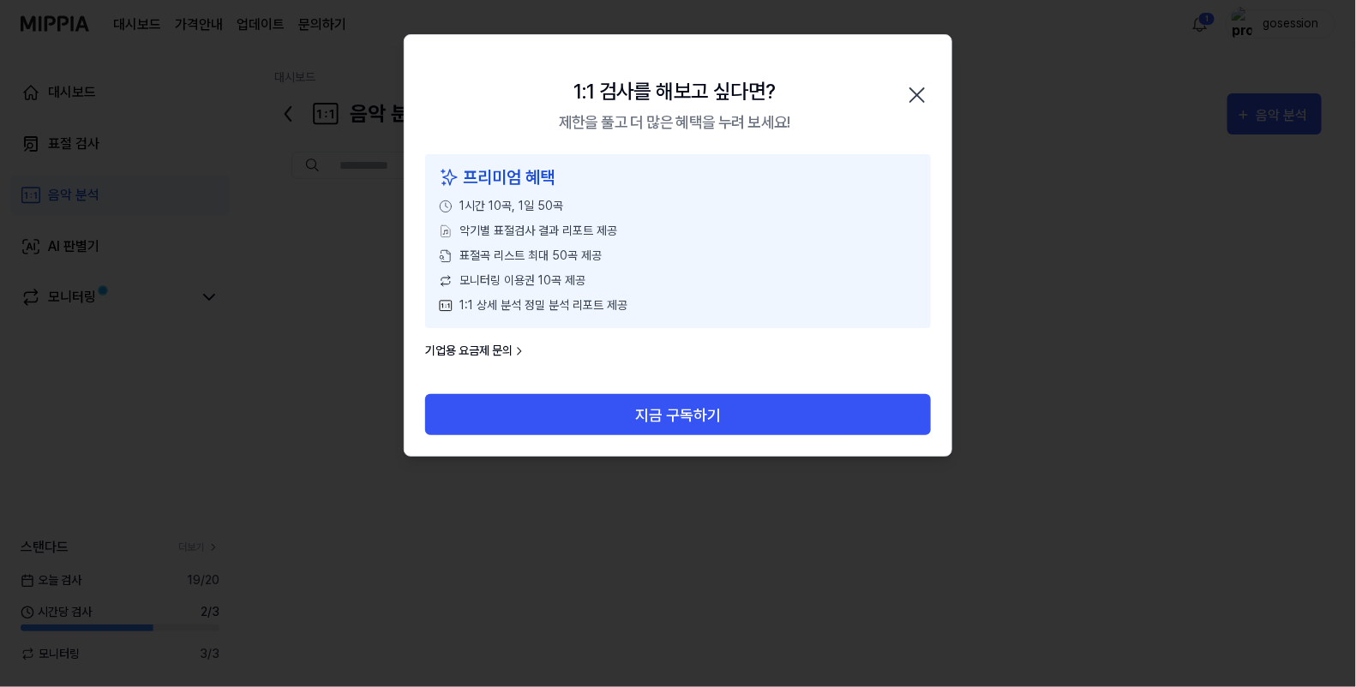
click at [922, 88] on icon "button" at bounding box center [917, 95] width 14 height 14
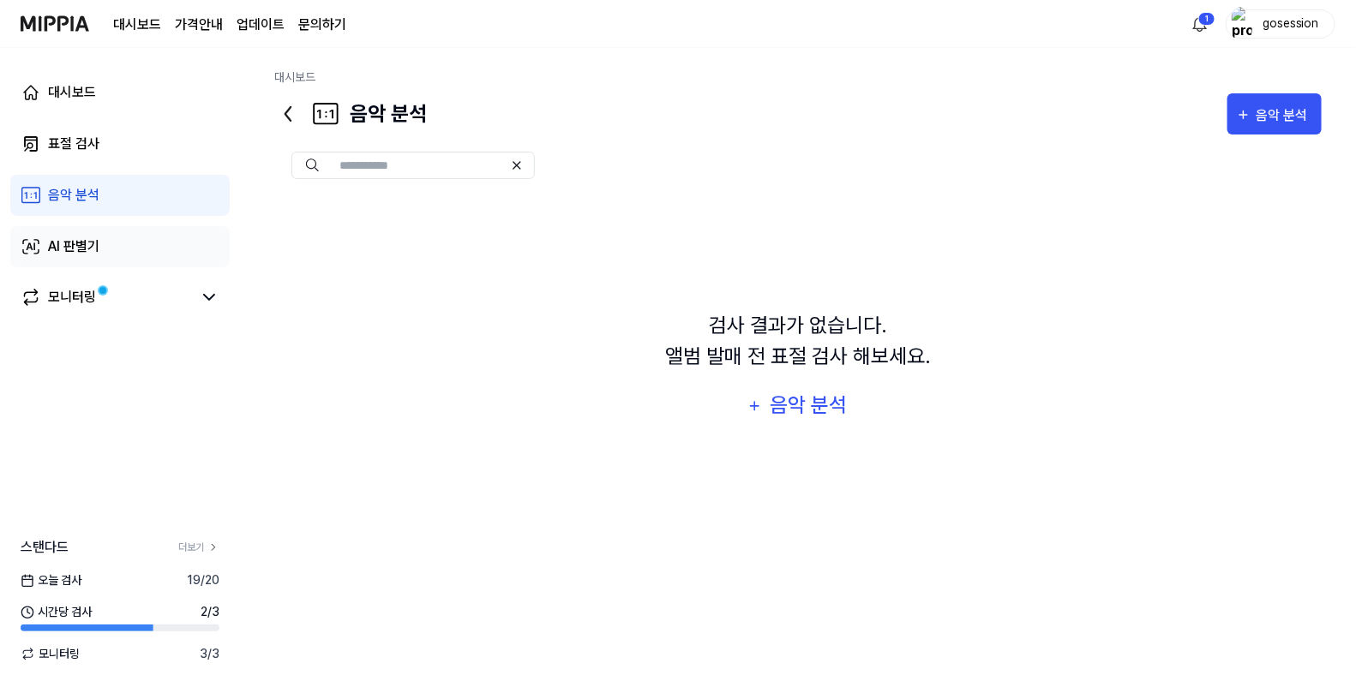
click at [123, 242] on link "AI 판별기" at bounding box center [119, 246] width 219 height 41
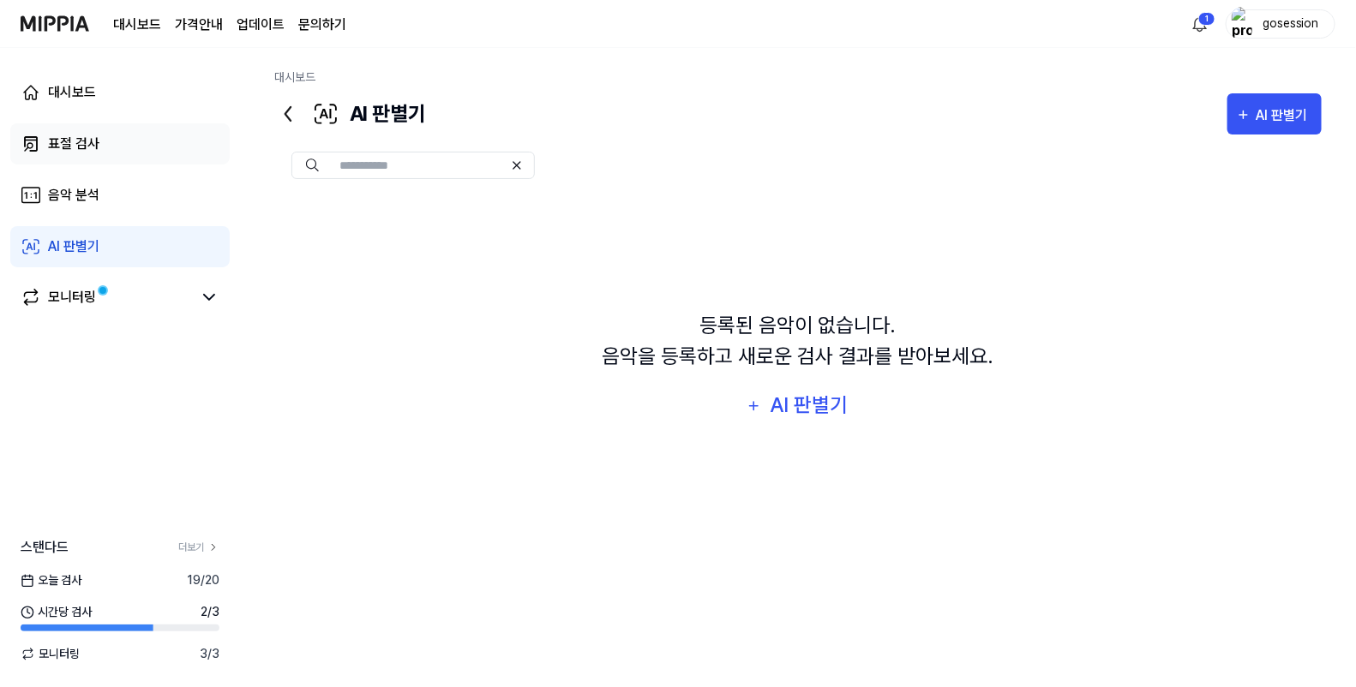
click at [103, 127] on link "표절 검사" at bounding box center [119, 143] width 219 height 41
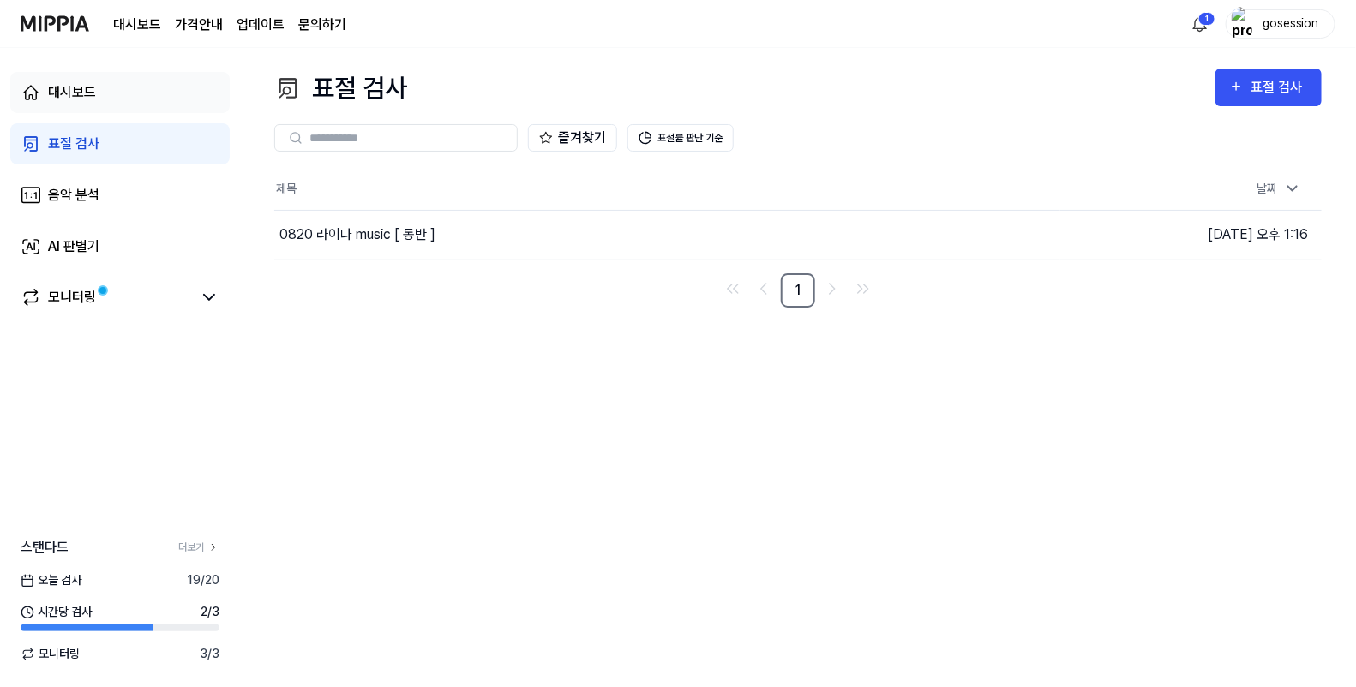
click at [96, 93] on link "대시보드" at bounding box center [119, 92] width 219 height 41
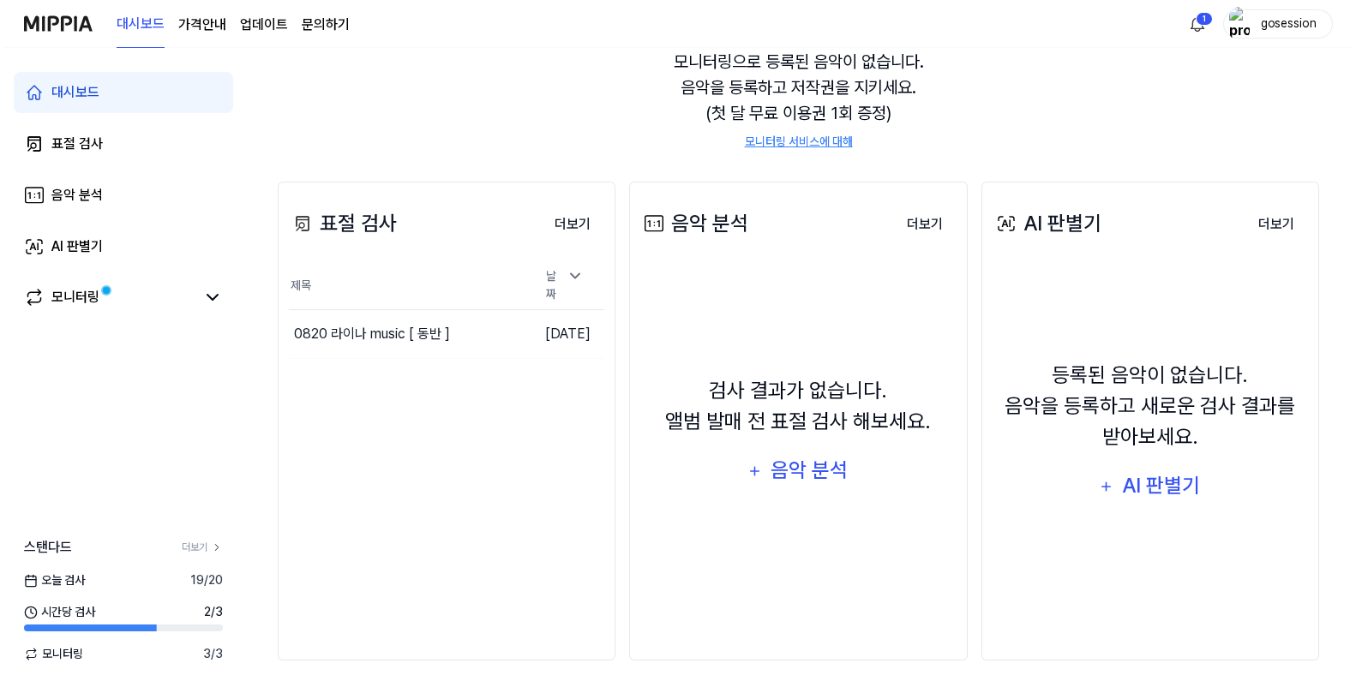
scroll to position [177, 0]
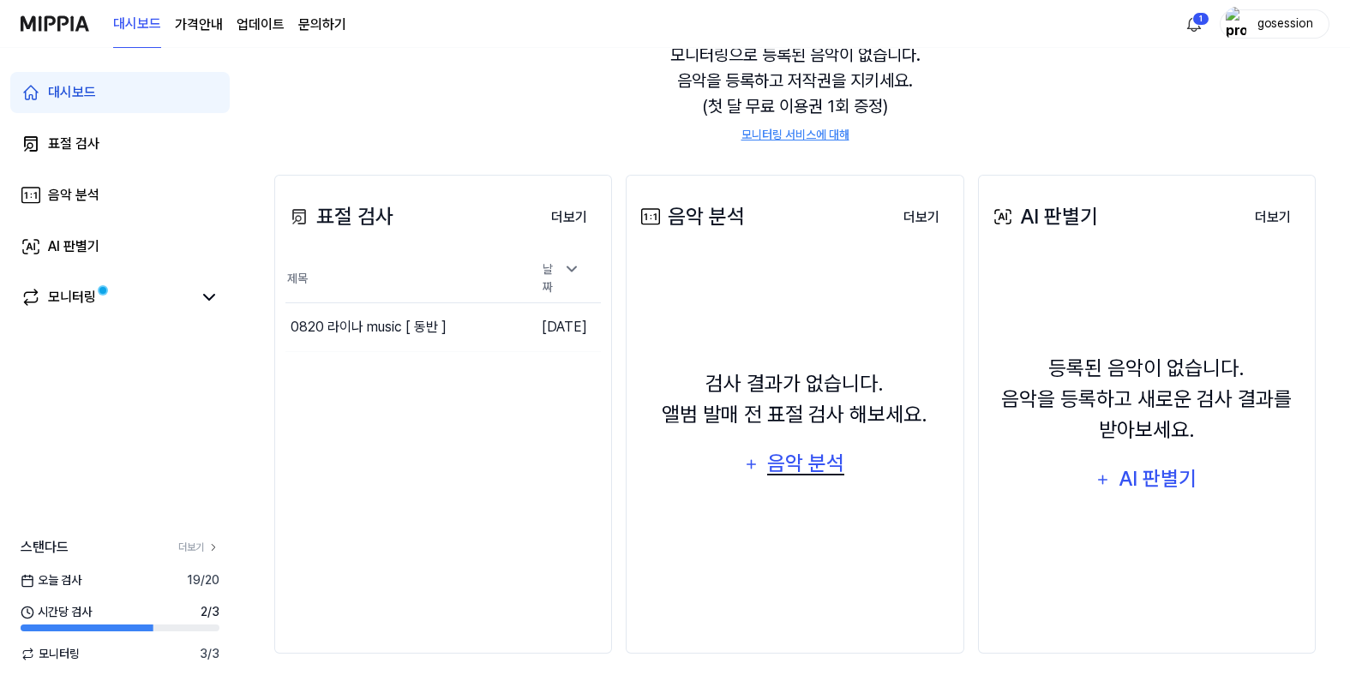
click at [810, 468] on div "음악 분석" at bounding box center [805, 463] width 81 height 33
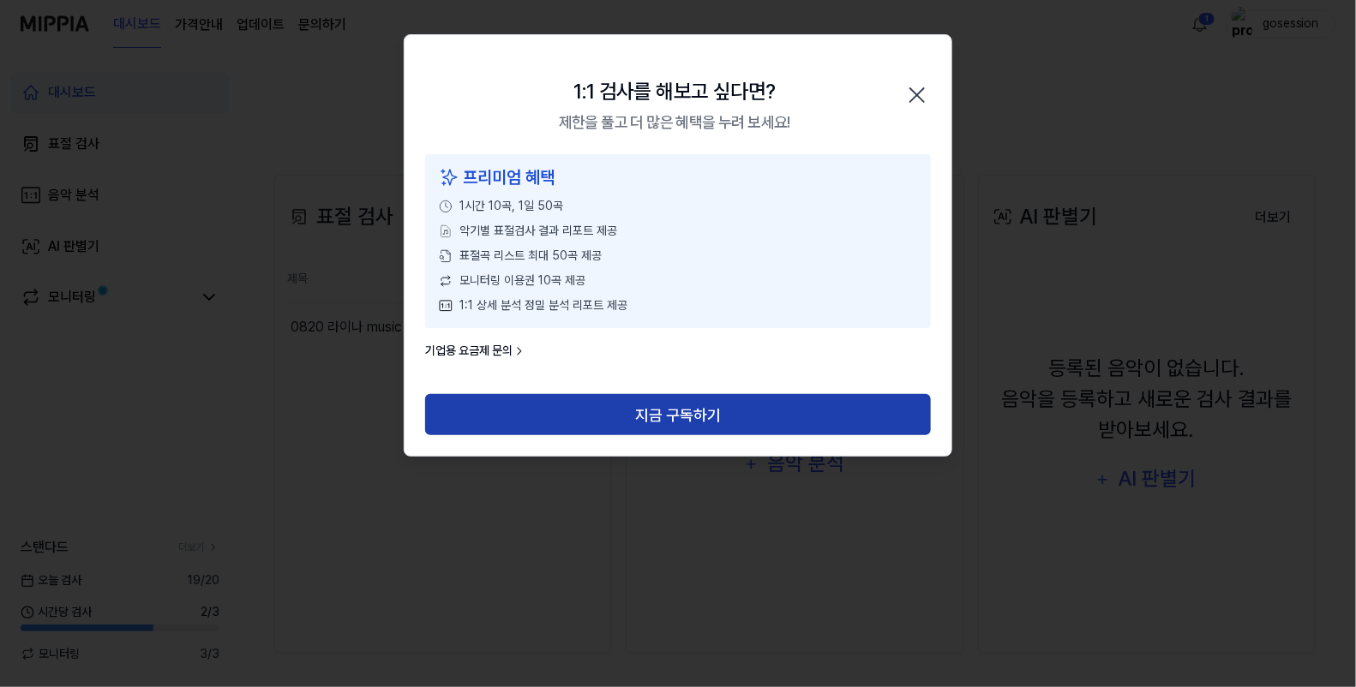
click at [814, 420] on button "지금 구독하기" at bounding box center [678, 414] width 506 height 41
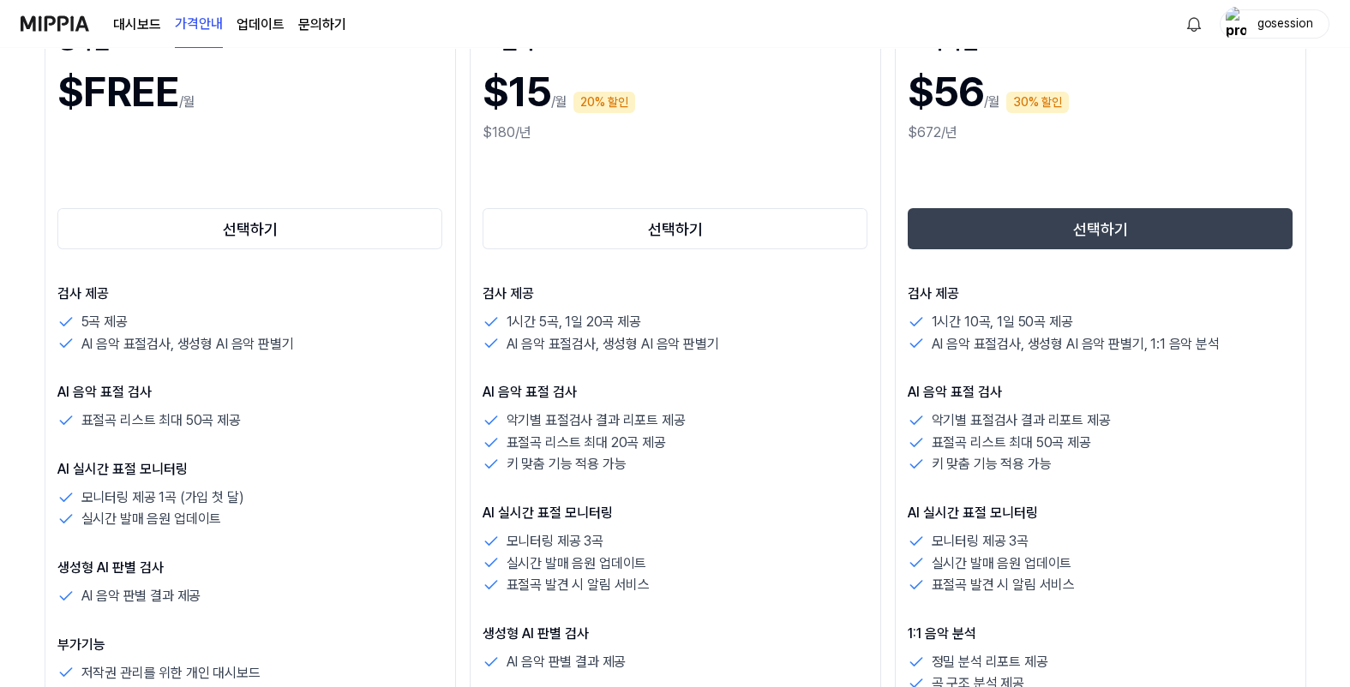
scroll to position [257, 0]
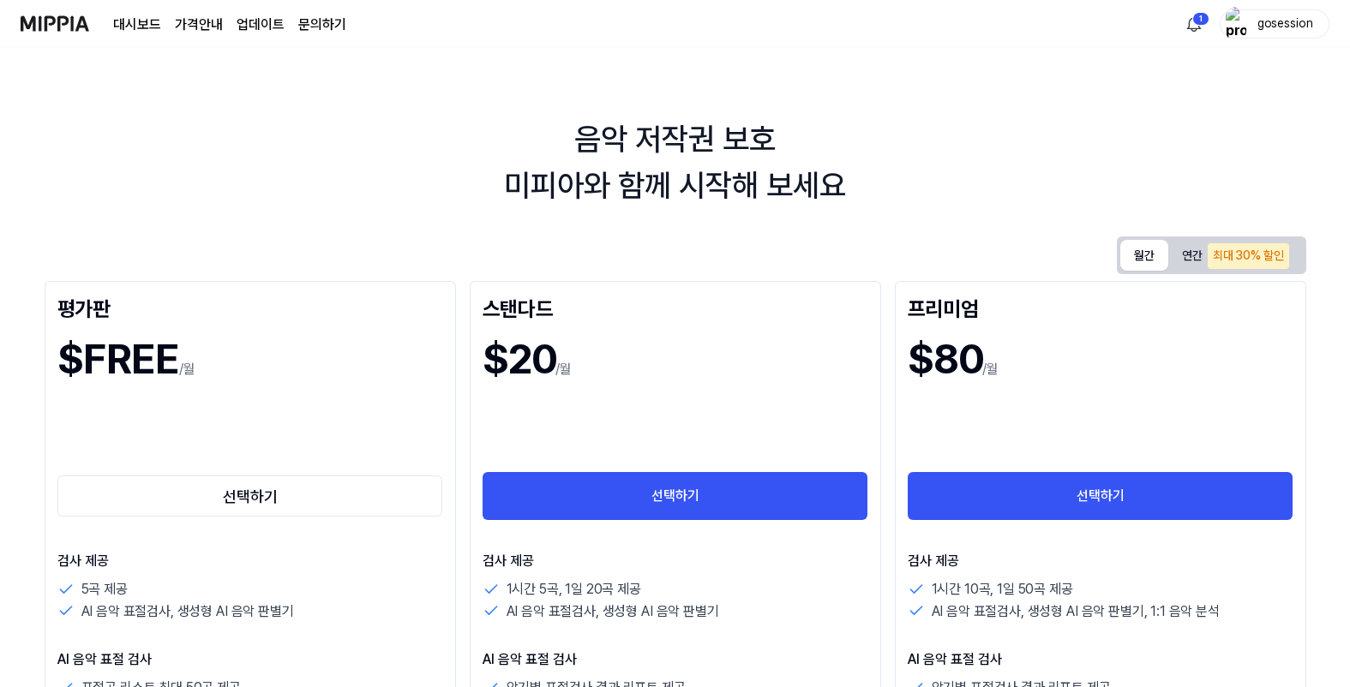
click at [1151, 243] on button "월간" at bounding box center [1144, 255] width 48 height 31
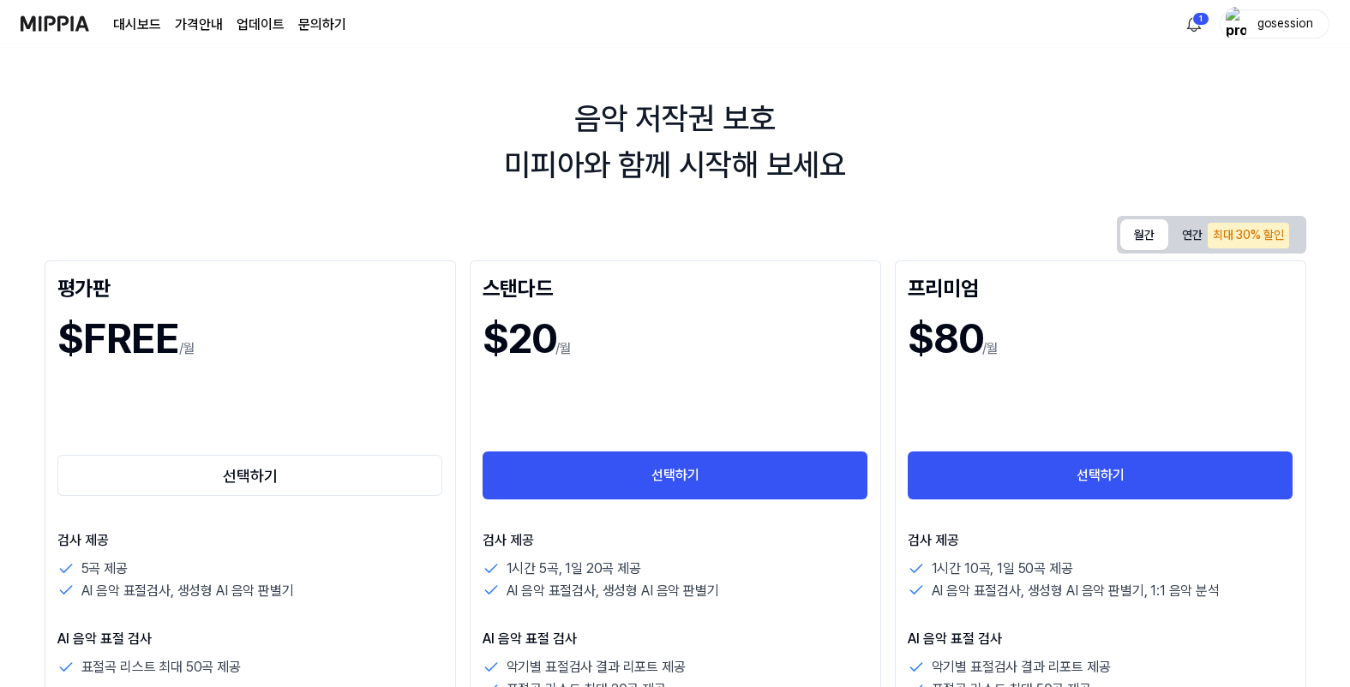
scroll to position [428, 0]
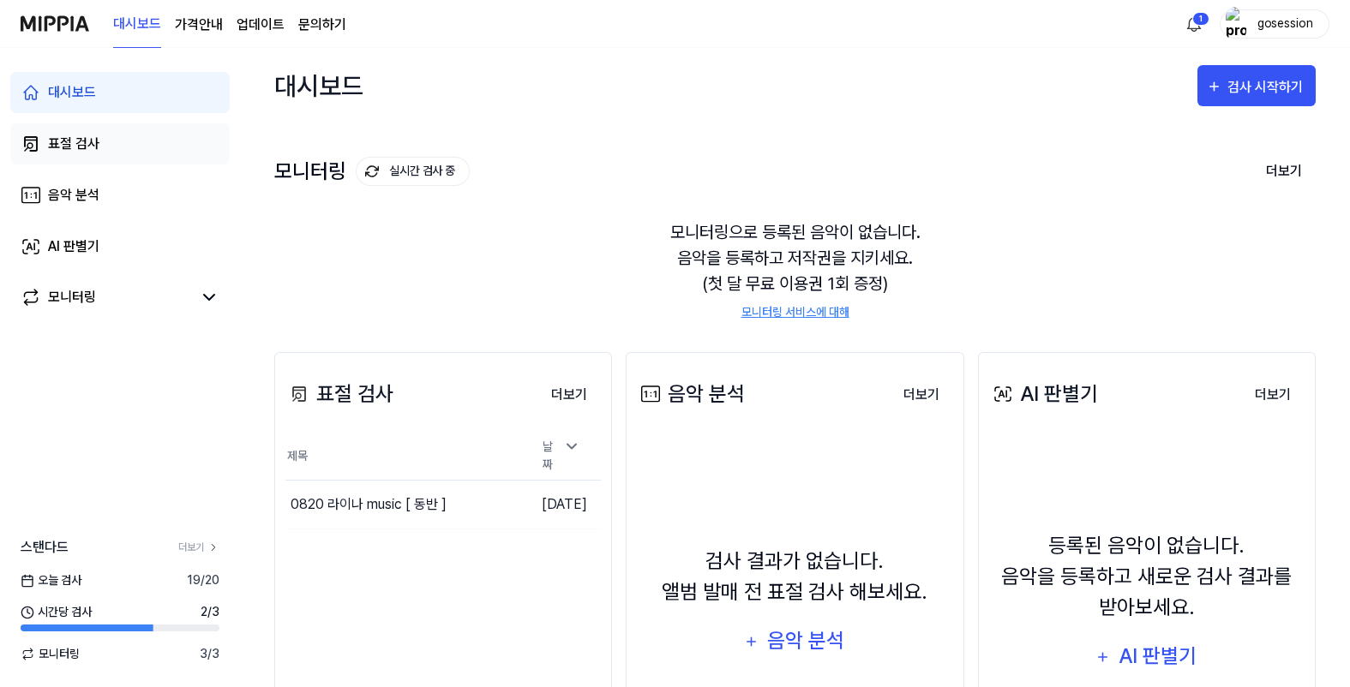
click at [136, 150] on link "표절 검사" at bounding box center [119, 143] width 219 height 41
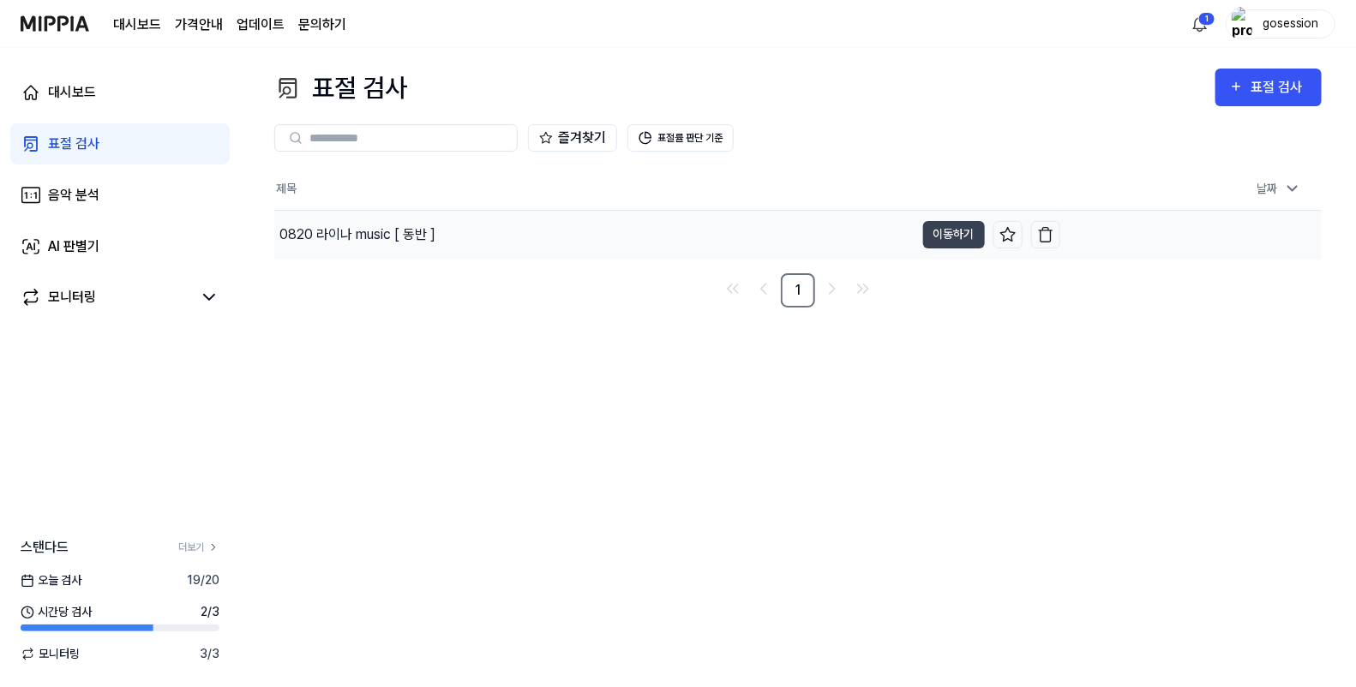
click at [328, 225] on div "0820 라이나 music [ 동반 ]" at bounding box center [357, 235] width 156 height 21
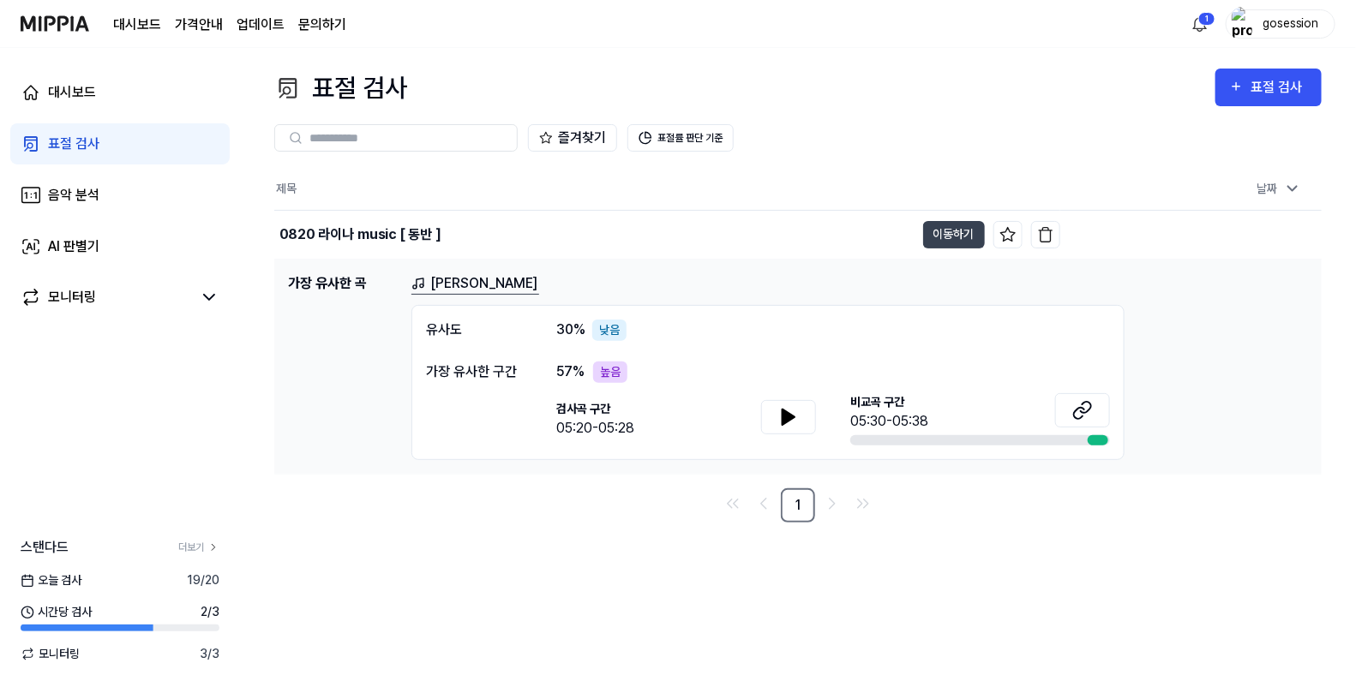
click at [455, 136] on input "text" at bounding box center [407, 137] width 197 height 15
click at [674, 138] on button "표절률 판단 기준" at bounding box center [680, 137] width 106 height 27
click at [820, 134] on div "즐겨찾기 표절률 판단 기준" at bounding box center [797, 137] width 1047 height 27
